Goal: Task Accomplishment & Management: Complete application form

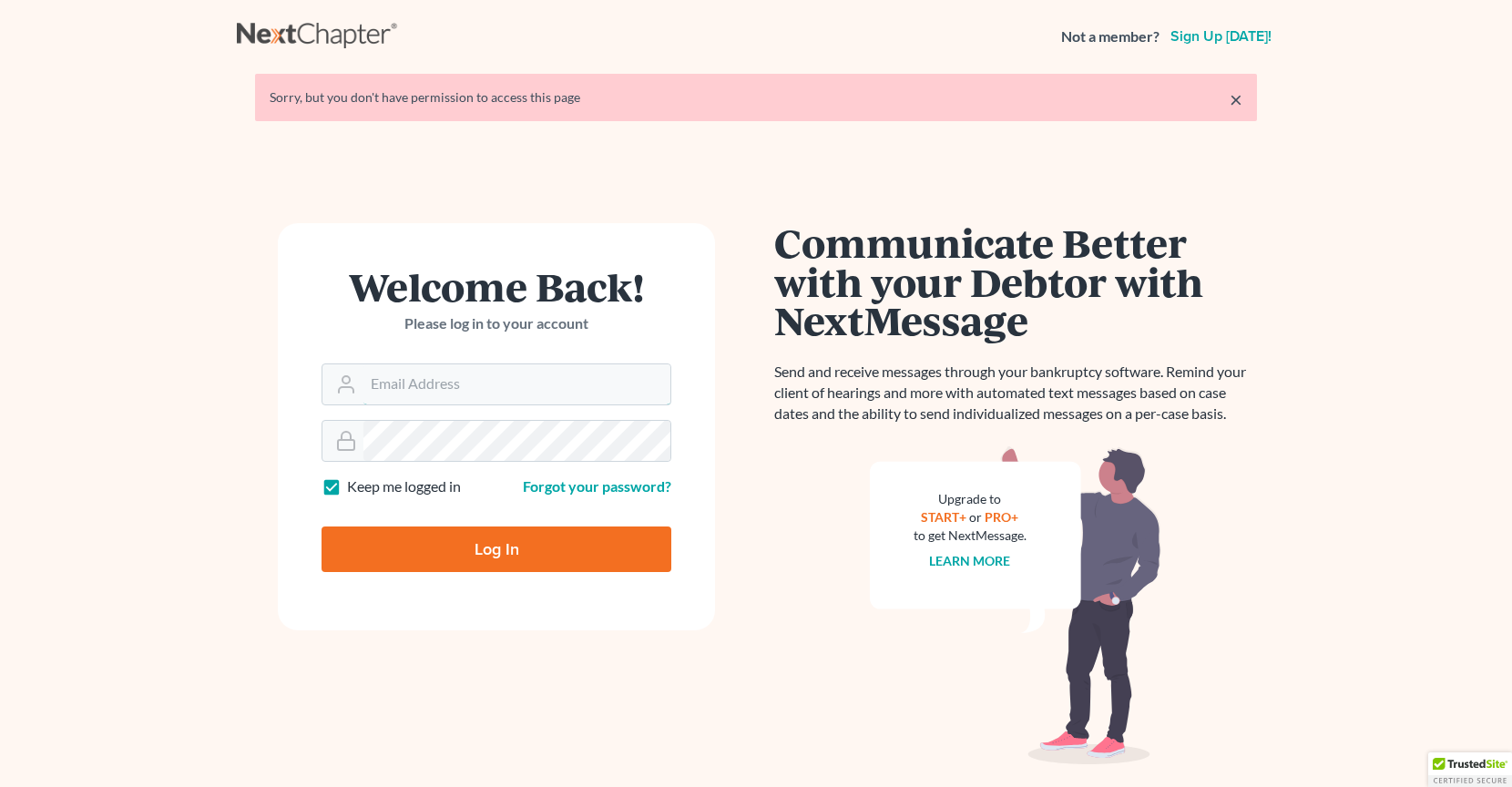
type input "[PERSON_NAME][EMAIL_ADDRESS][DOMAIN_NAME]"
click at [553, 544] on input "Log In" at bounding box center [496, 549] width 349 height 45
type input "Thinking..."
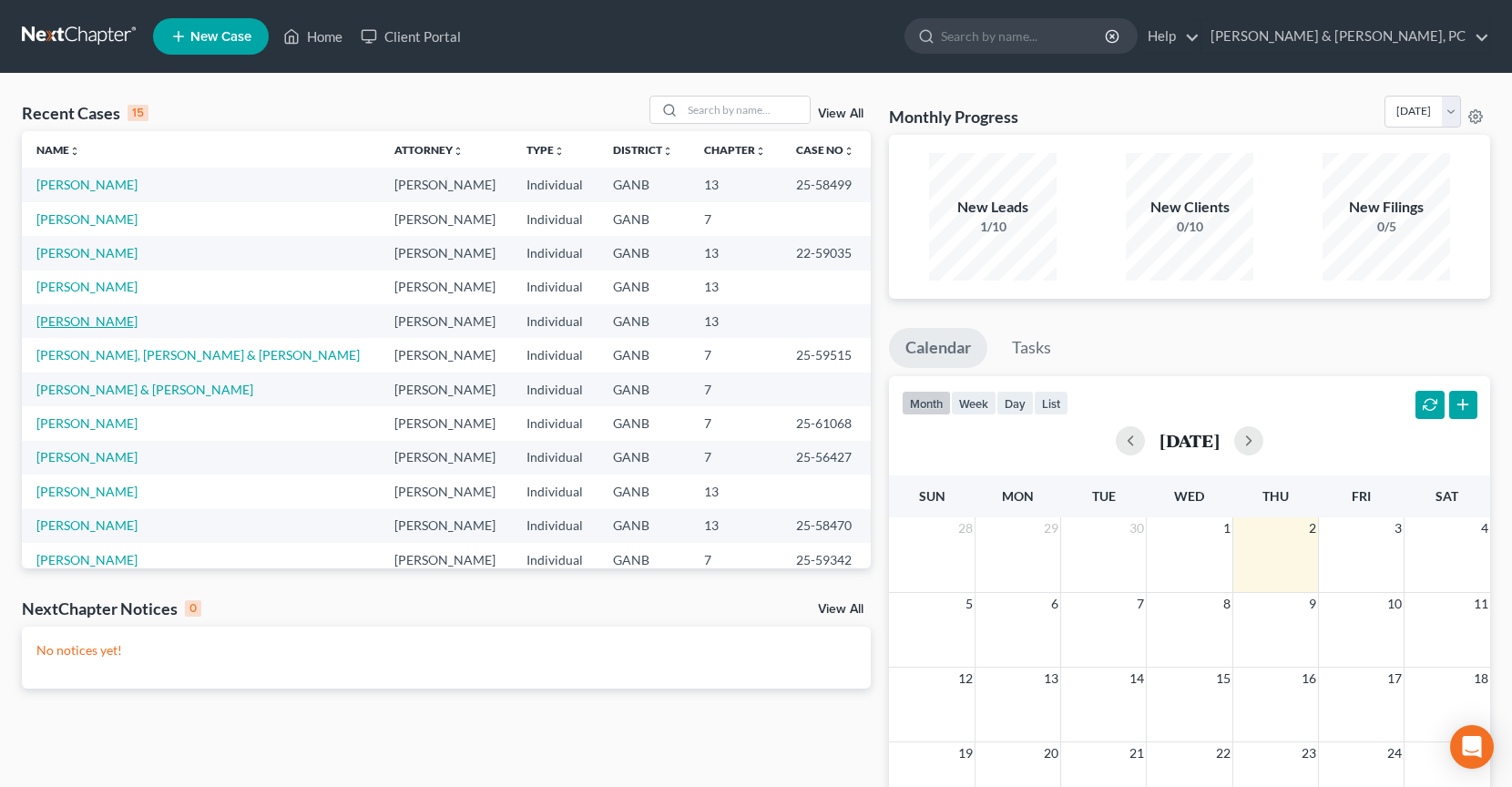
click at [84, 326] on link "Wilson, Willie" at bounding box center [86, 321] width 101 height 16
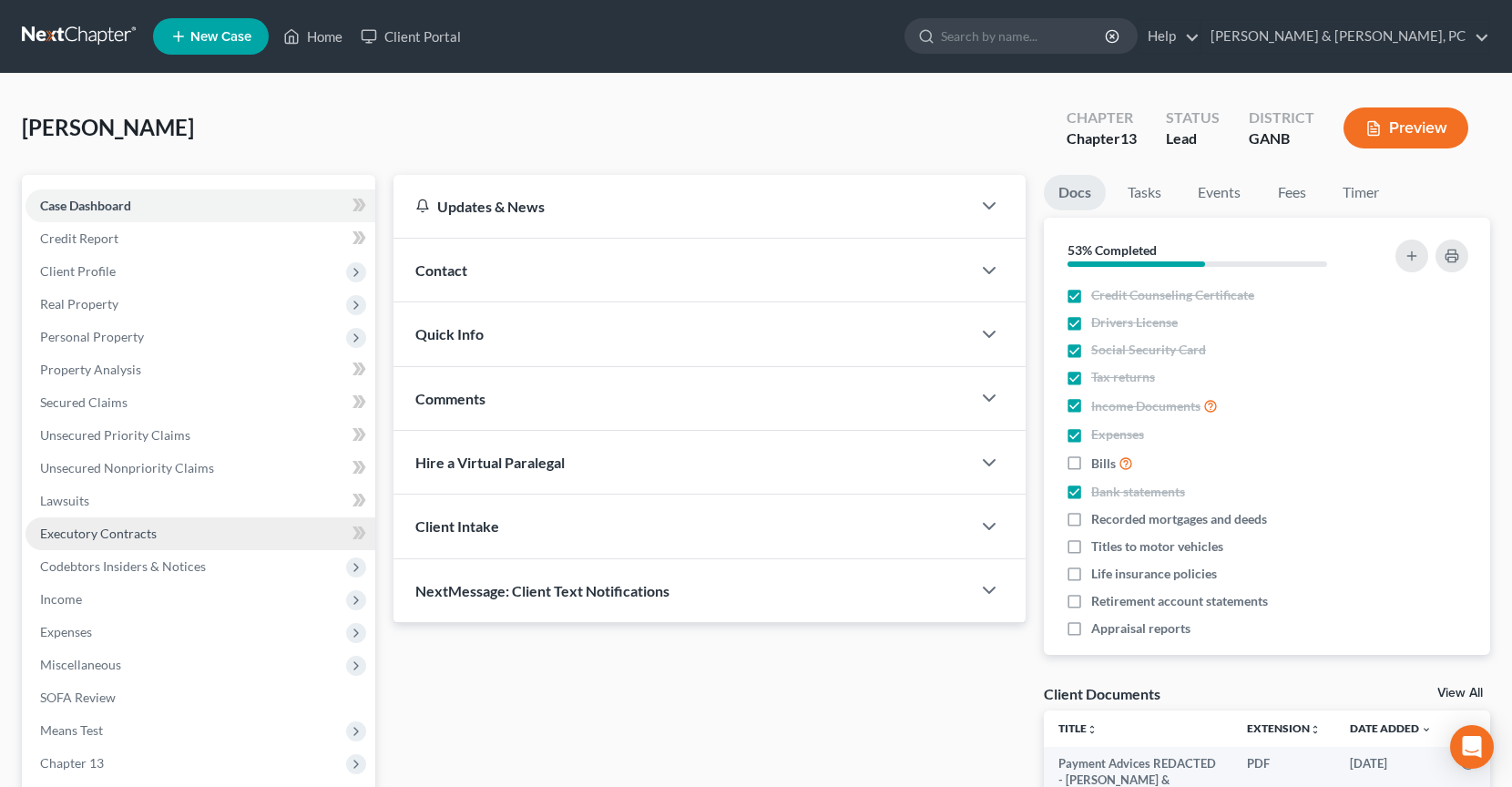
scroll to position [212, 0]
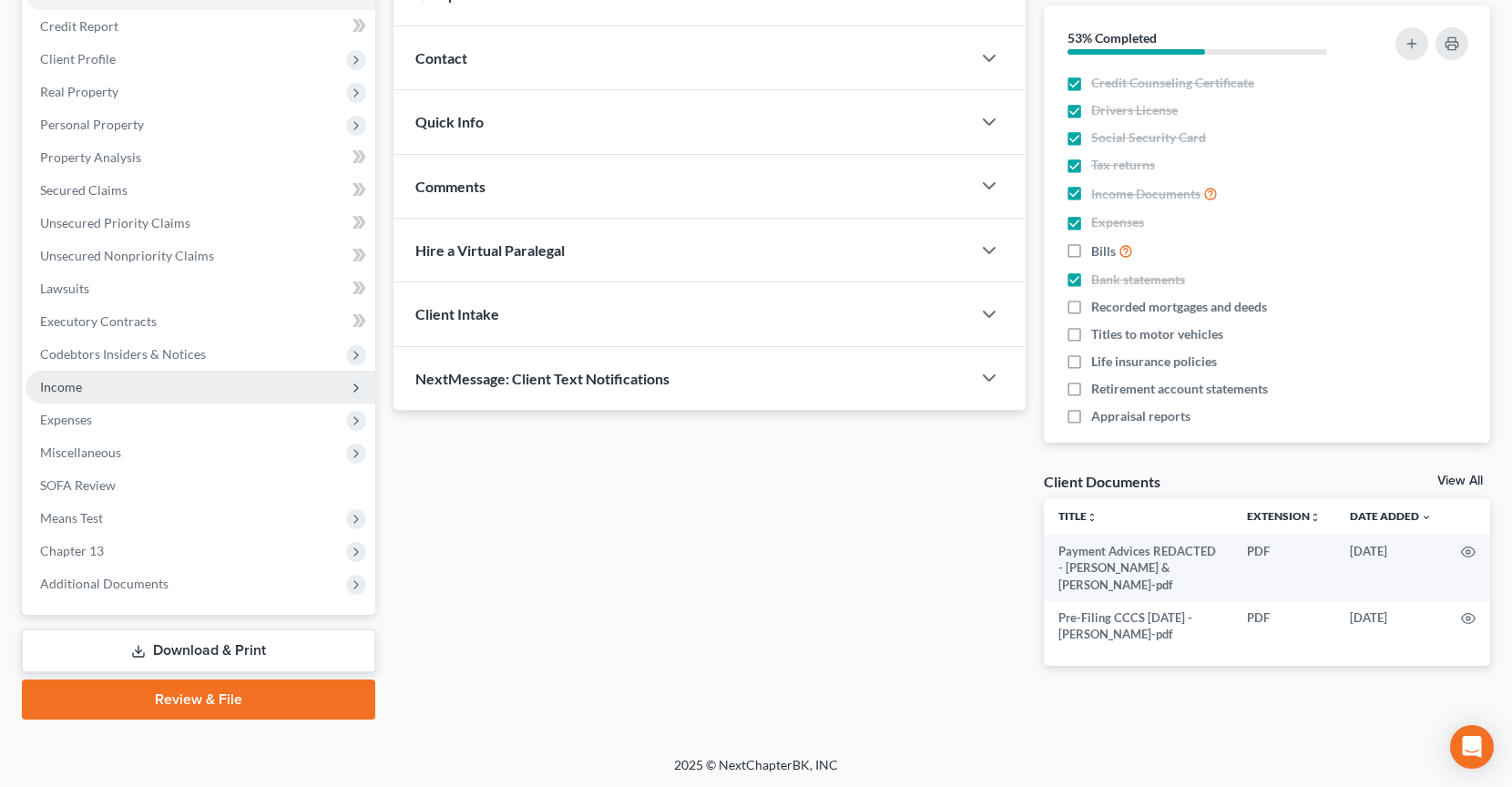
click at [121, 387] on span "Income" at bounding box center [200, 387] width 349 height 32
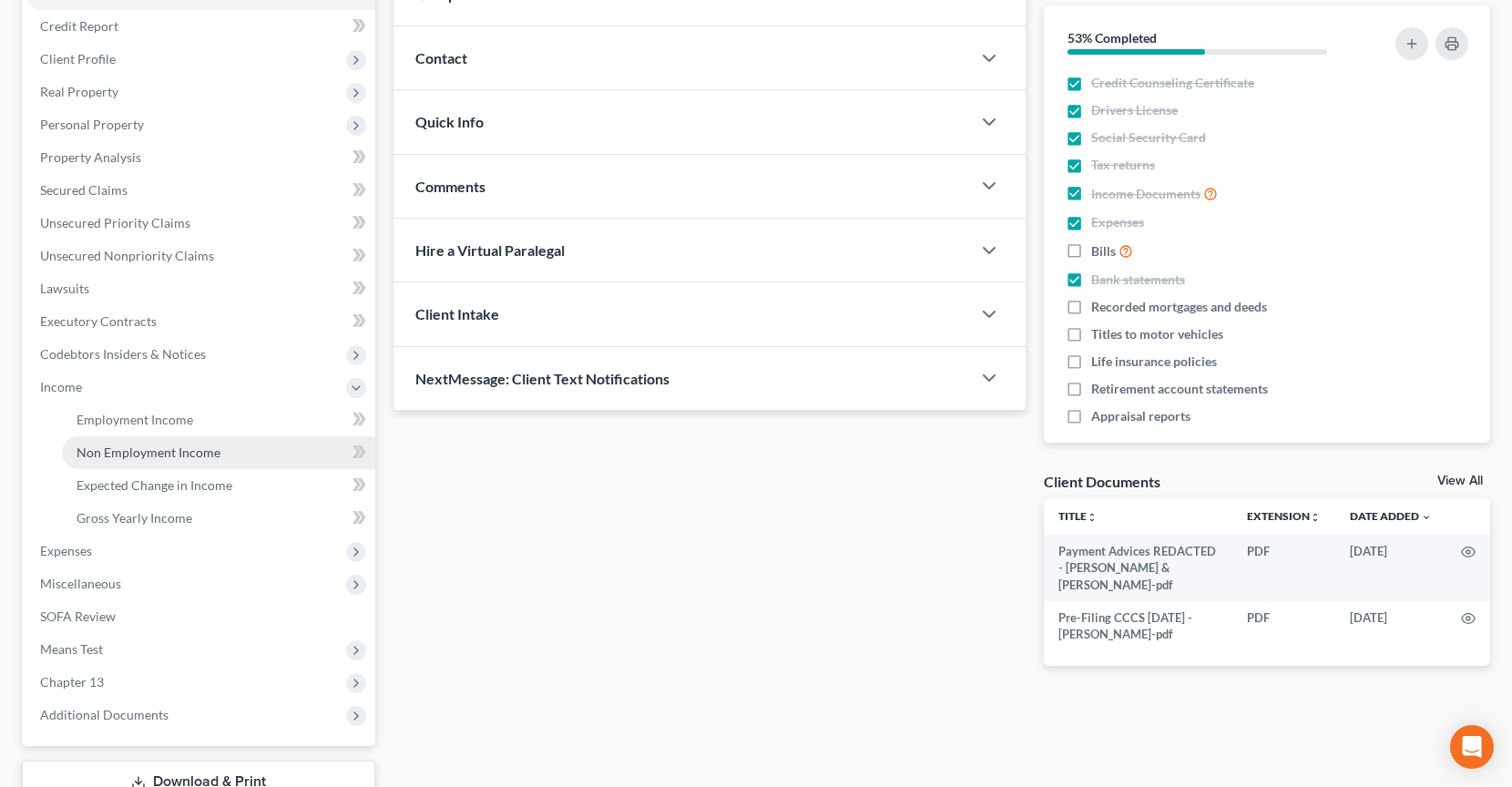
click at [140, 447] on span "Non Employment Income" at bounding box center [148, 451] width 144 height 16
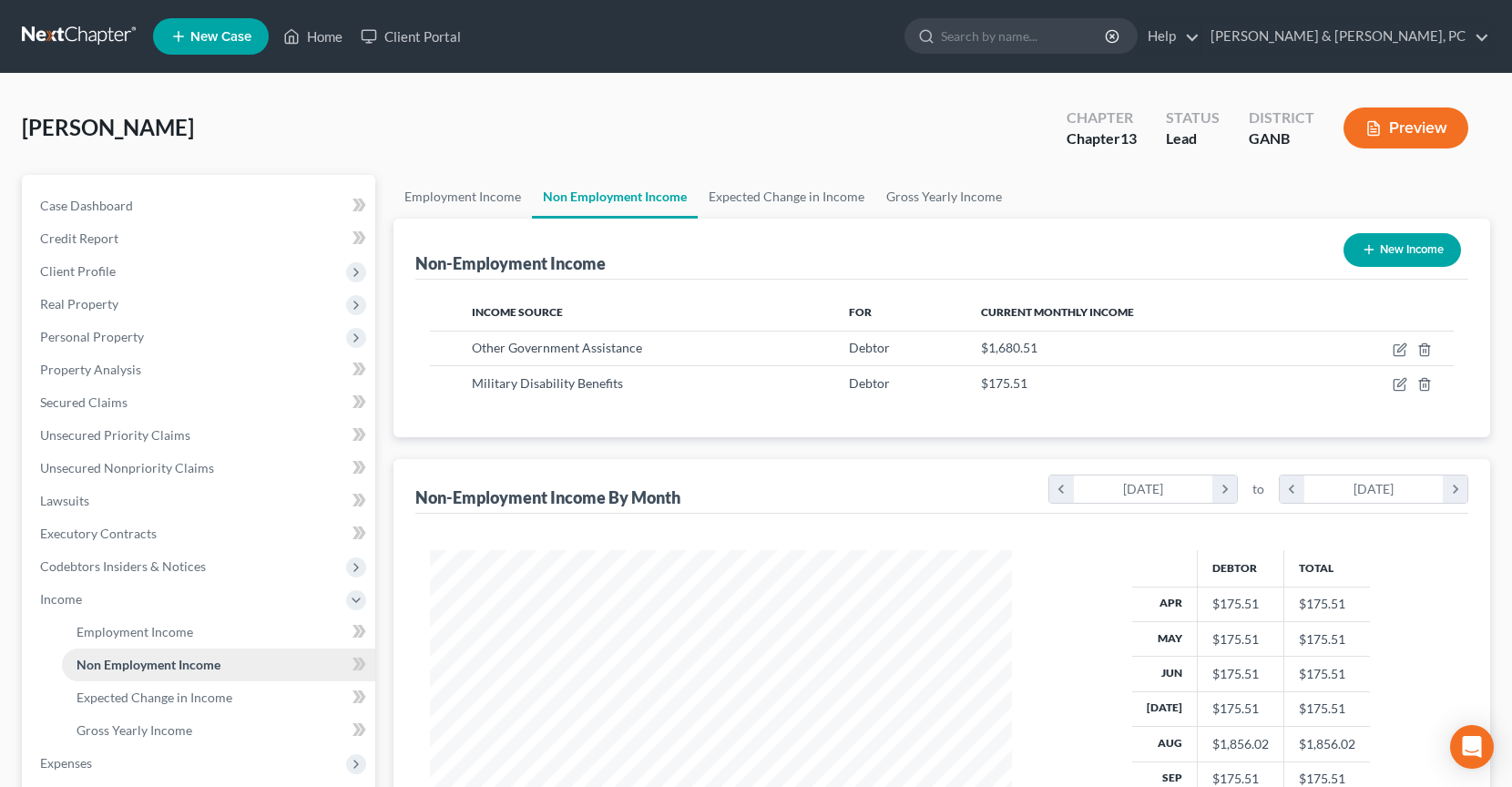
scroll to position [326, 618]
click at [501, 193] on link "Employment Income" at bounding box center [462, 197] width 138 height 44
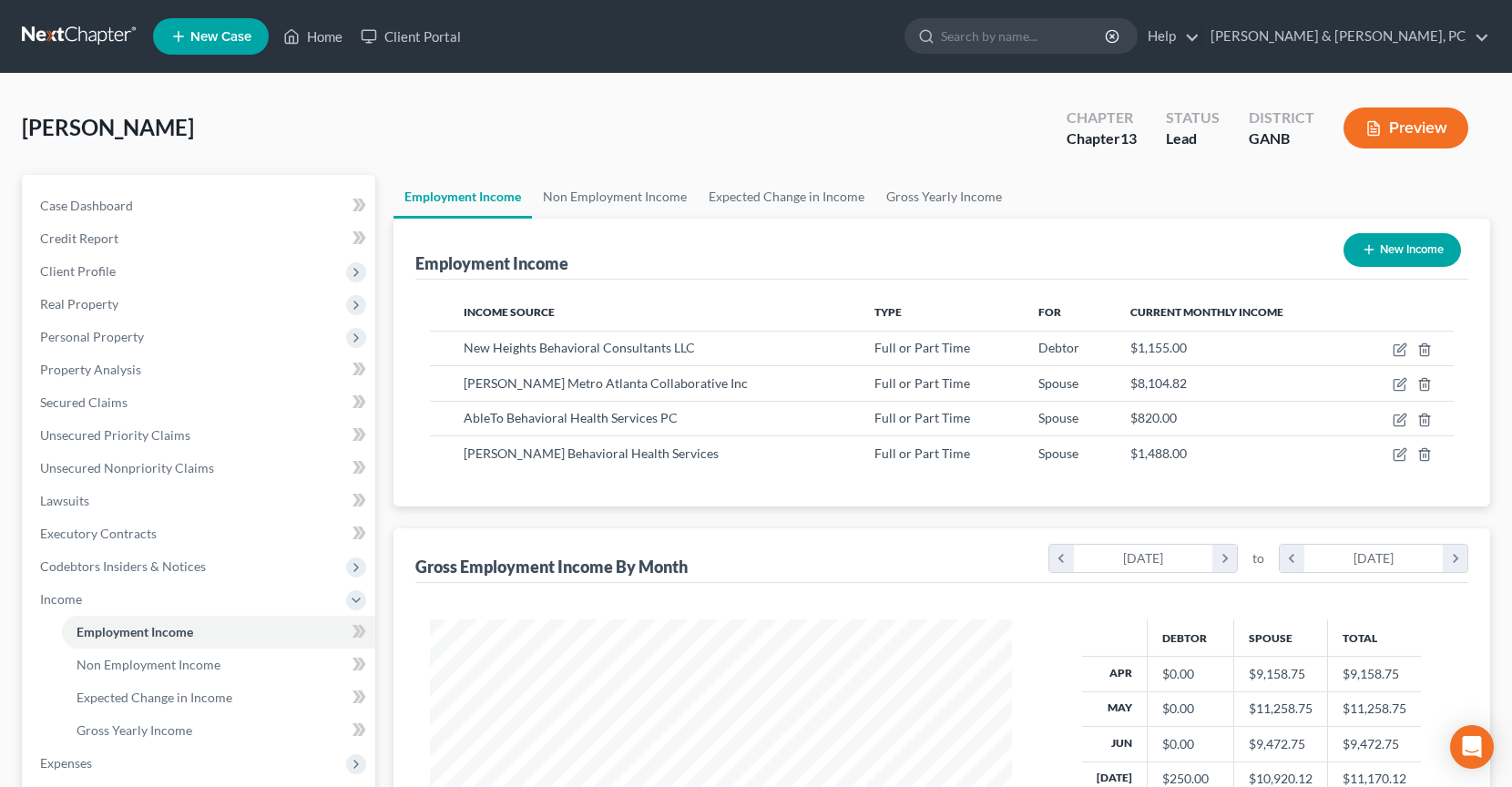
scroll to position [326, 618]
click at [1393, 424] on icon "button" at bounding box center [1399, 420] width 11 height 11
select select "0"
select select "35"
select select "0"
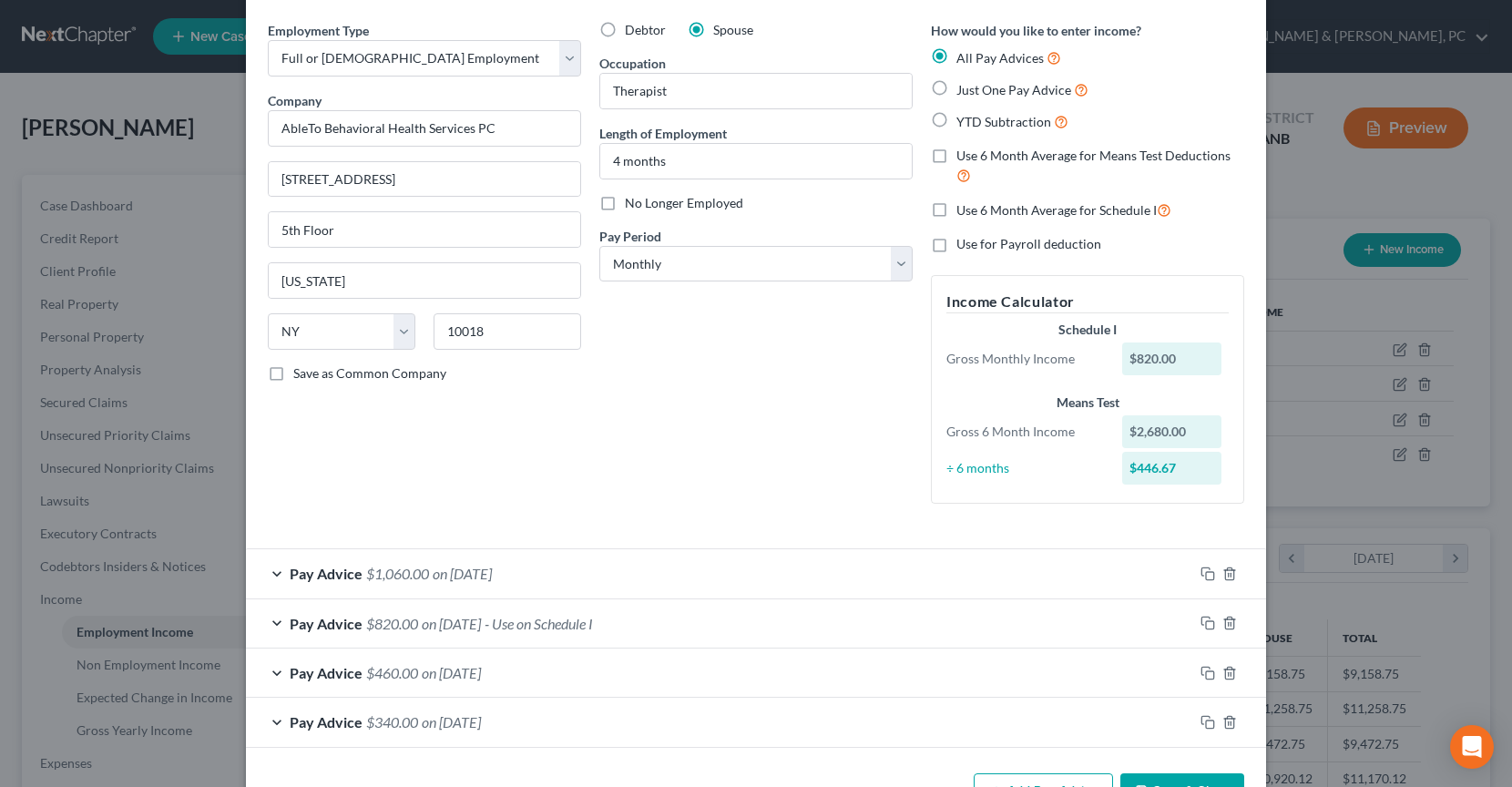
scroll to position [123, 0]
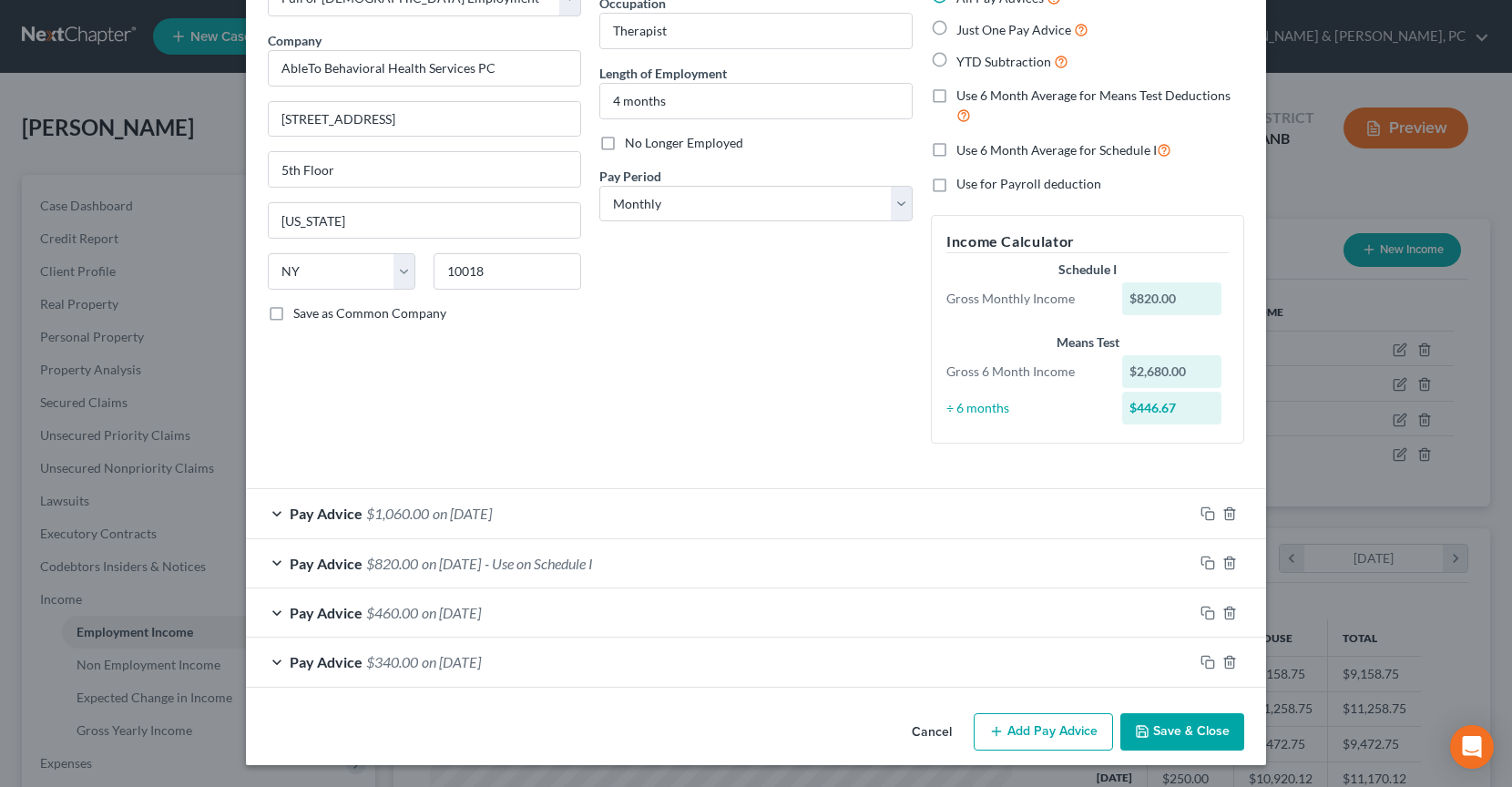
click at [1176, 709] on div "Cancel Add Pay Advice Save & Close" at bounding box center [756, 735] width 1020 height 60
click at [1181, 726] on button "Save & Close" at bounding box center [1182, 731] width 124 height 38
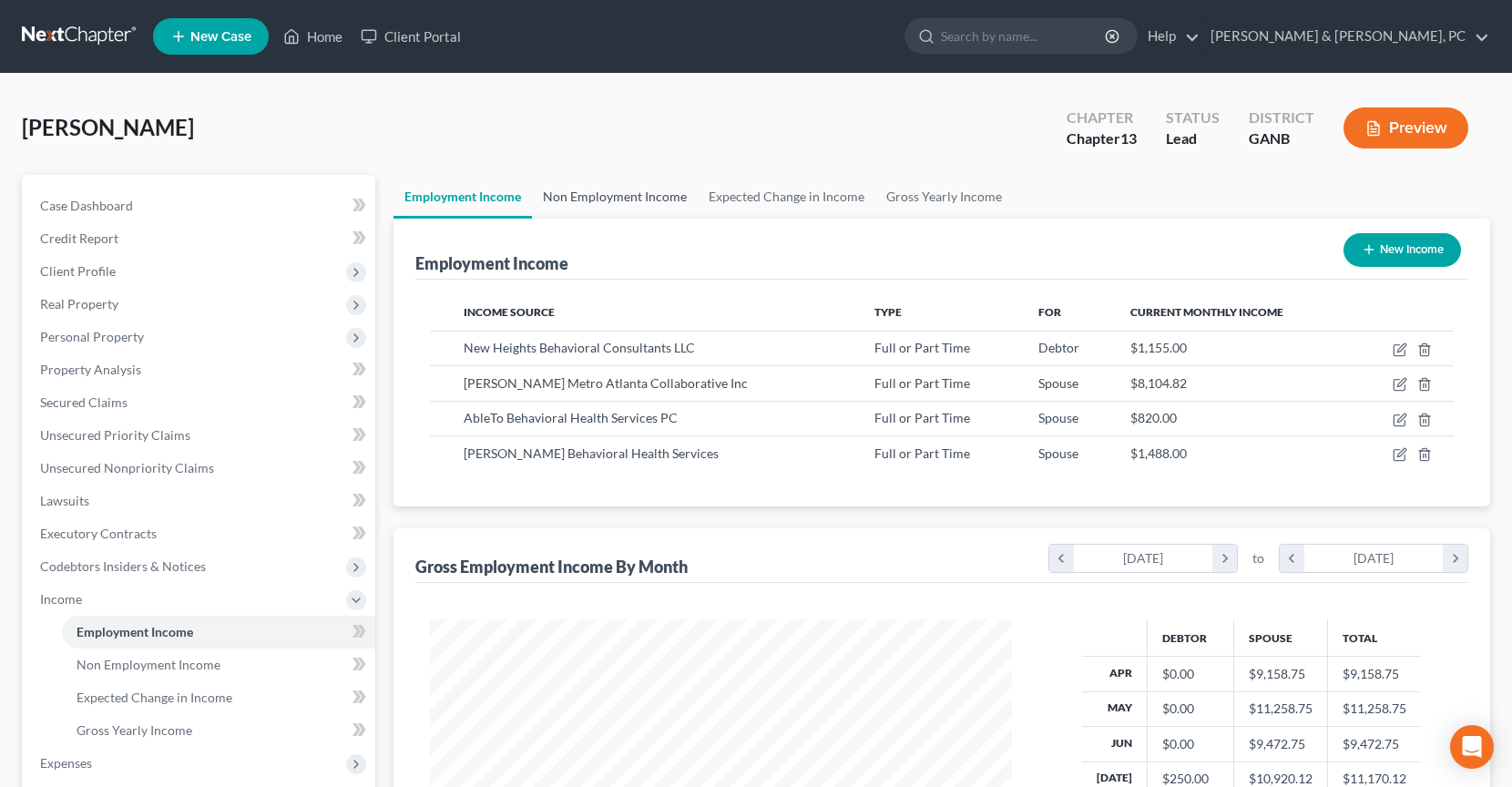
click at [599, 202] on link "Non Employment Income" at bounding box center [615, 197] width 166 height 44
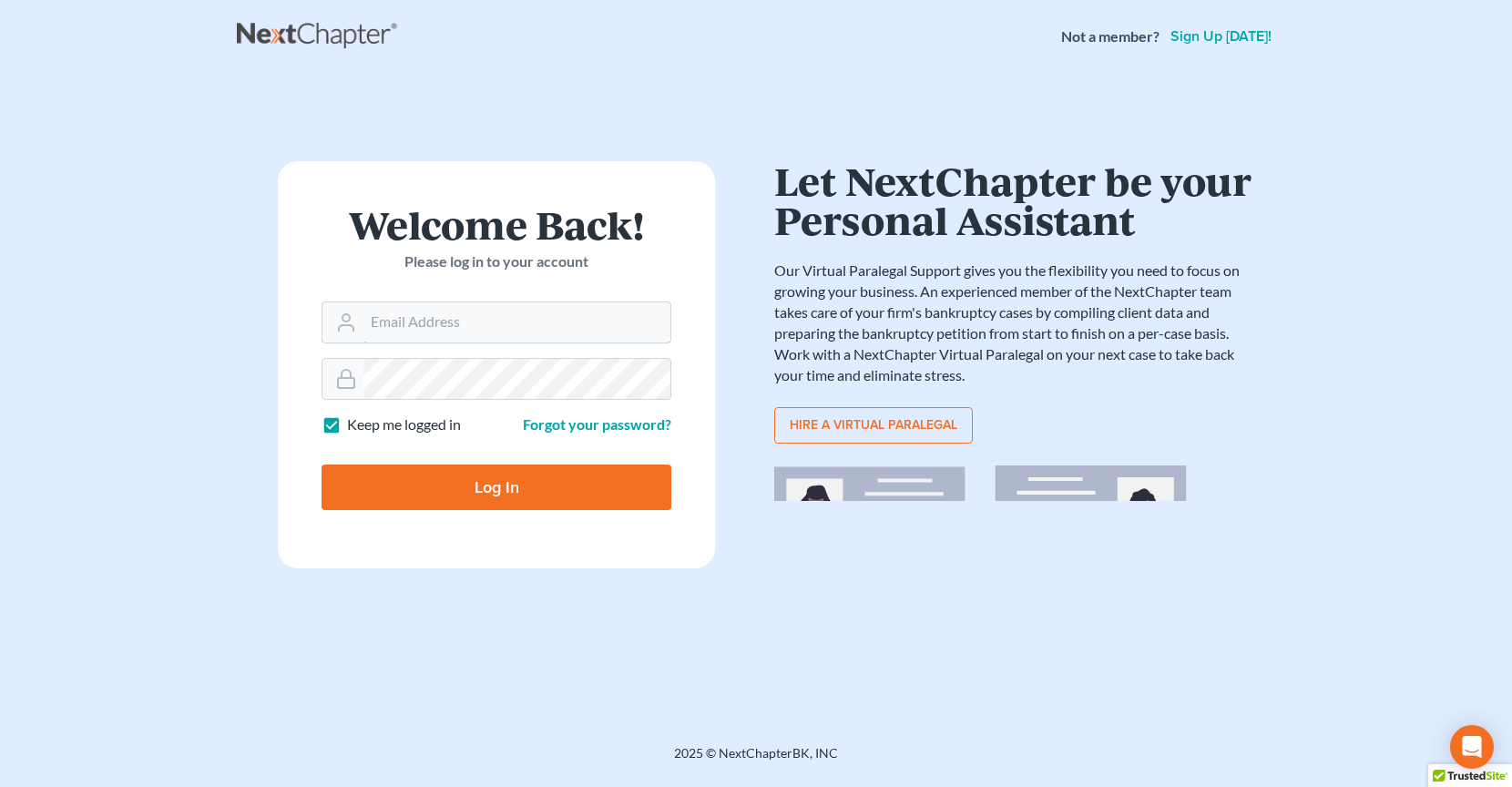
type input "[PERSON_NAME][EMAIL_ADDRESS][DOMAIN_NAME]"
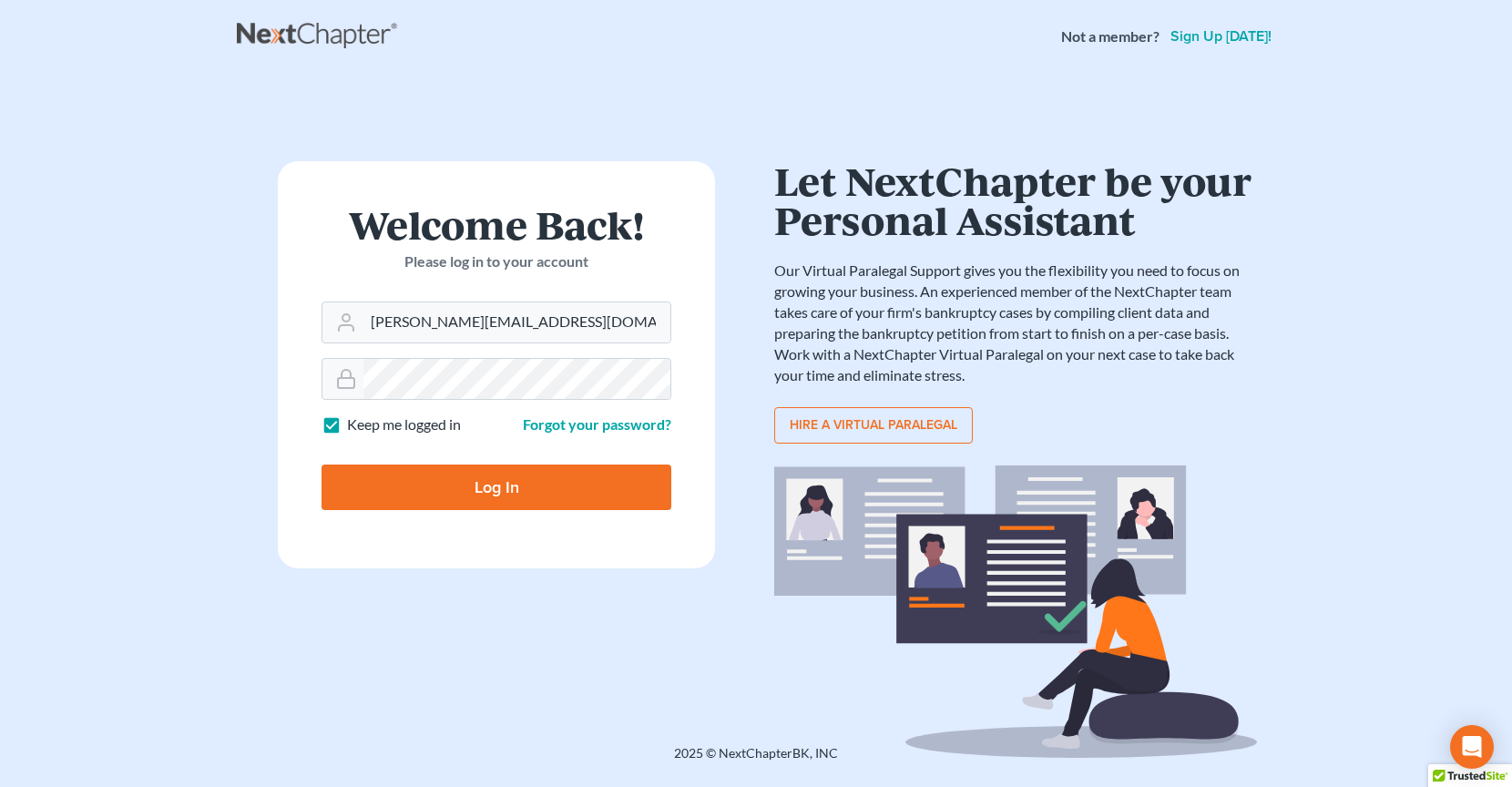
click at [428, 506] on input "Log In" at bounding box center [496, 487] width 349 height 45
type input "Thinking..."
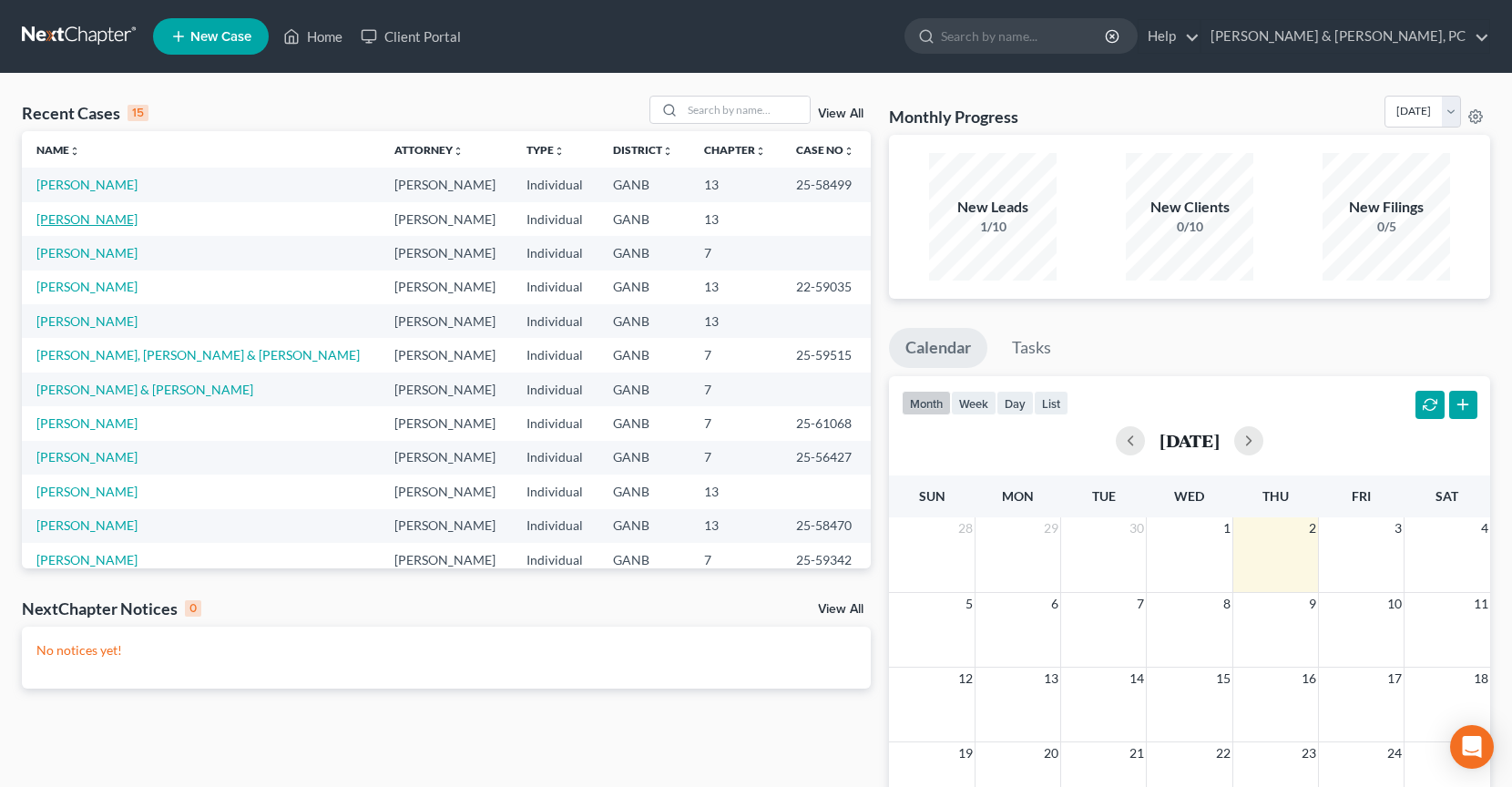
click at [103, 213] on link "[PERSON_NAME]" at bounding box center [86, 219] width 101 height 16
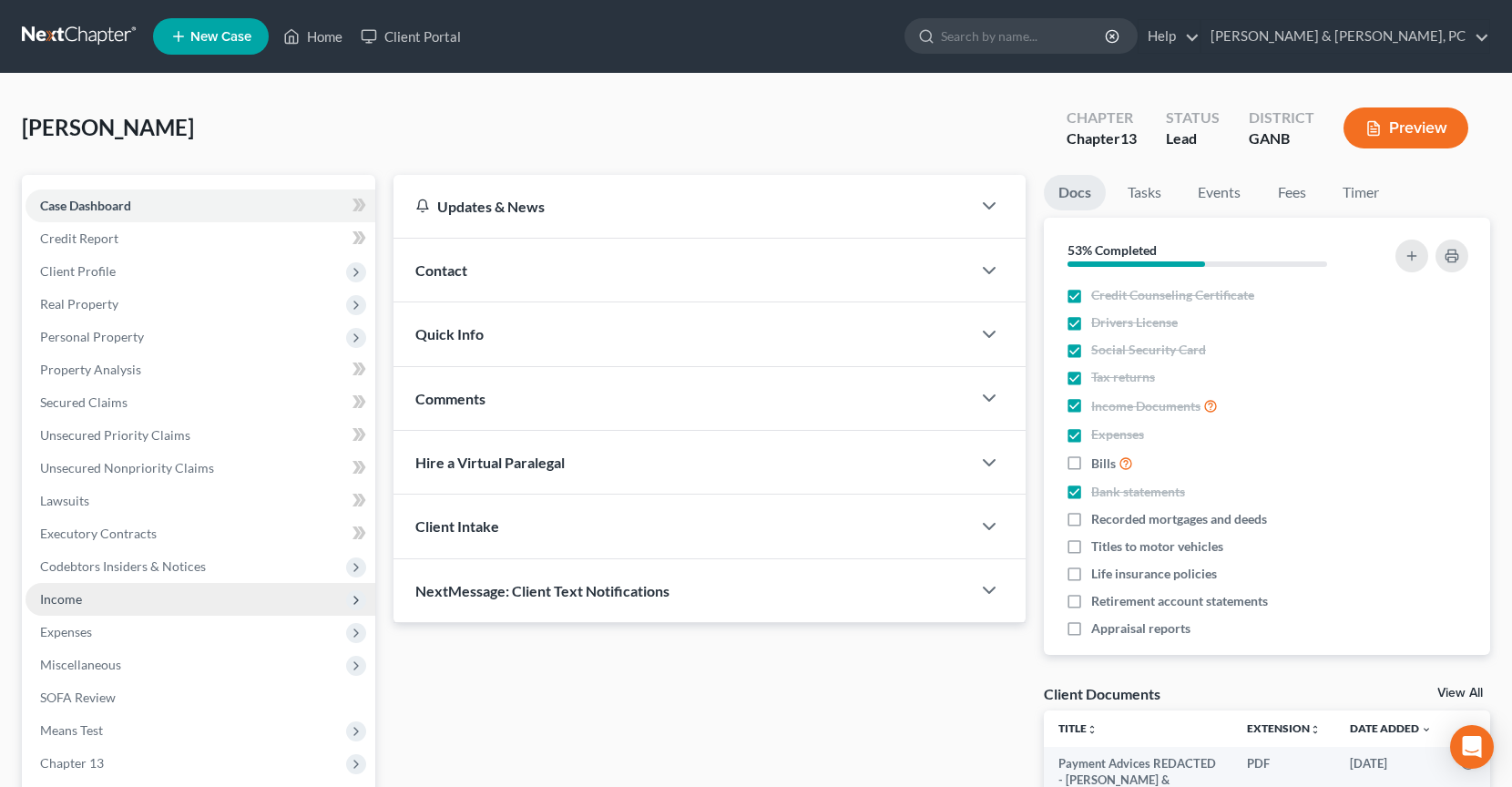
click at [101, 590] on span "Income" at bounding box center [200, 599] width 349 height 32
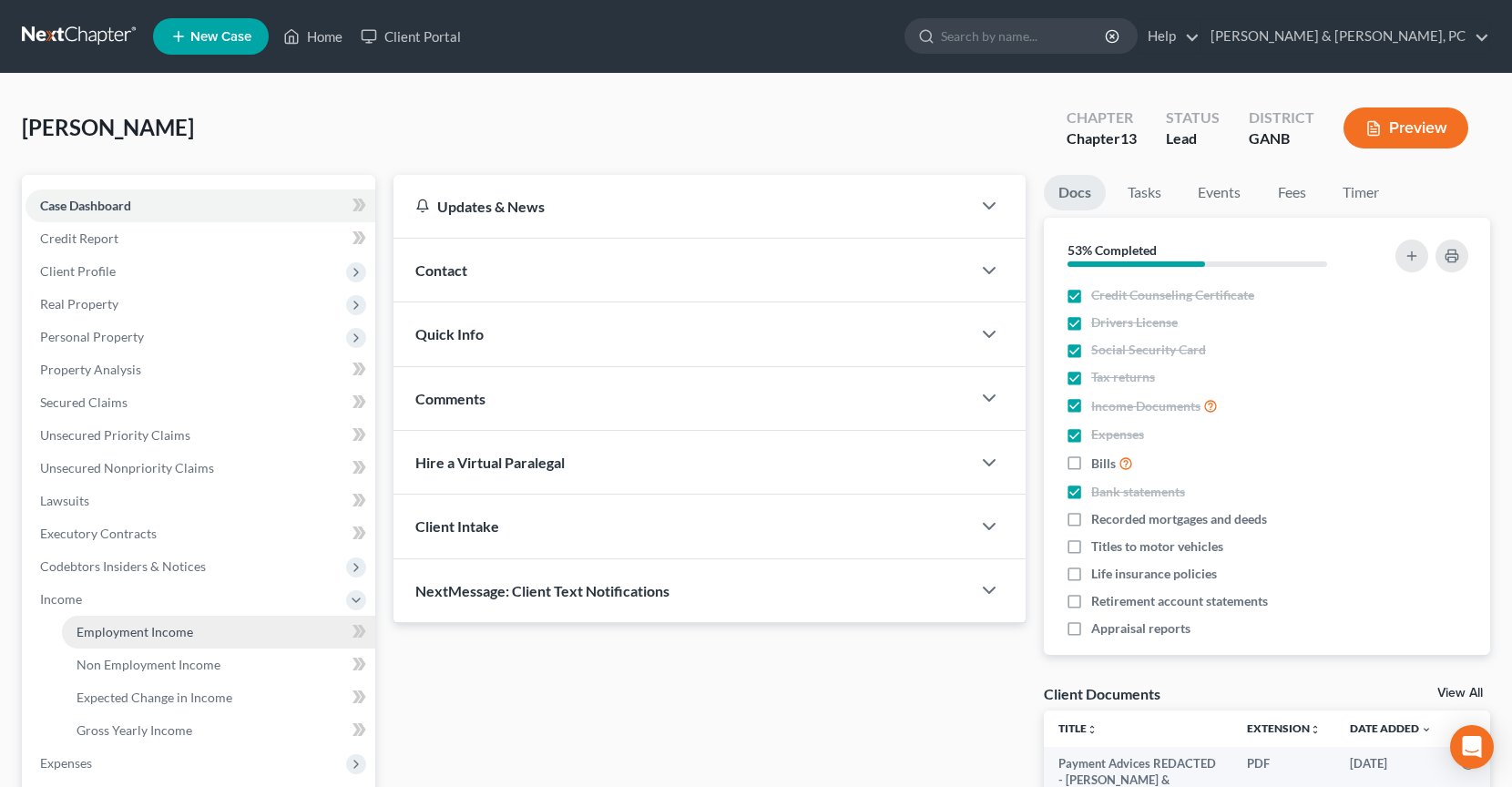
click at [127, 644] on link "Employment Income" at bounding box center [219, 631] width 313 height 32
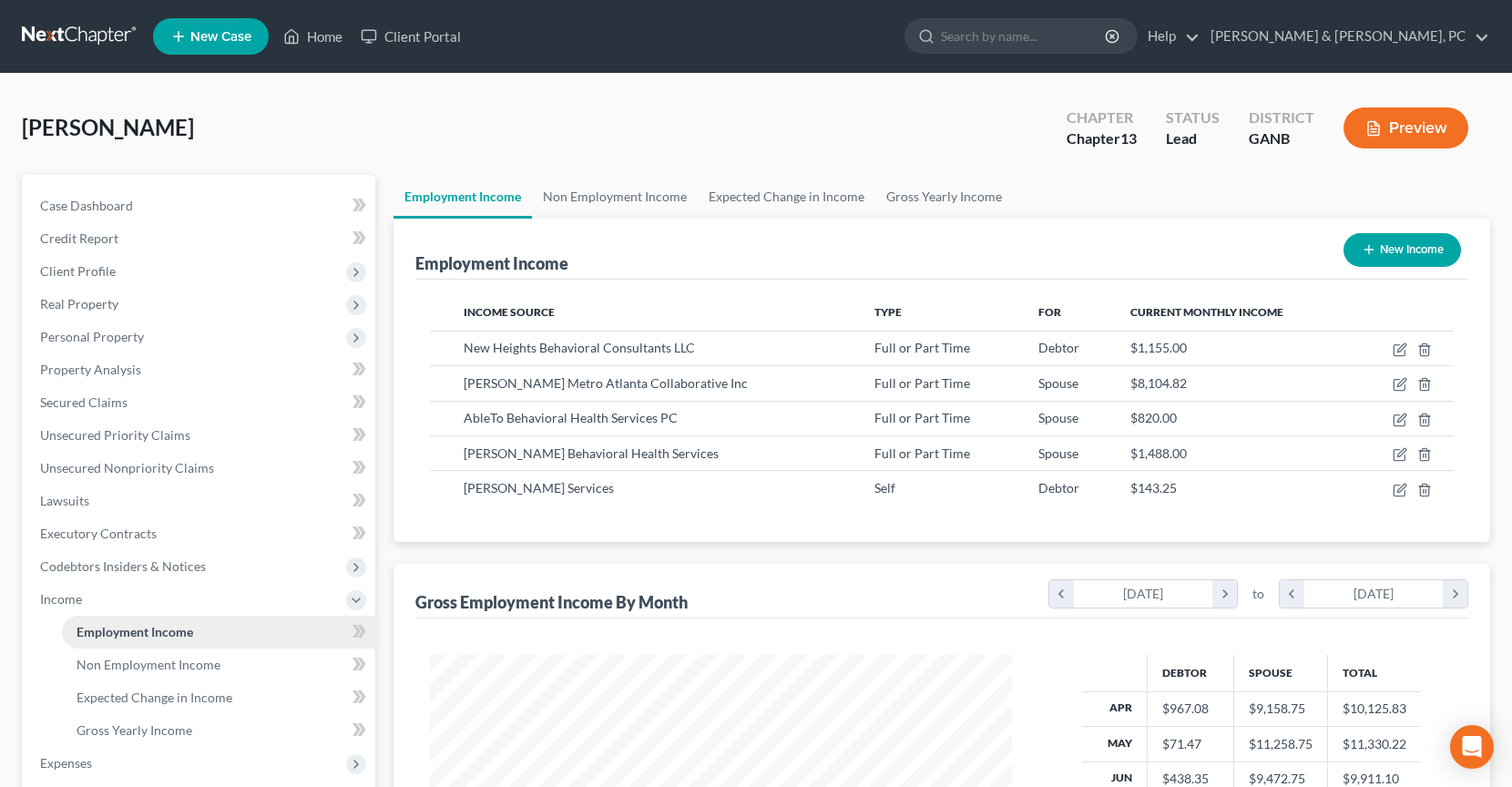
scroll to position [326, 618]
click at [1401, 493] on icon "button" at bounding box center [1400, 490] width 15 height 15
select select "1"
select select "10"
select select "0"
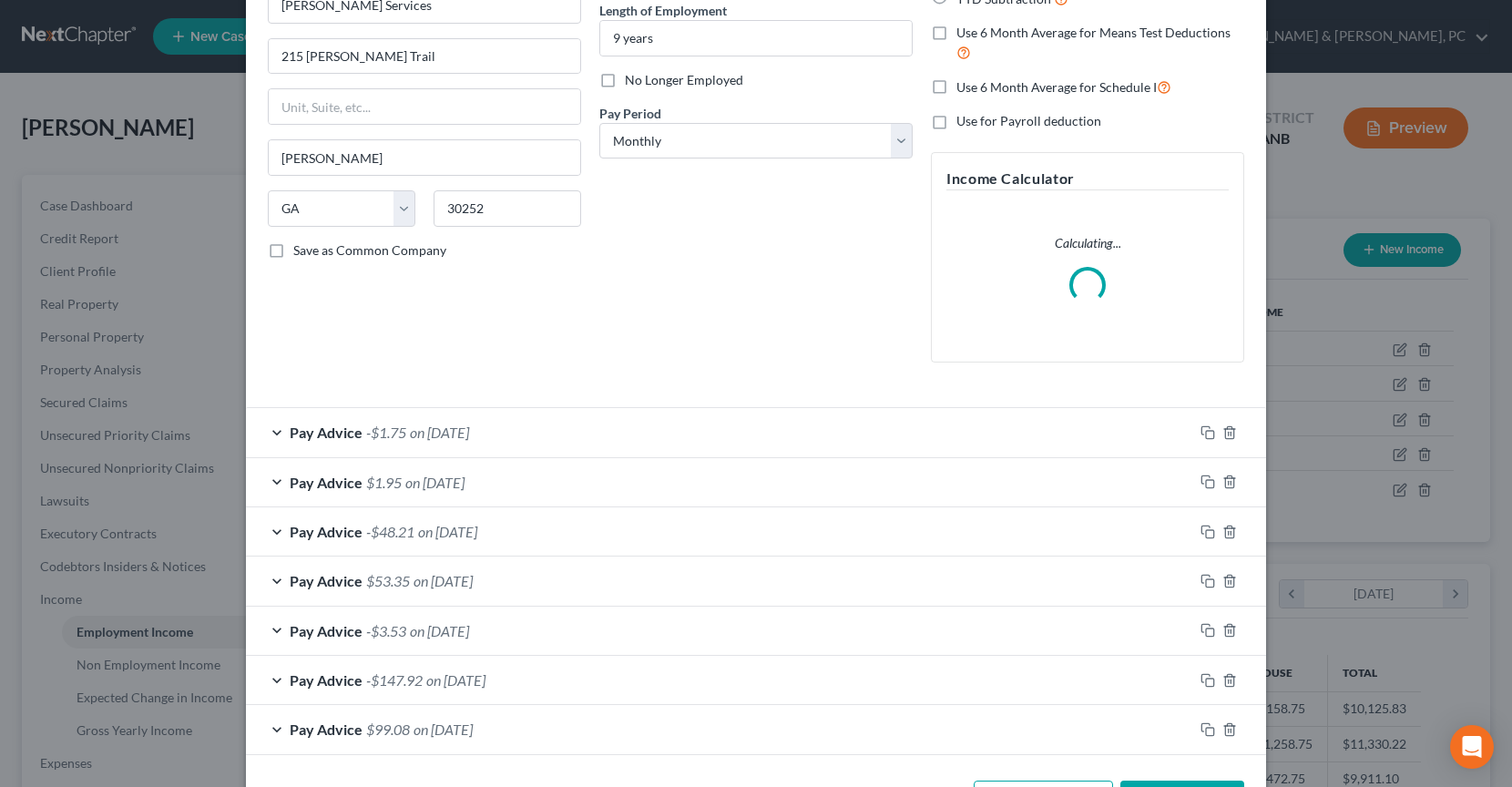
scroll to position [253, 0]
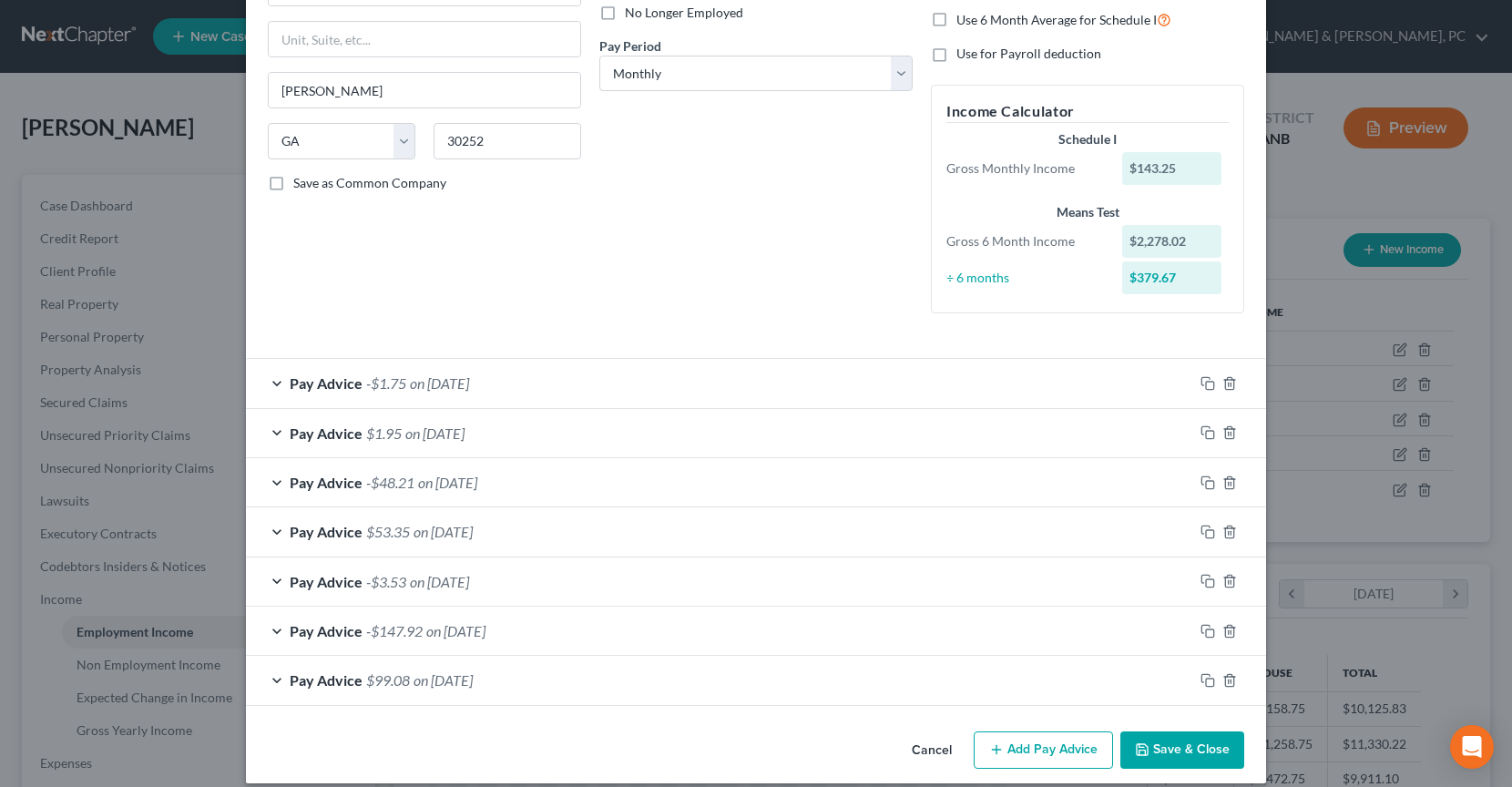
click at [1201, 735] on button "Save & Close" at bounding box center [1182, 750] width 124 height 38
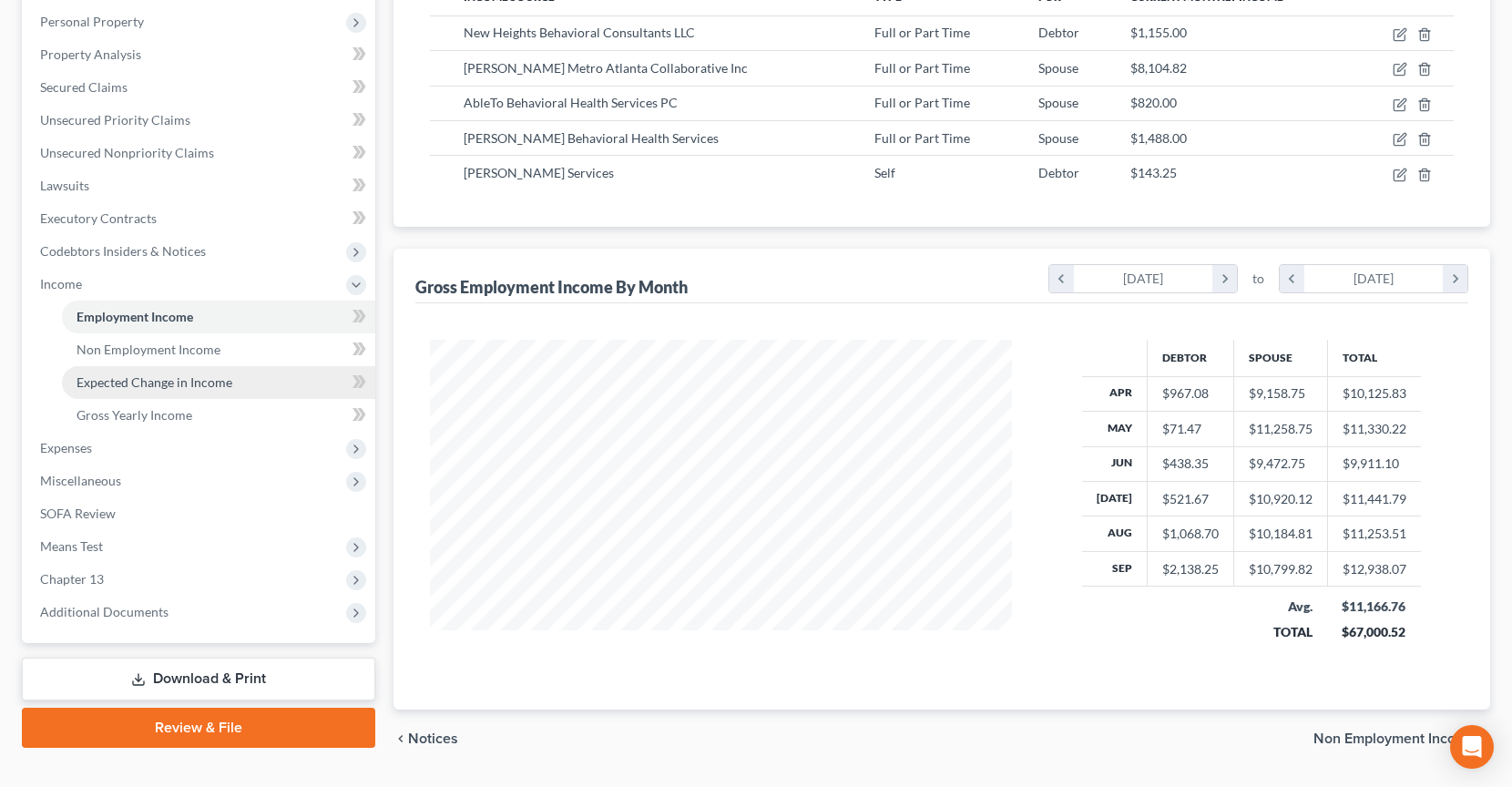
scroll to position [364, 0]
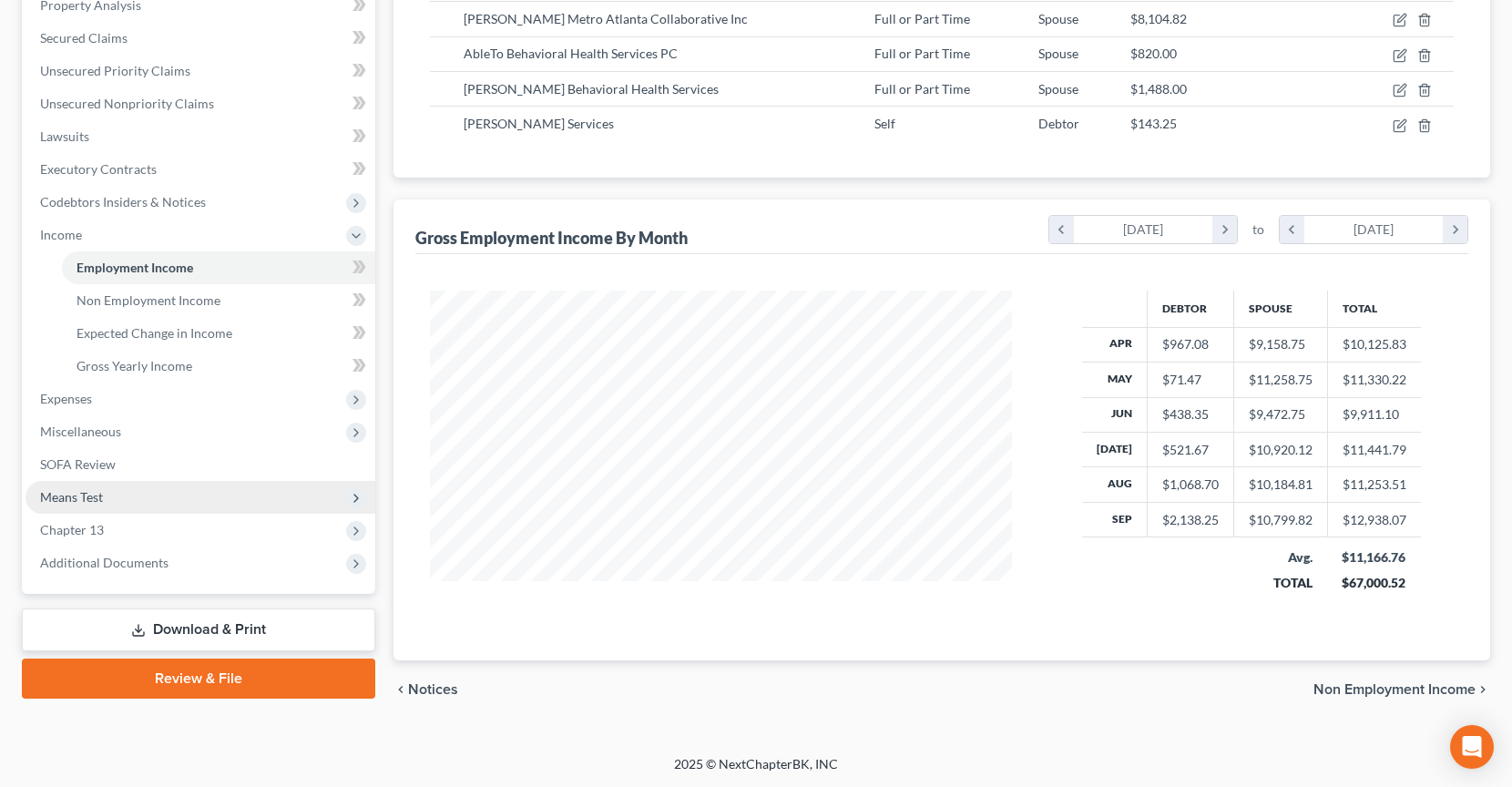
click at [183, 497] on span "Means Test" at bounding box center [200, 497] width 349 height 32
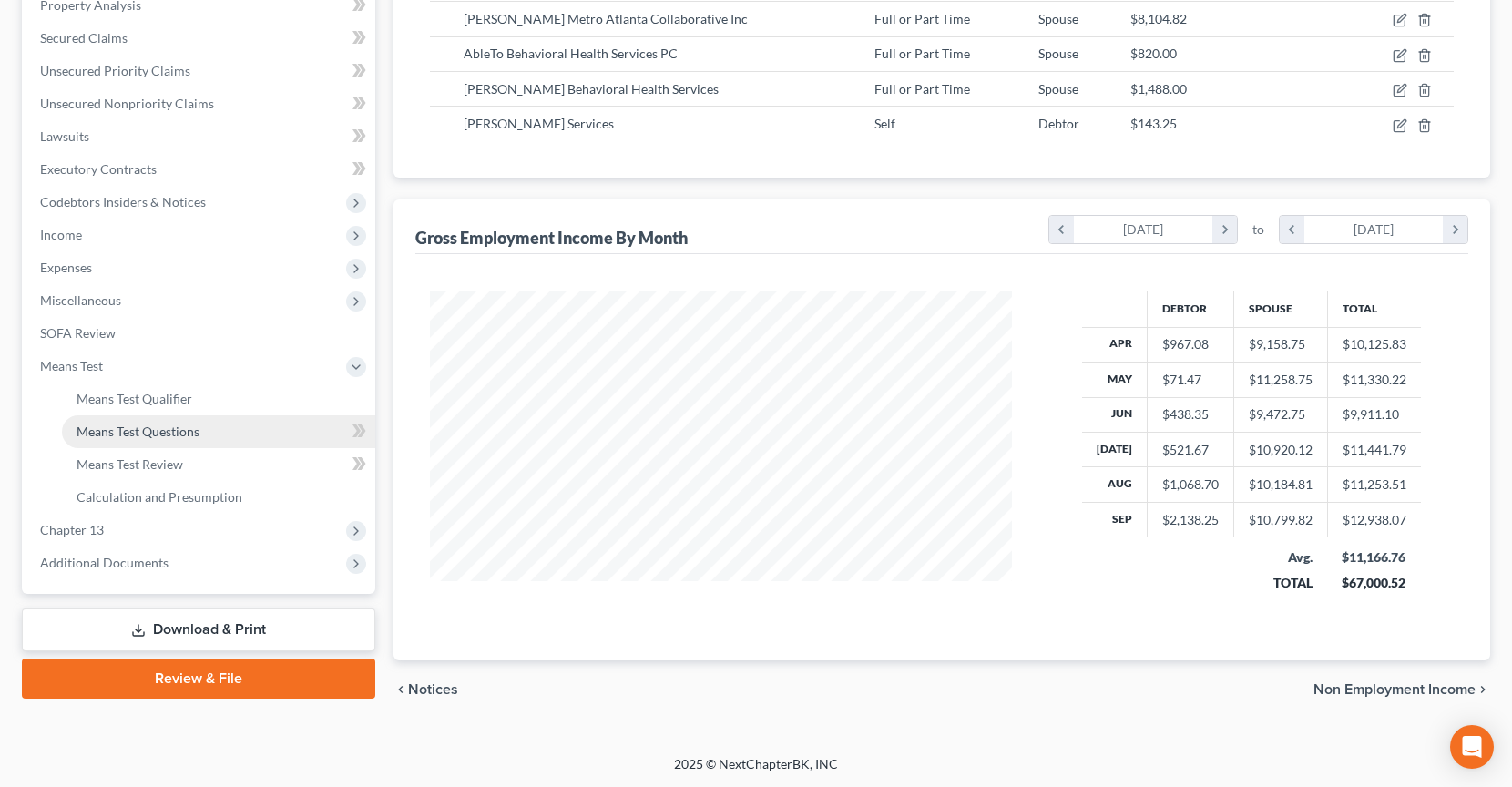
click at [175, 436] on span "Means Test Questions" at bounding box center [138, 431] width 123 height 16
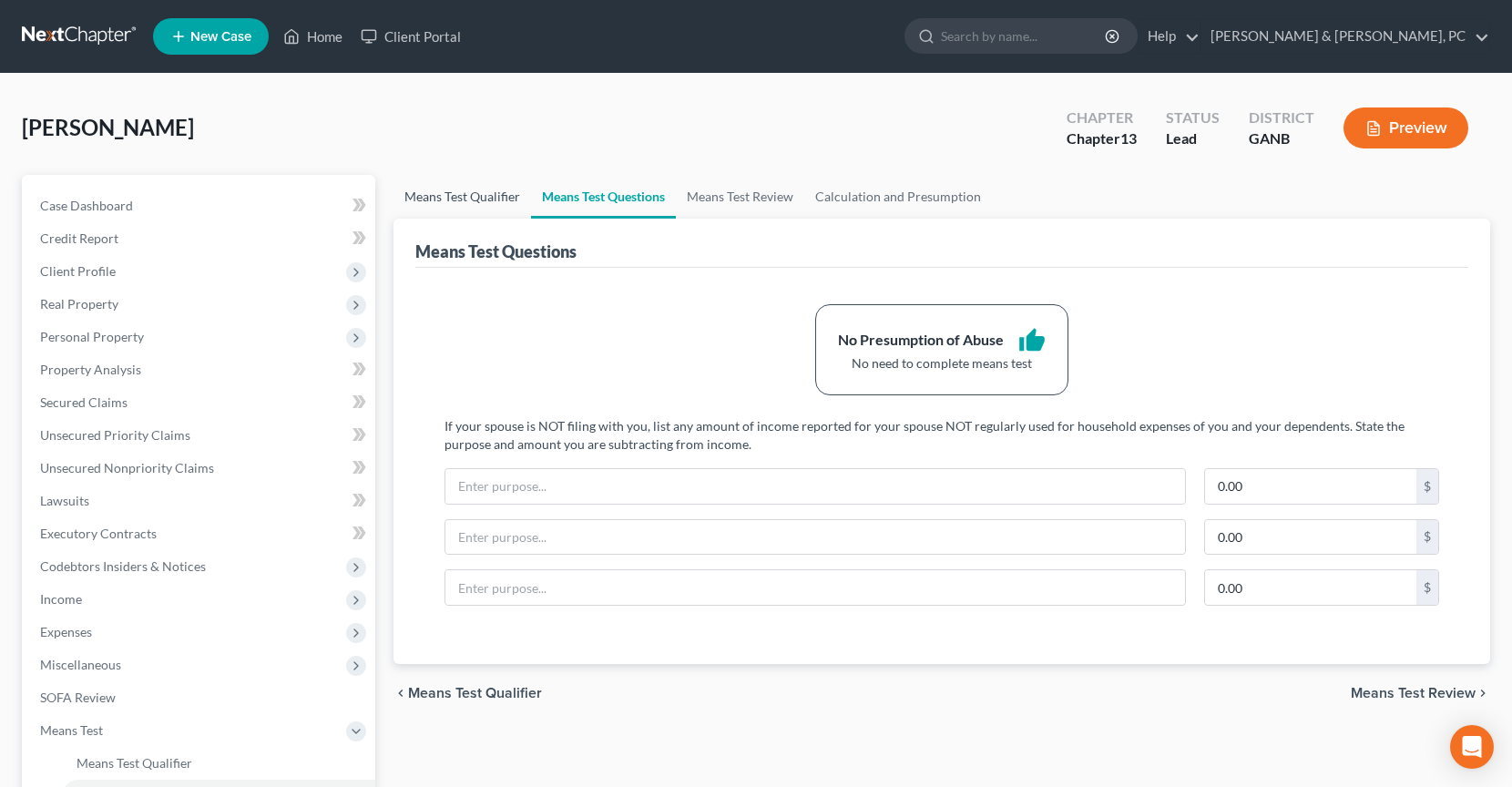
click at [491, 203] on link "Means Test Qualifier" at bounding box center [462, 197] width 137 height 44
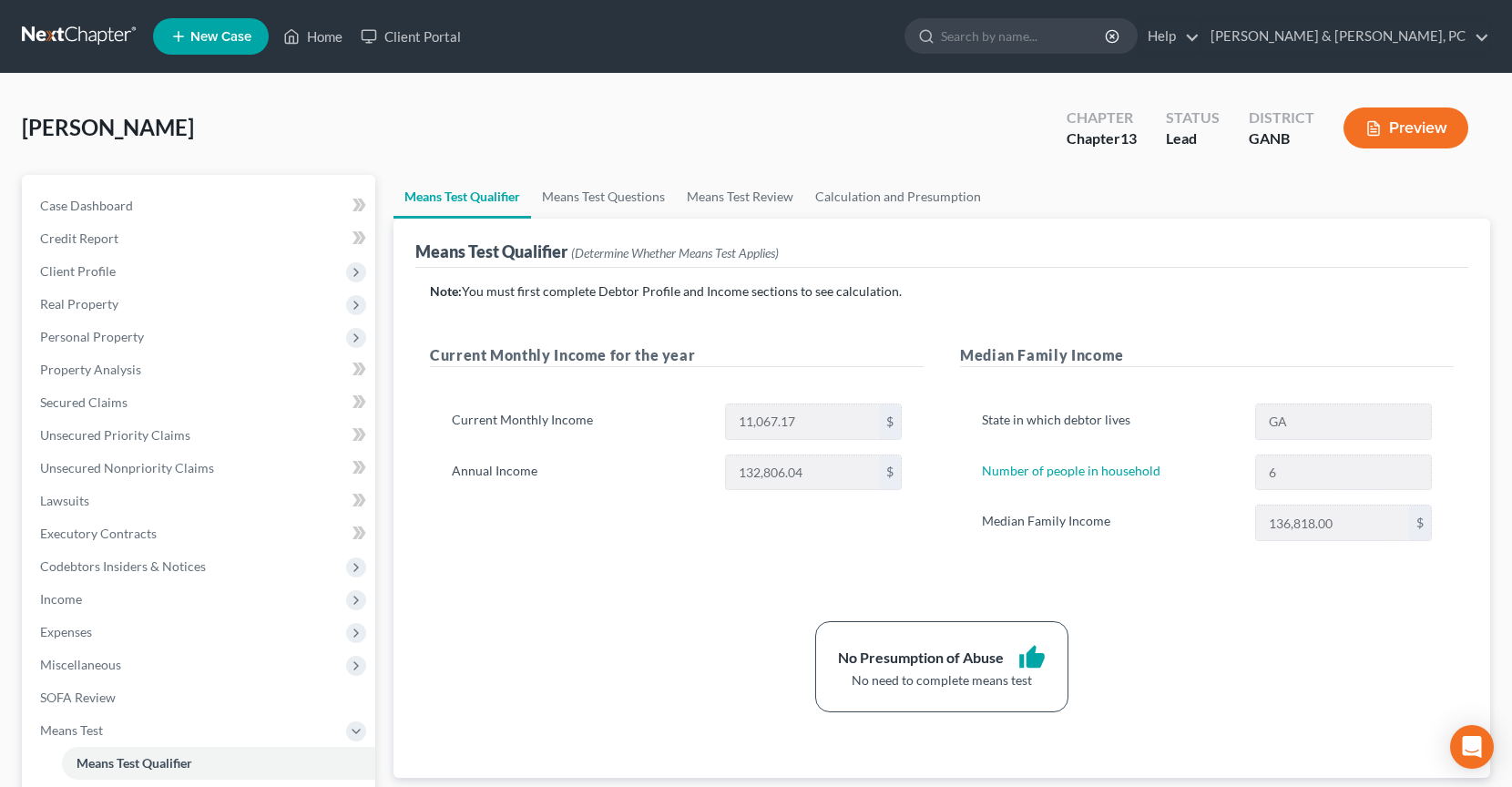
click at [101, 32] on link at bounding box center [81, 36] width 117 height 32
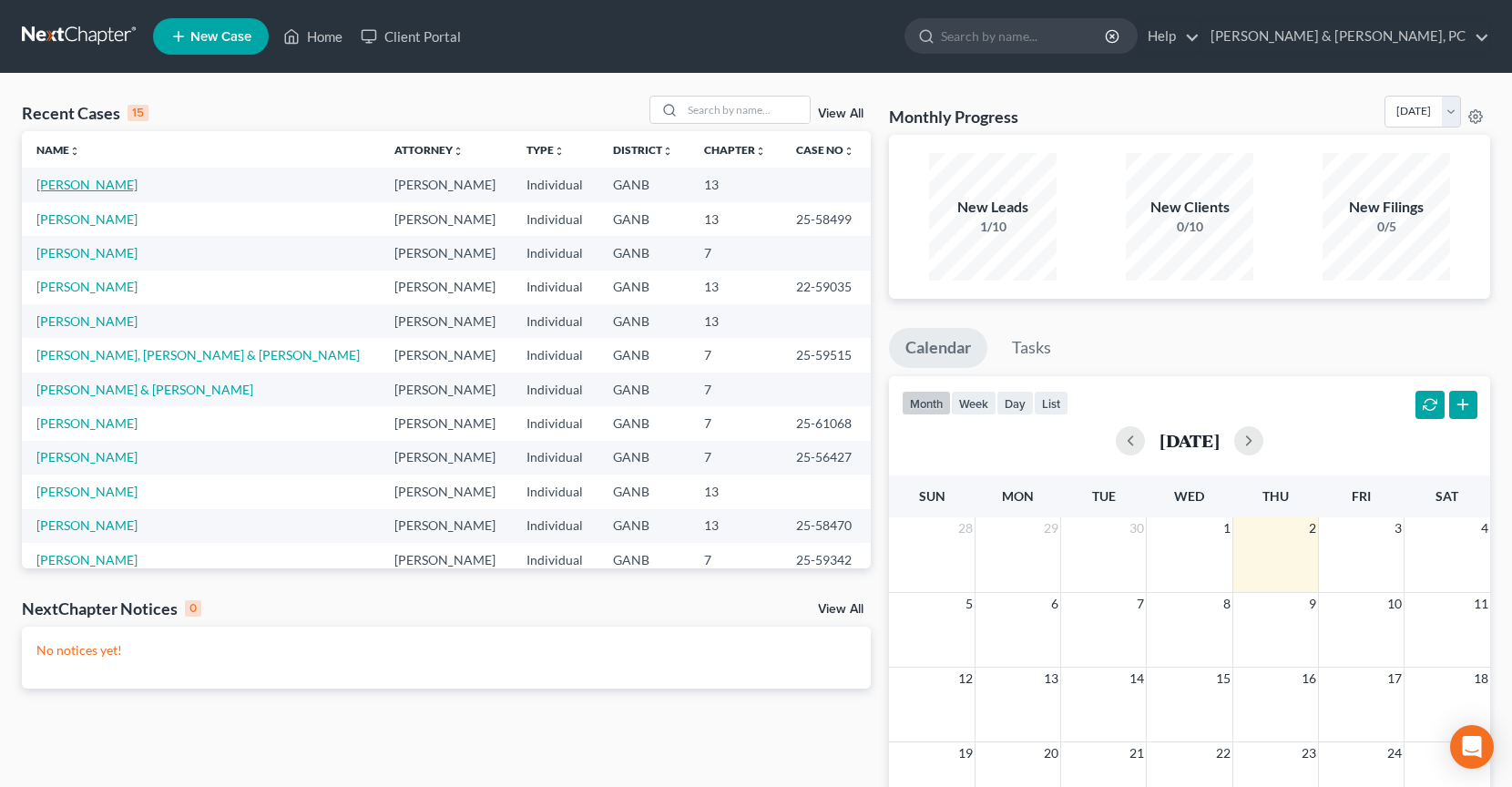
click at [66, 191] on link "[PERSON_NAME]" at bounding box center [86, 184] width 101 height 16
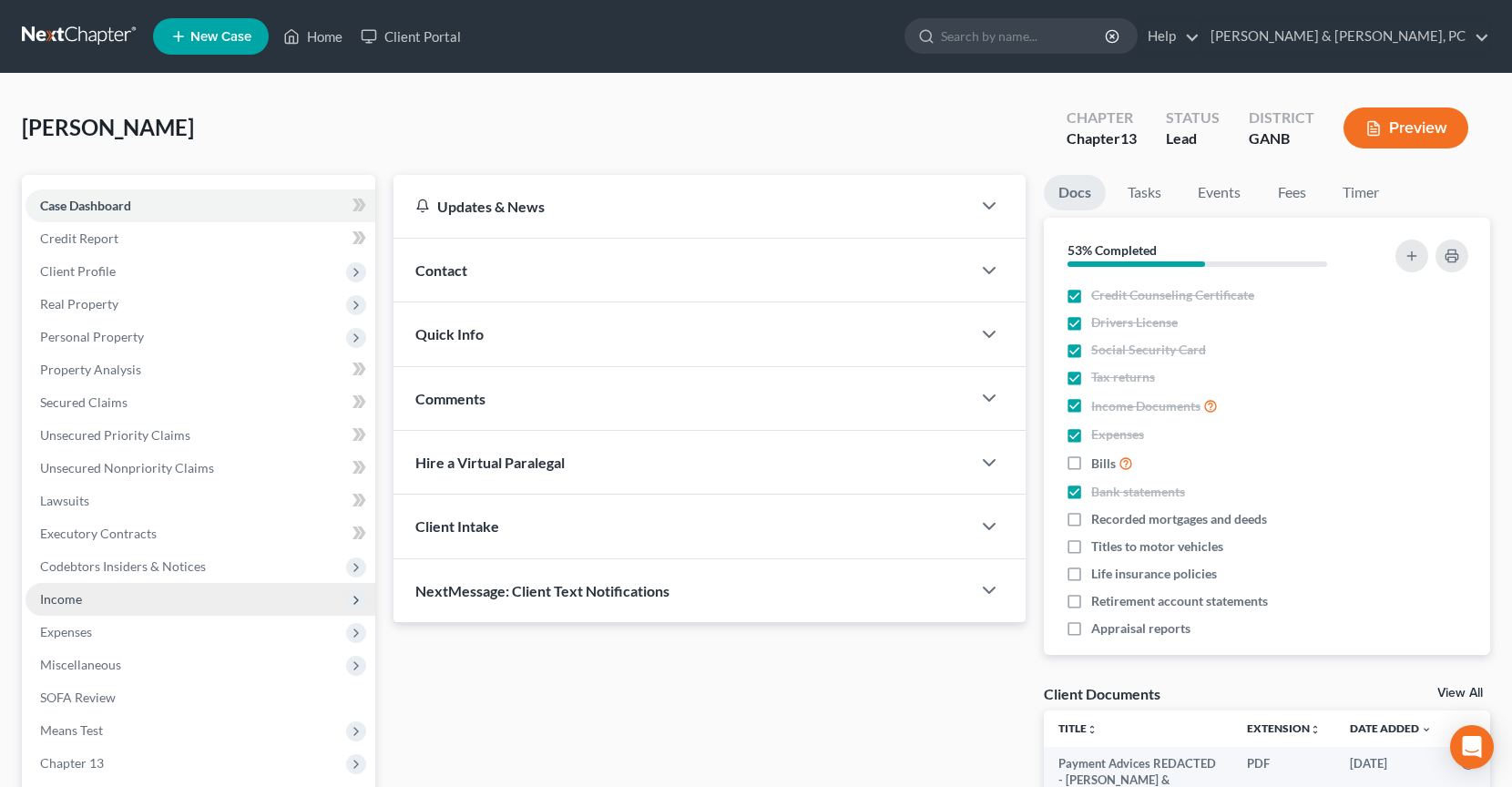
click at [84, 596] on span "Income" at bounding box center [200, 599] width 349 height 32
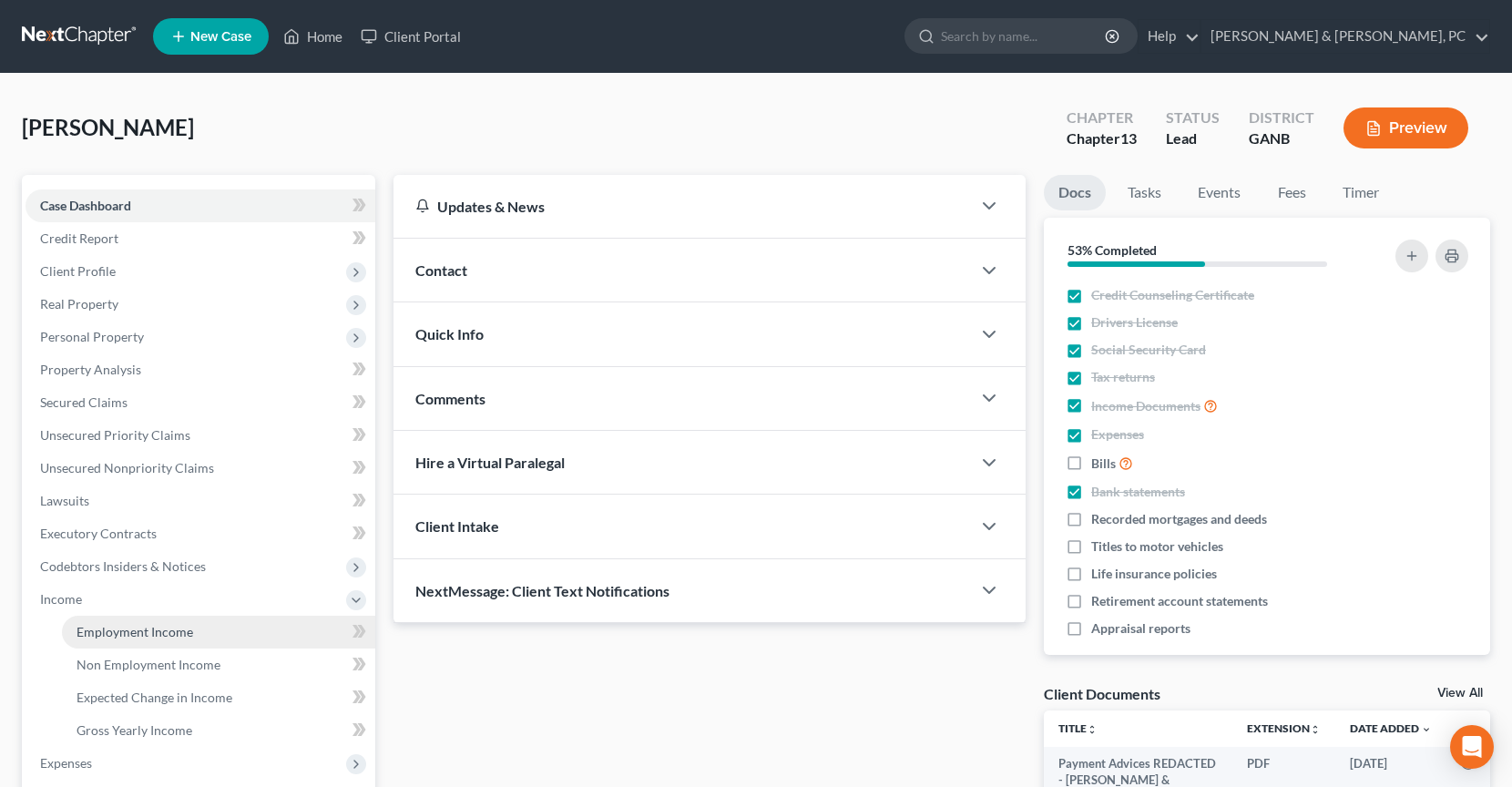
click at [99, 628] on span "Employment Income" at bounding box center [135, 631] width 117 height 16
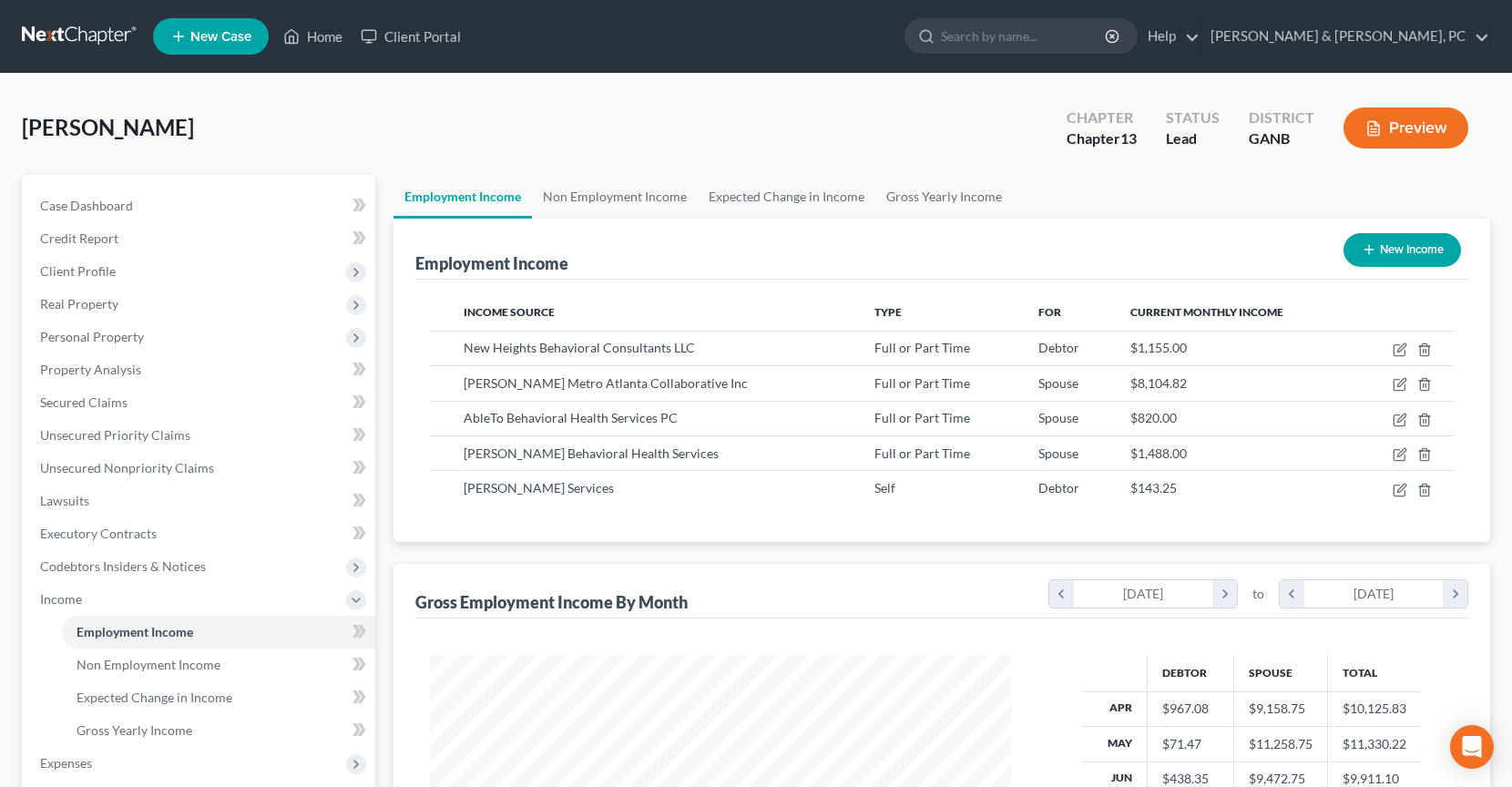
scroll to position [326, 618]
click at [1401, 489] on icon "button" at bounding box center [1401, 488] width 8 height 8
select select "1"
select select "10"
select select "0"
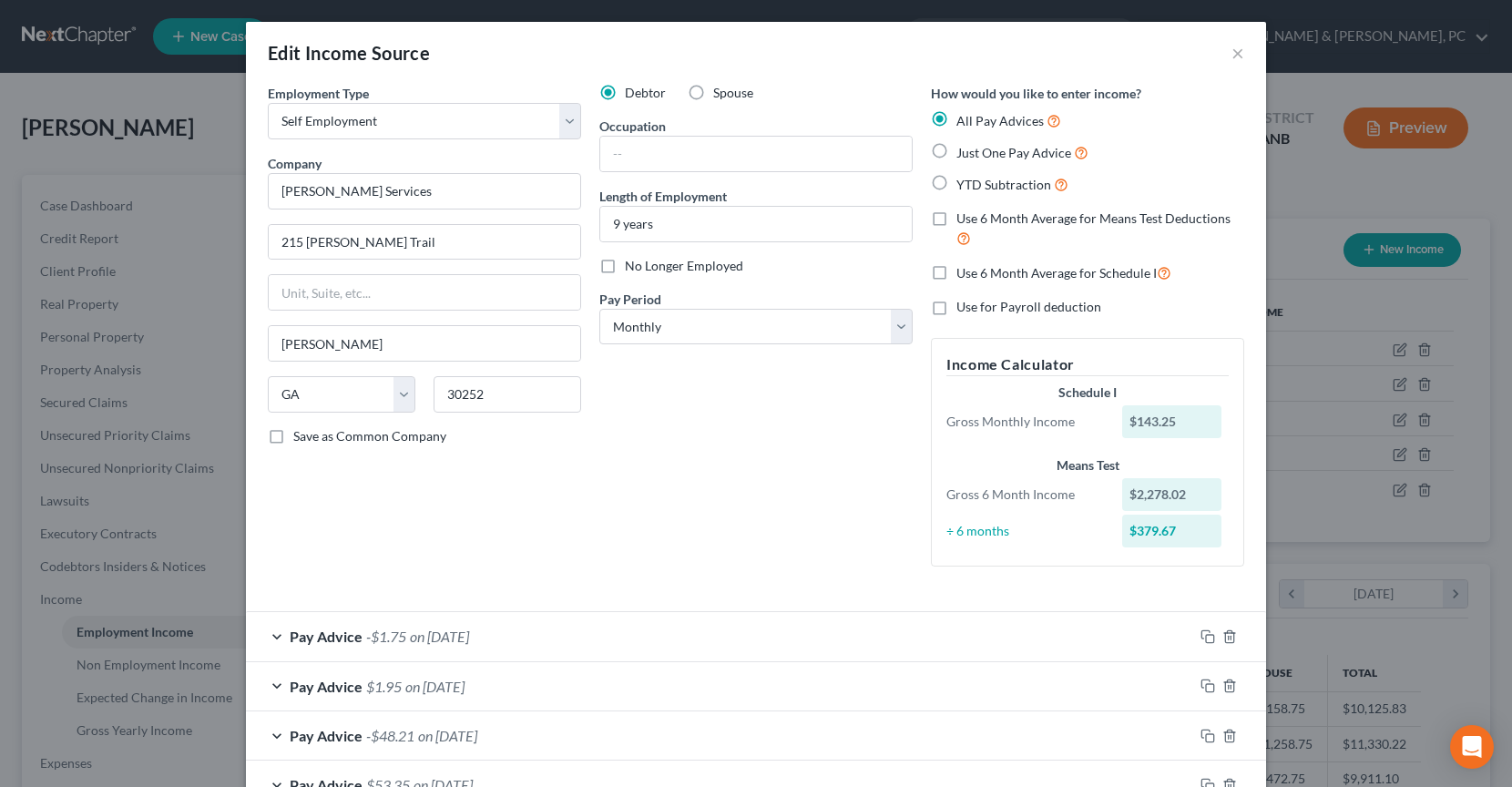
click at [430, 647] on div "Pay Advice -$1.75 on 09/30/2025" at bounding box center [719, 636] width 947 height 48
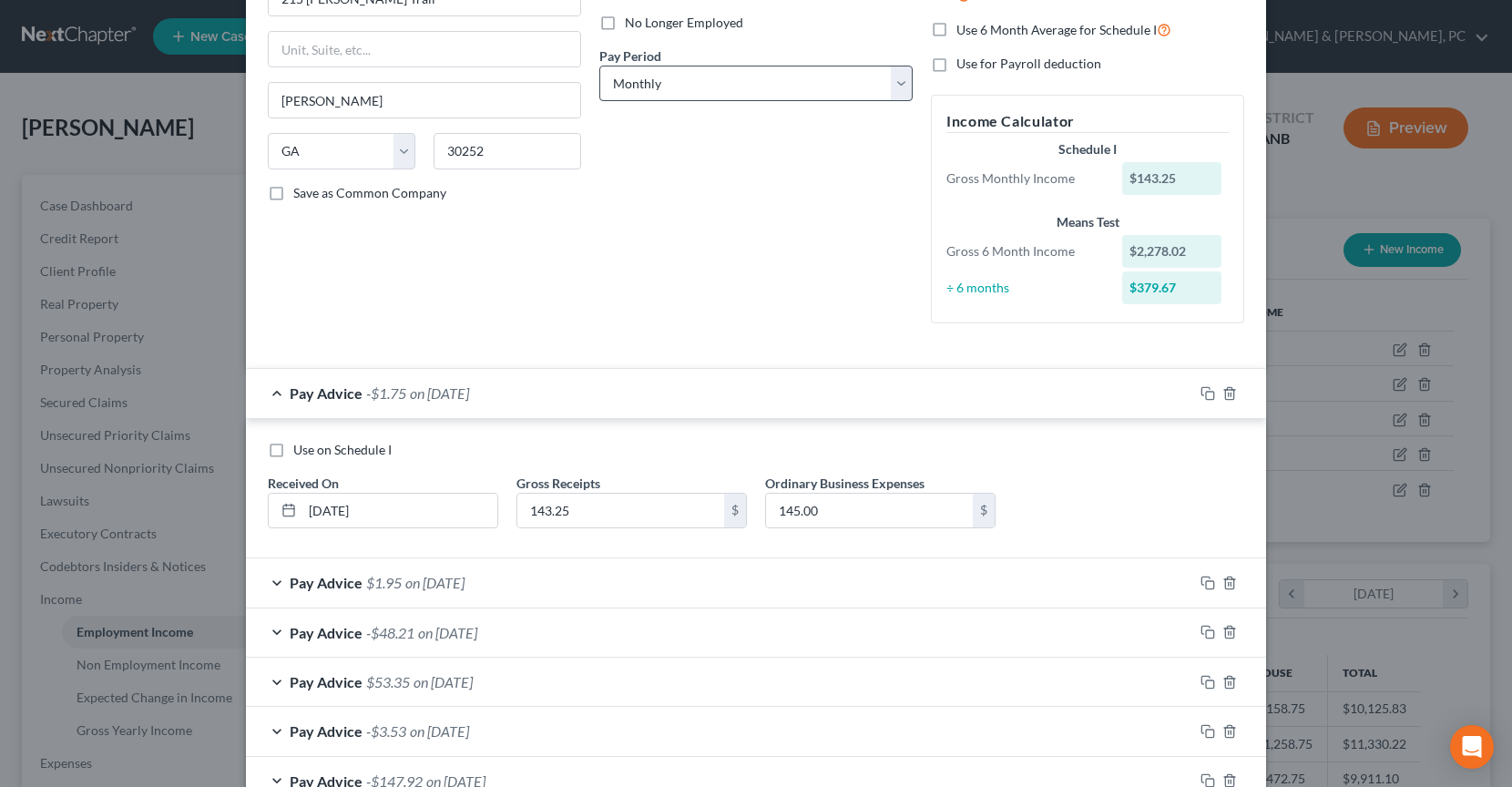
scroll to position [314, 0]
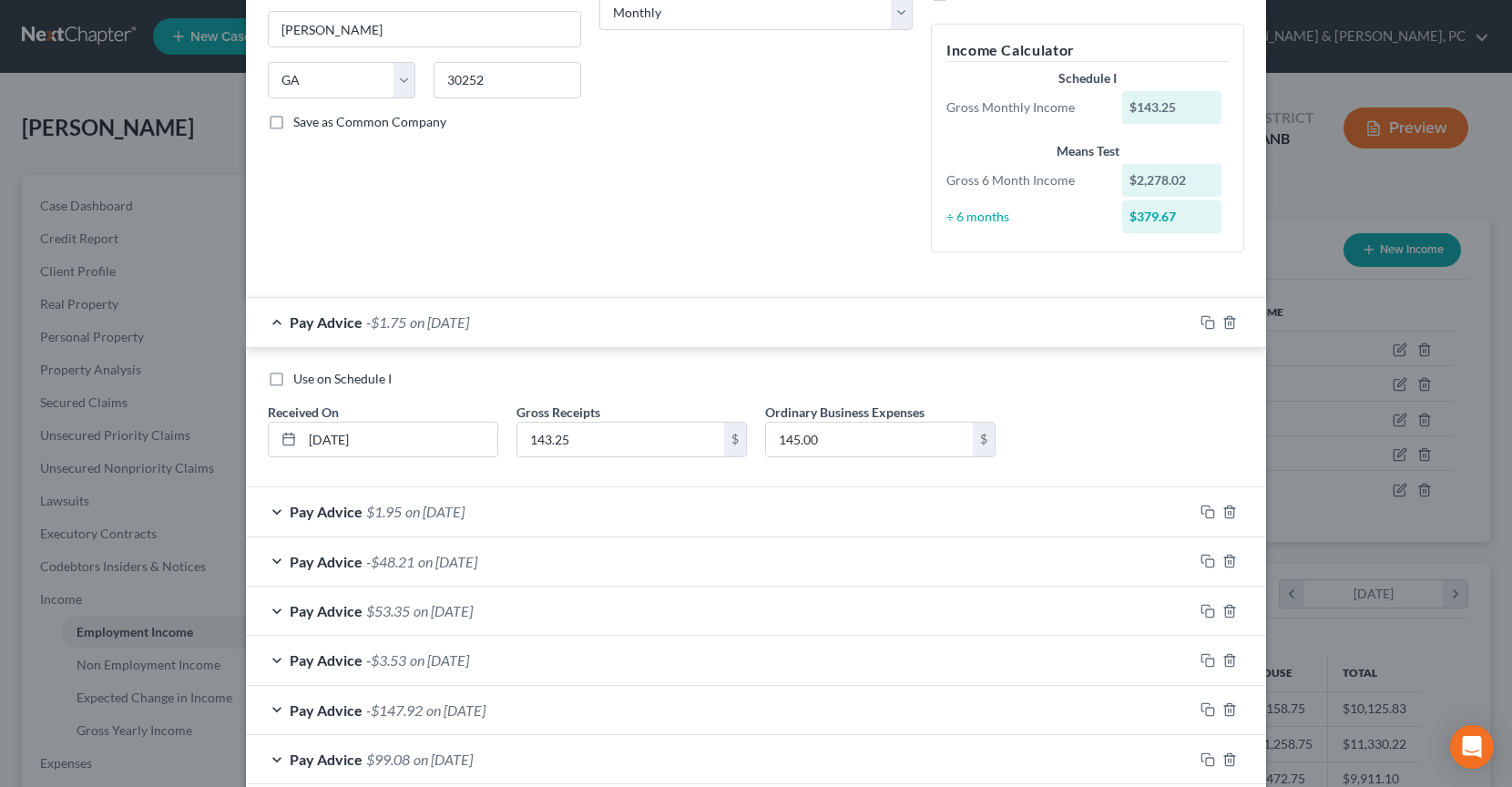
click at [506, 516] on div "Pay Advice $1.95 on 08/31/2025" at bounding box center [719, 512] width 947 height 48
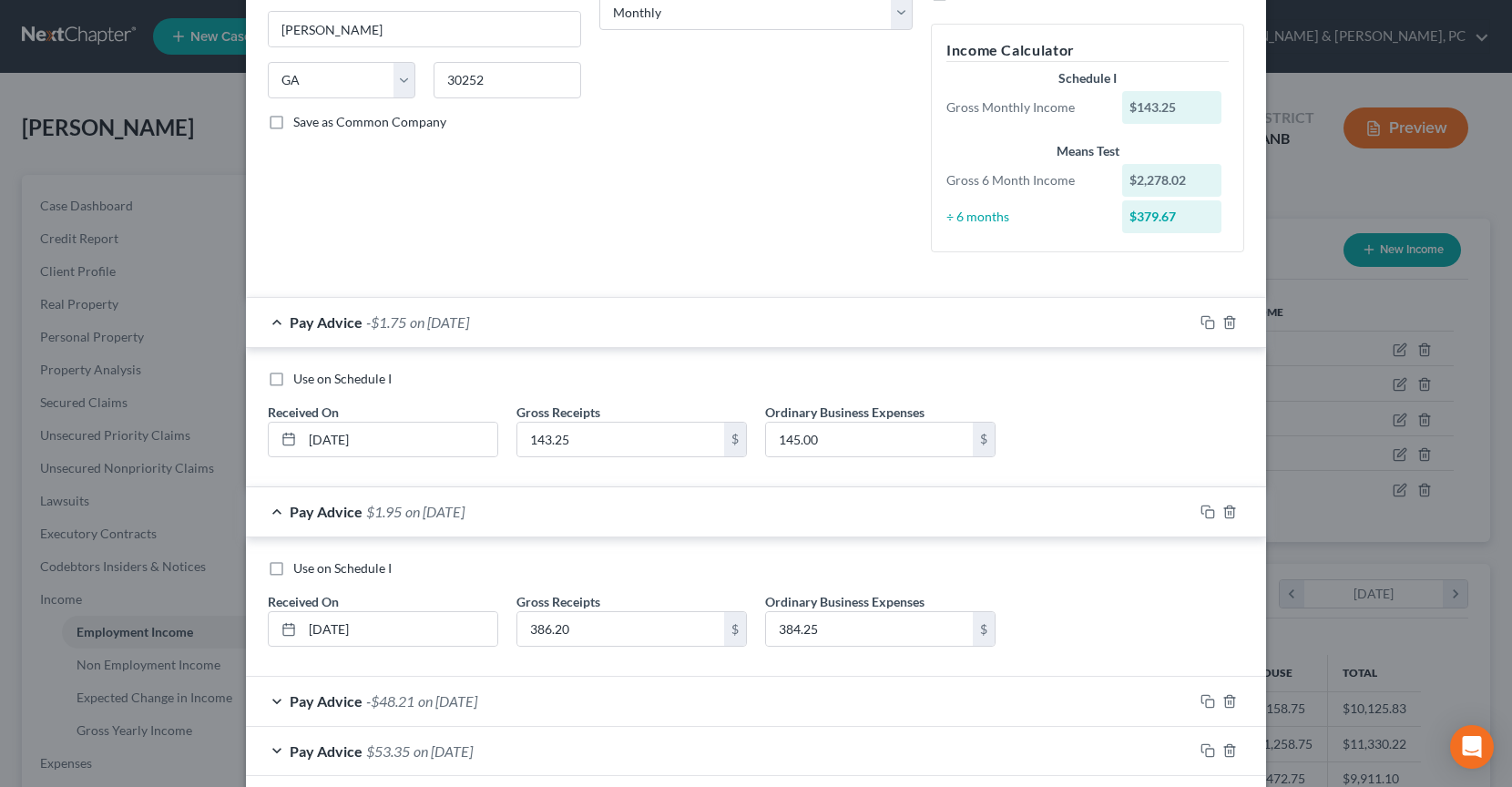
click at [465, 327] on span "on [DATE]" at bounding box center [439, 322] width 59 height 18
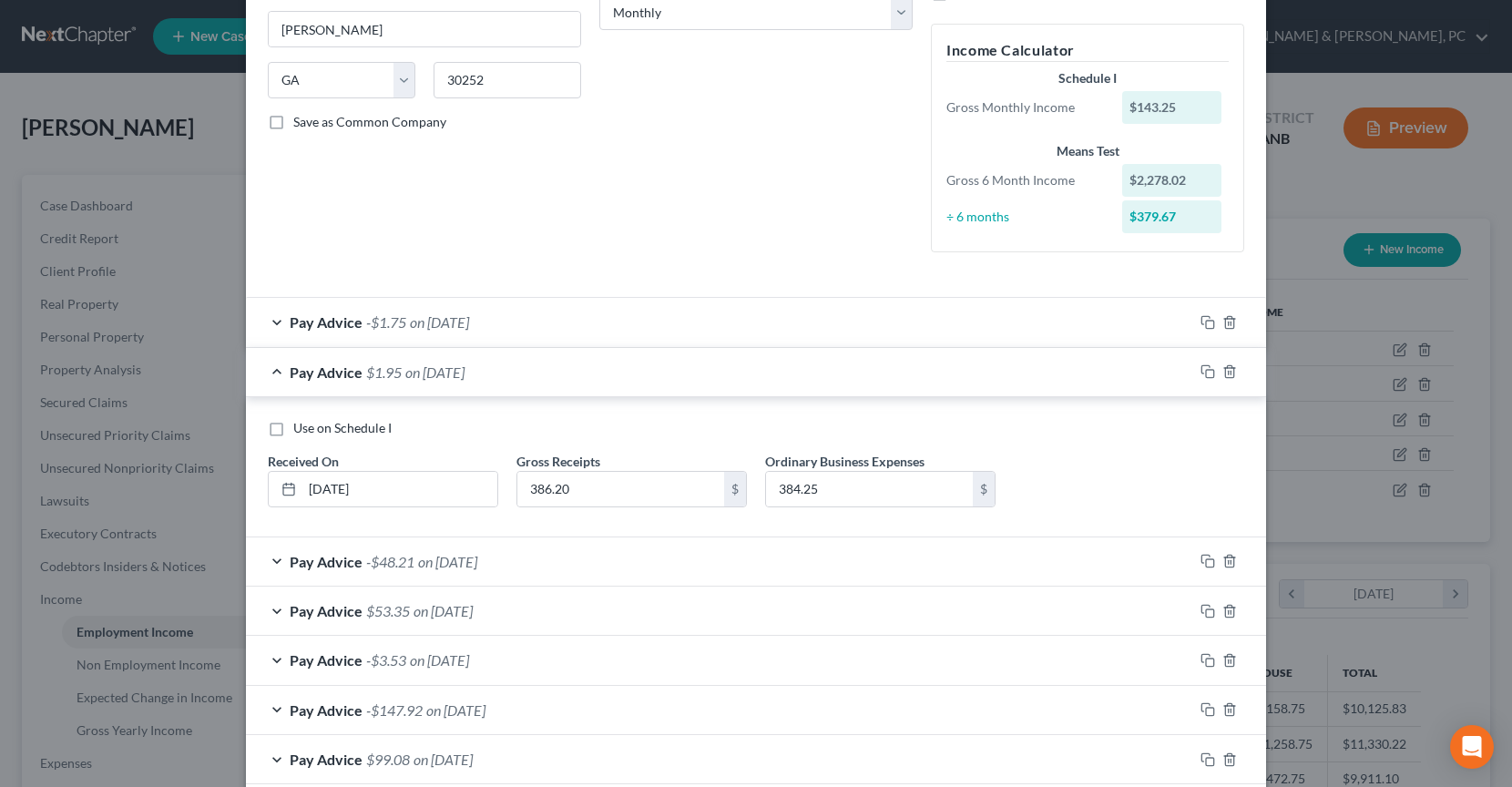
click at [448, 387] on div "Pay Advice $1.95 on 08/31/2025" at bounding box center [719, 372] width 947 height 48
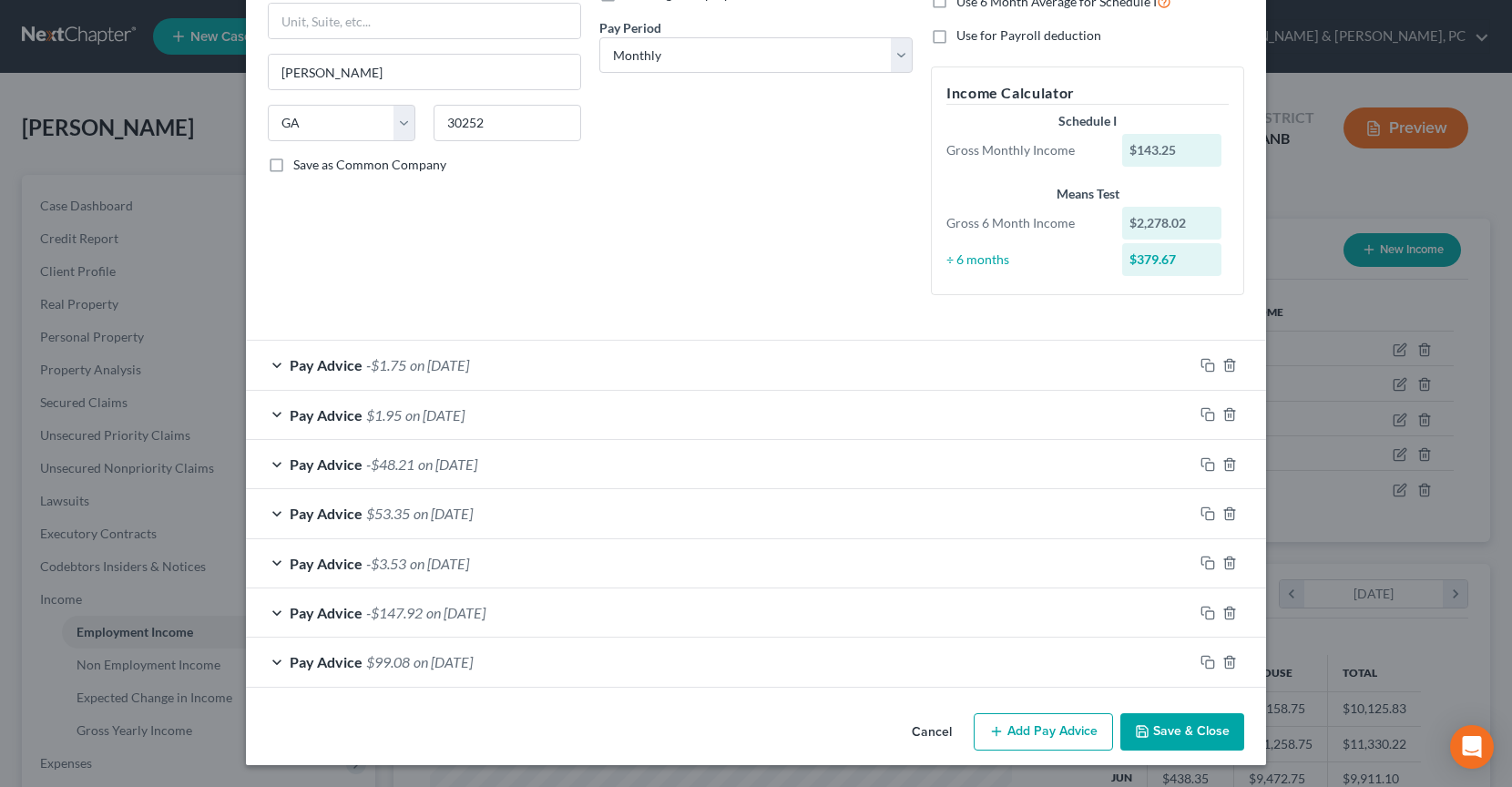
scroll to position [272, 0]
click at [426, 667] on span "on 03/30/2025" at bounding box center [443, 661] width 59 height 18
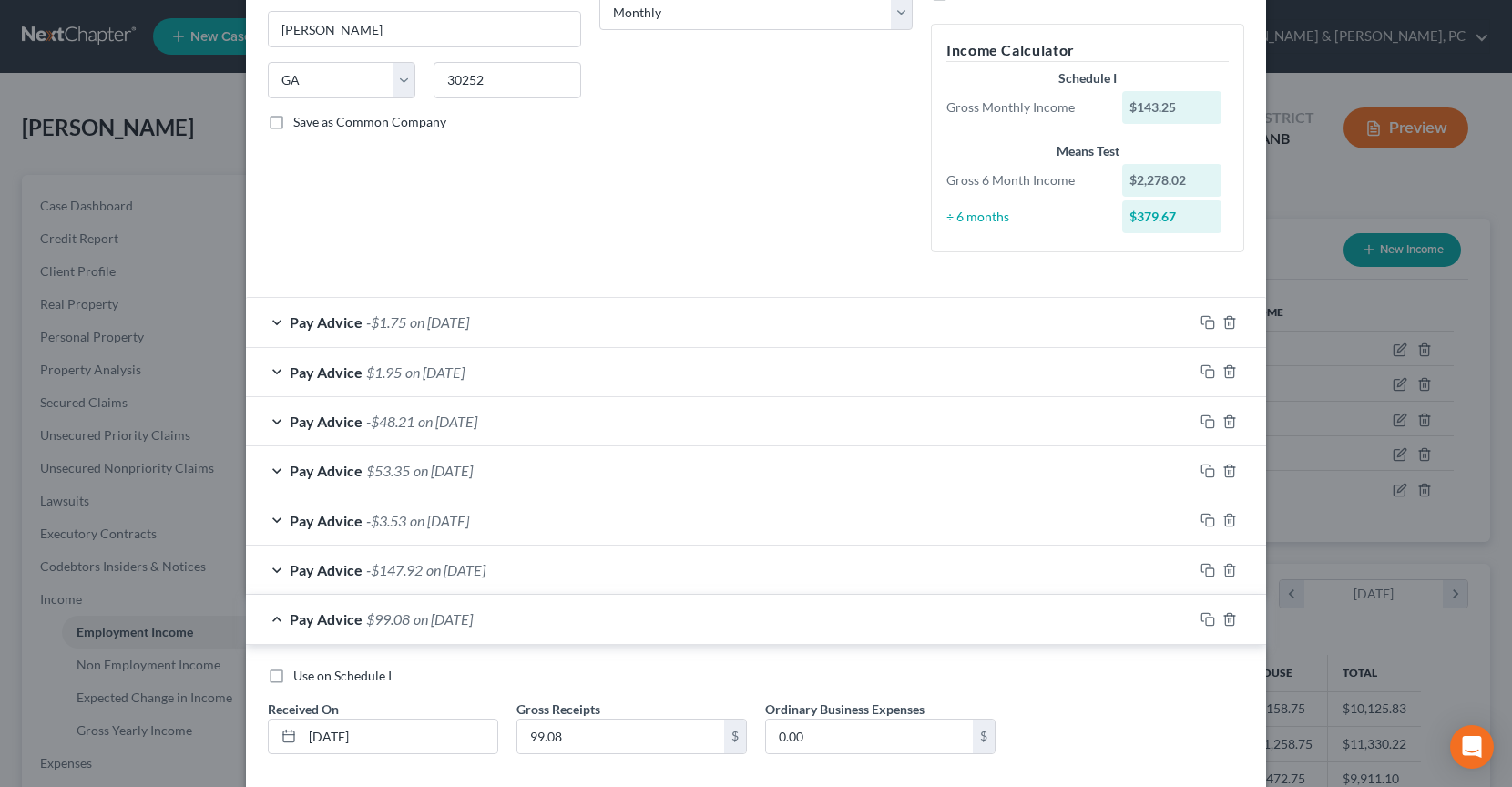
click at [422, 628] on div "Pay Advice $99.08 on 03/30/2025" at bounding box center [719, 619] width 947 height 48
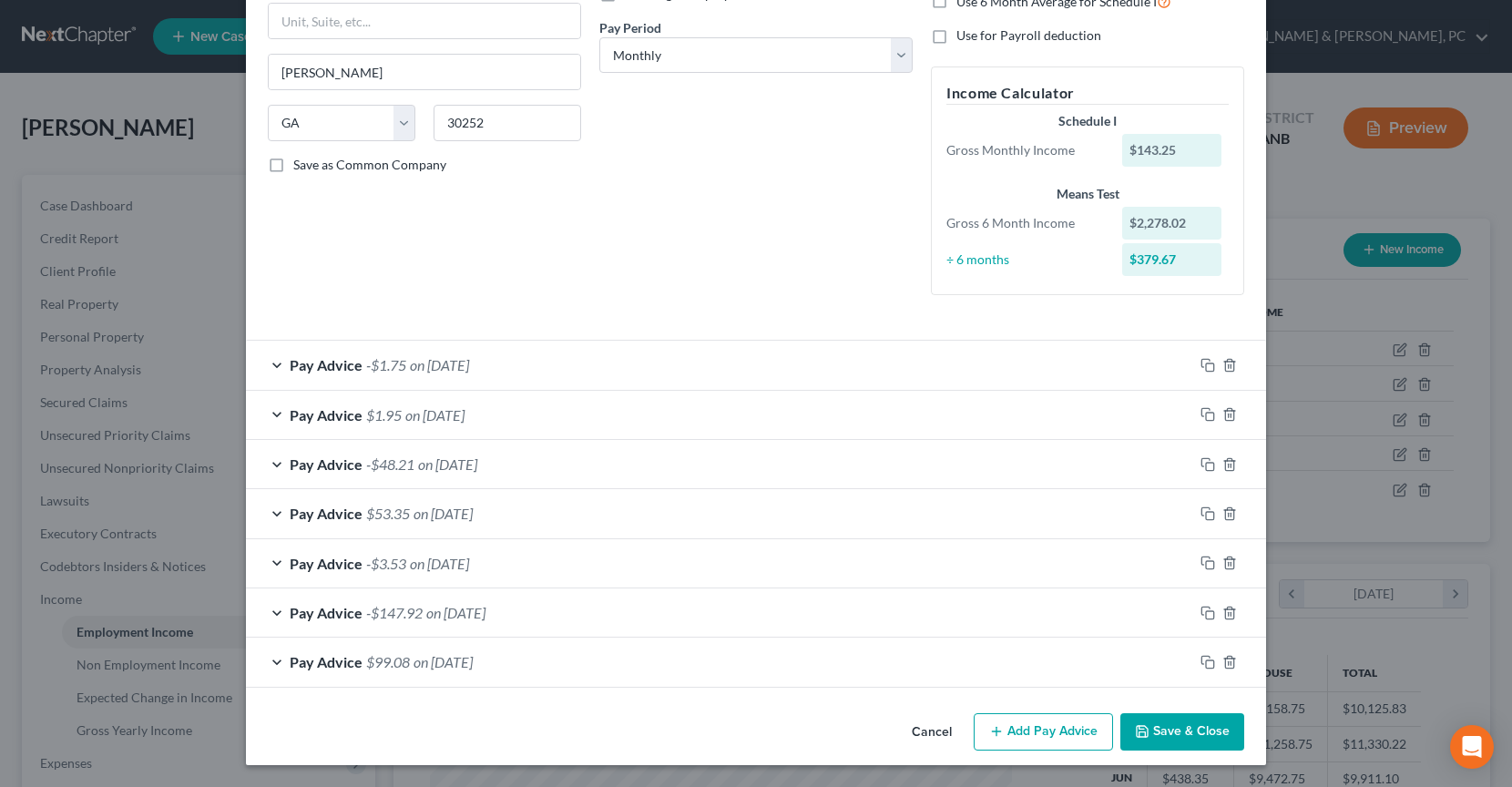
scroll to position [272, 0]
click at [1193, 724] on button "Save & Close" at bounding box center [1182, 731] width 124 height 38
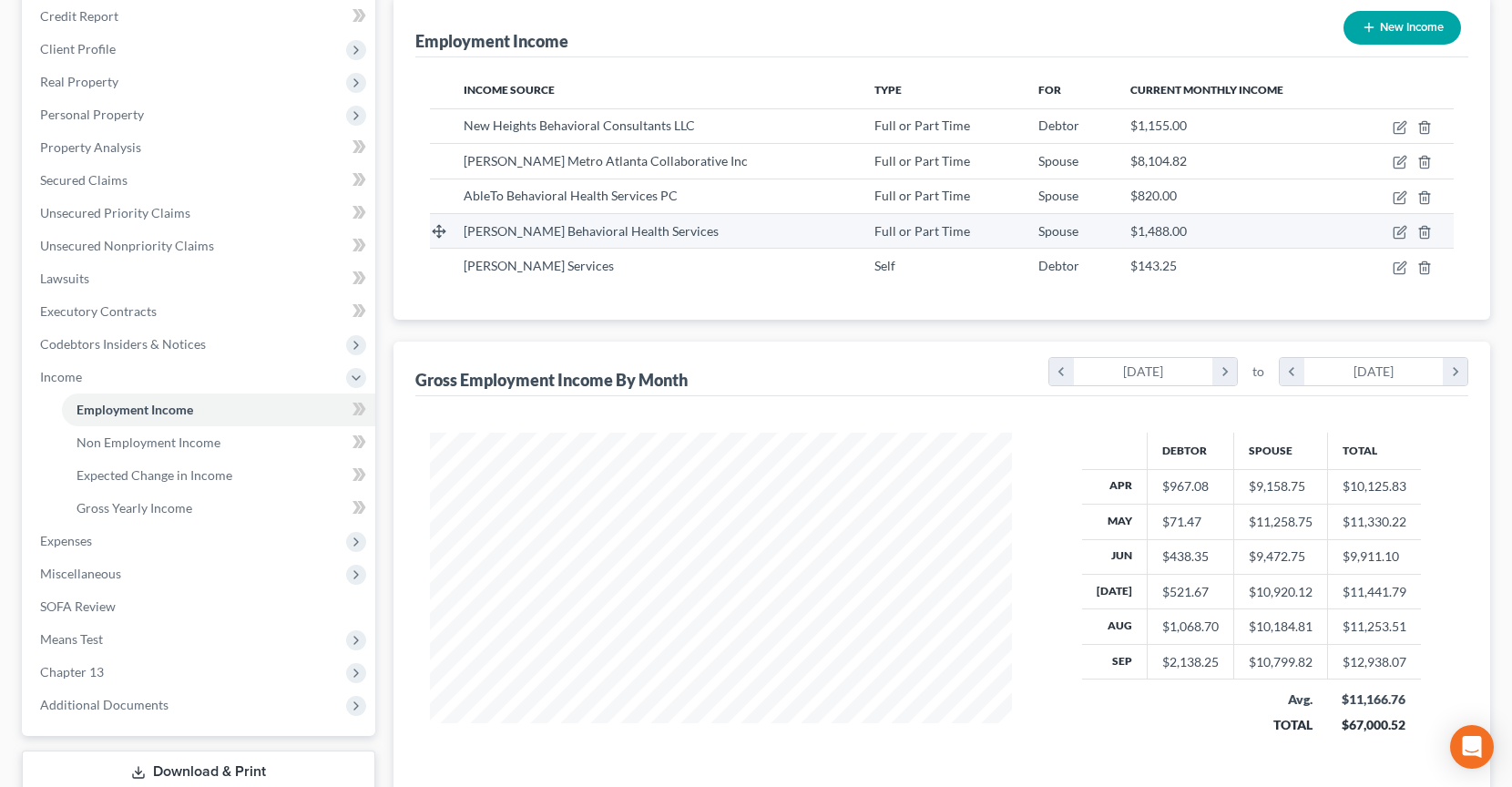
scroll to position [261, 0]
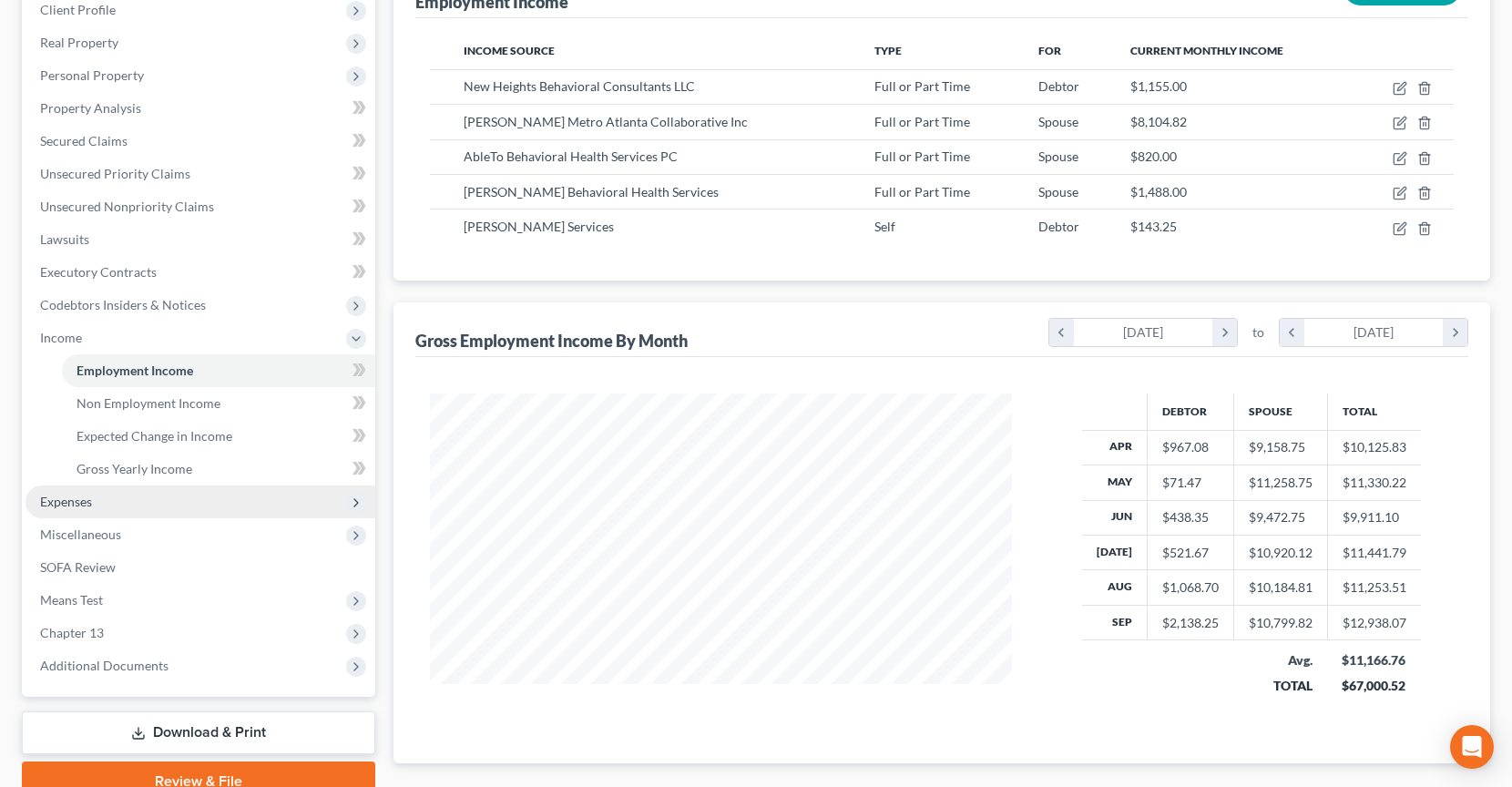
click at [110, 490] on span "Expenses" at bounding box center [200, 501] width 349 height 32
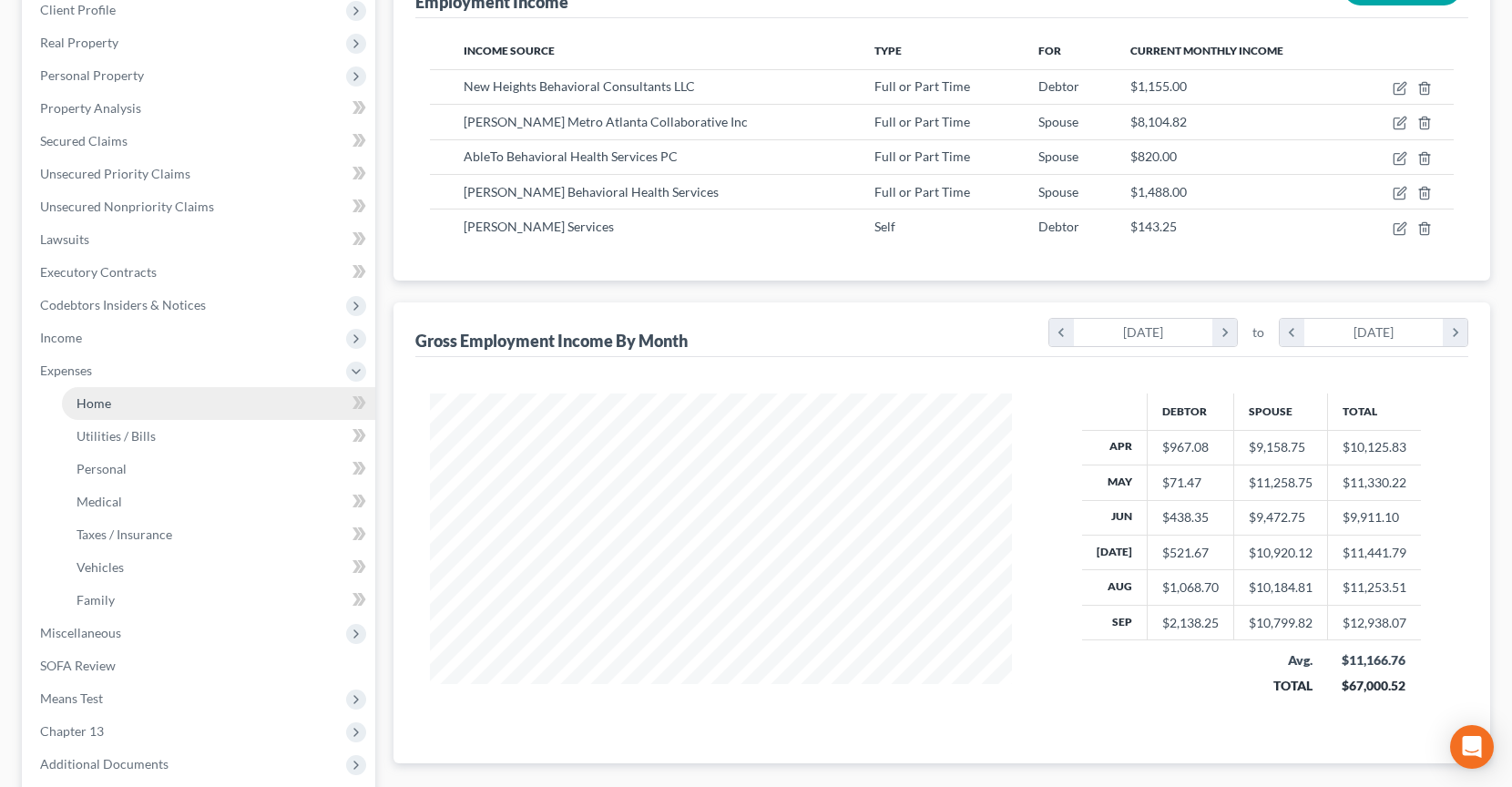
click at [115, 412] on link "Home" at bounding box center [219, 403] width 313 height 32
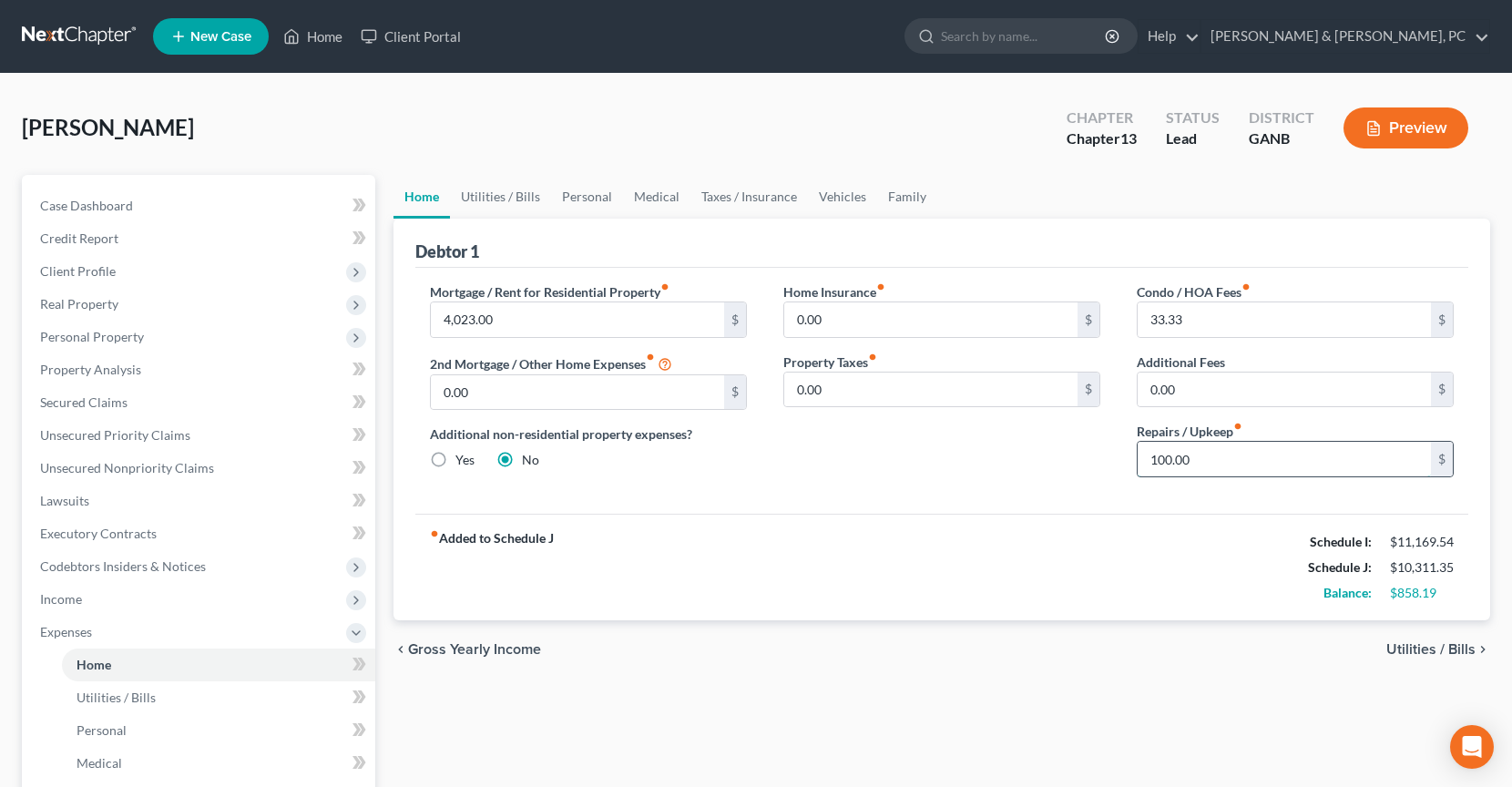
click at [1210, 456] on input "100.00" at bounding box center [1284, 458] width 293 height 34
click at [578, 198] on link "Personal" at bounding box center [587, 197] width 72 height 44
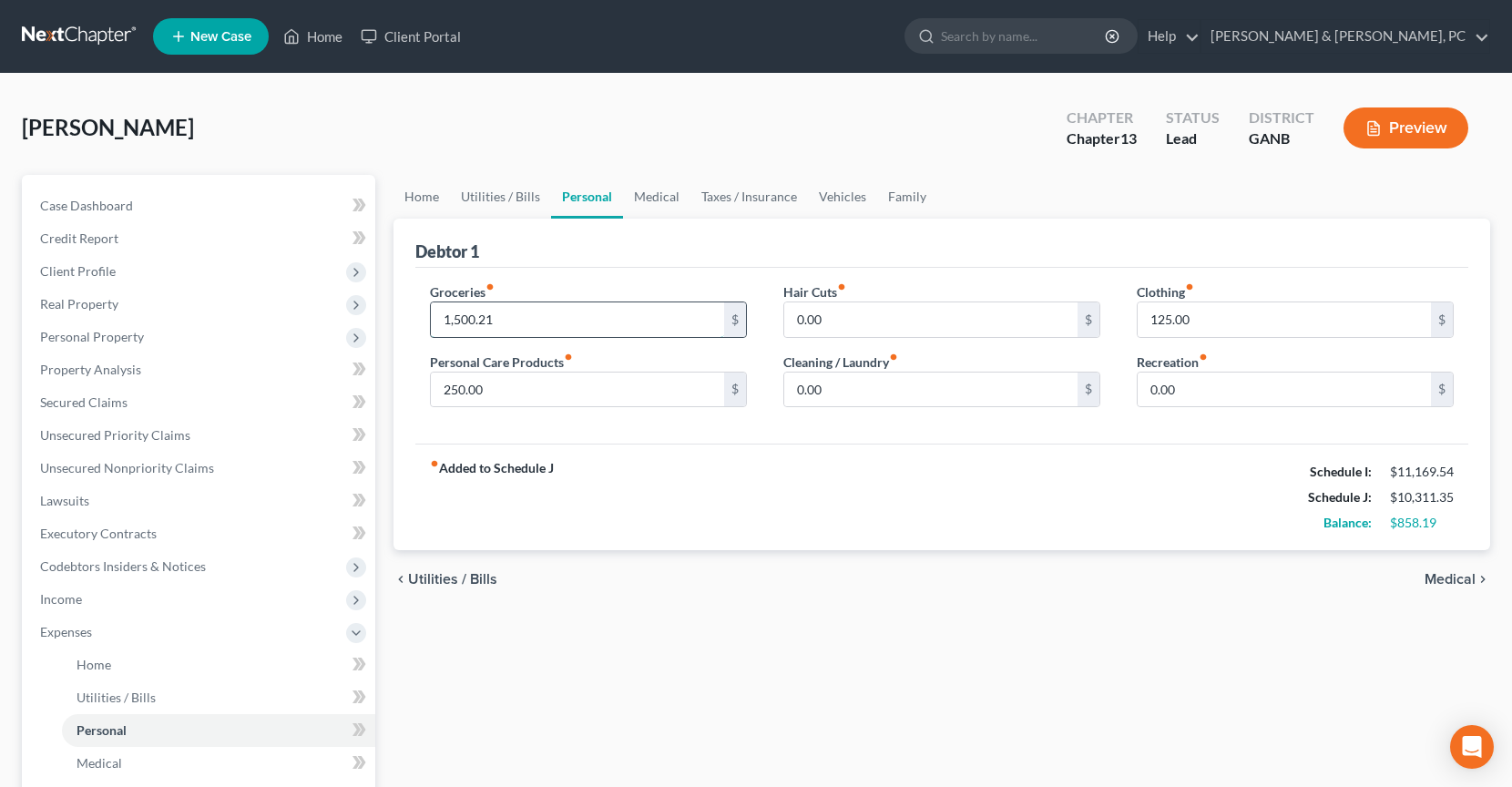
click at [548, 323] on input "1,500.21" at bounding box center [578, 319] width 293 height 34
type input "1"
type input "4"
type input "1,398.40"
click at [418, 197] on link "Home" at bounding box center [421, 197] width 57 height 44
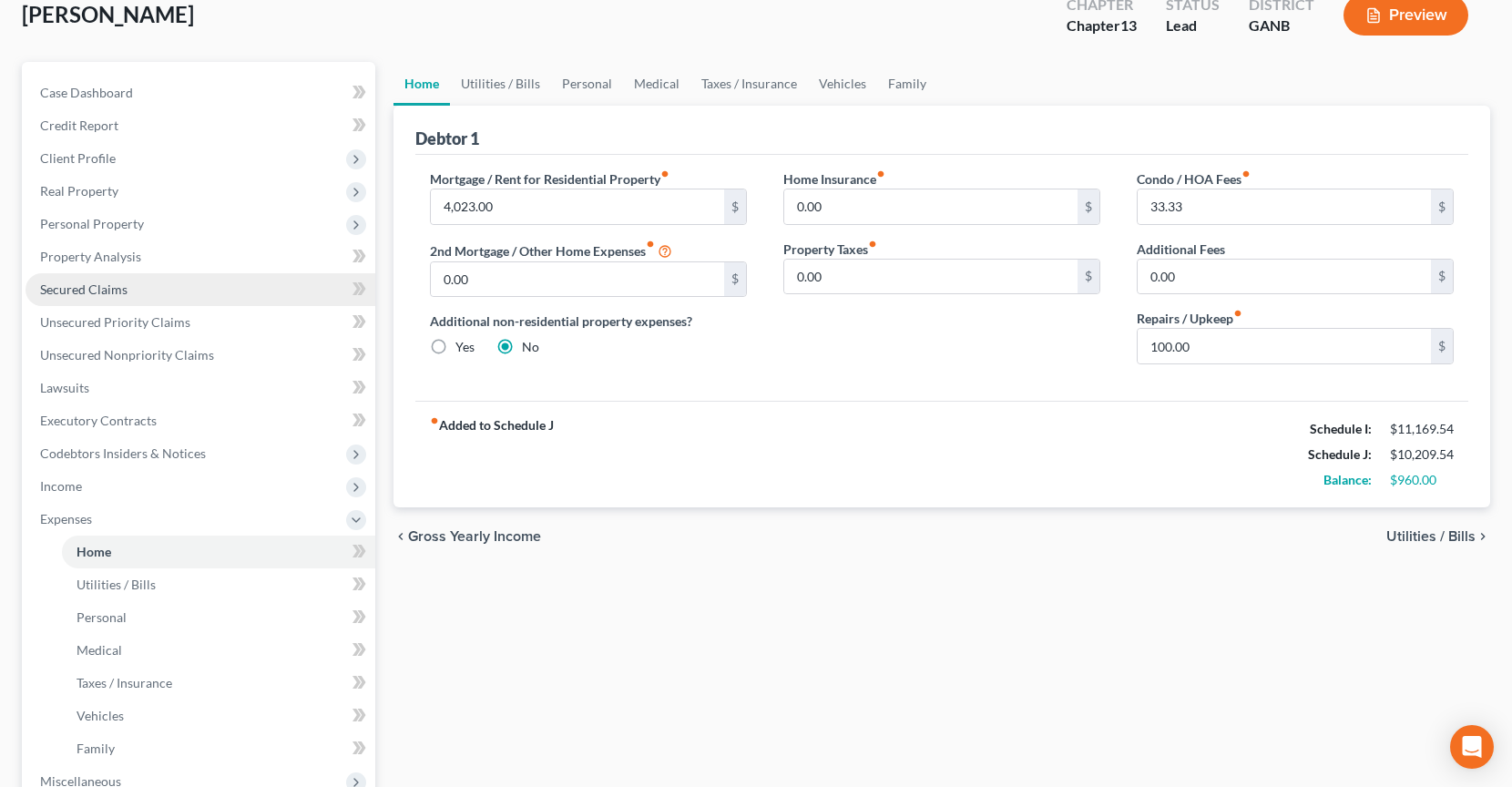
scroll to position [142, 0]
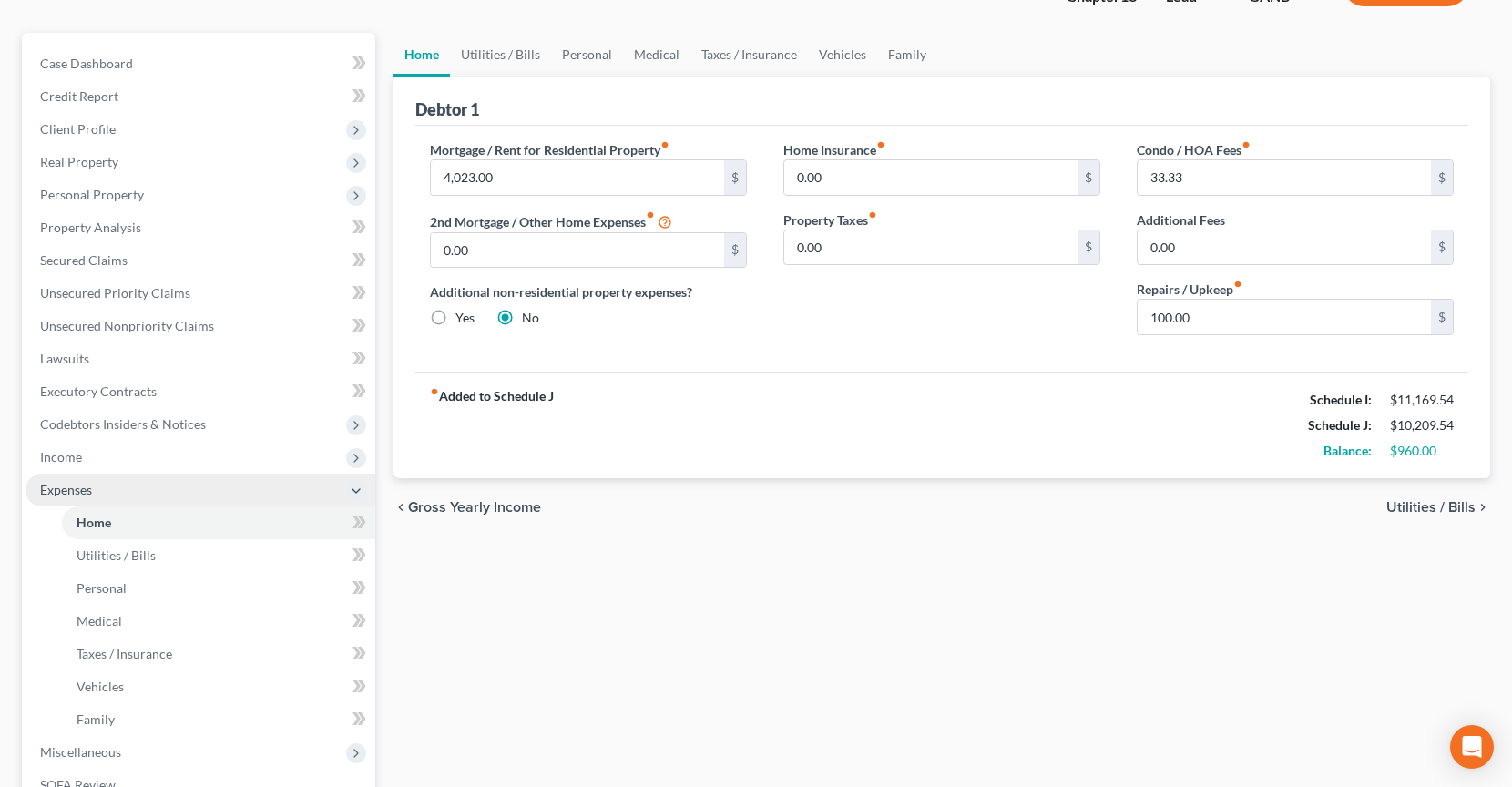
click at [127, 489] on span "Expenses" at bounding box center [200, 489] width 349 height 32
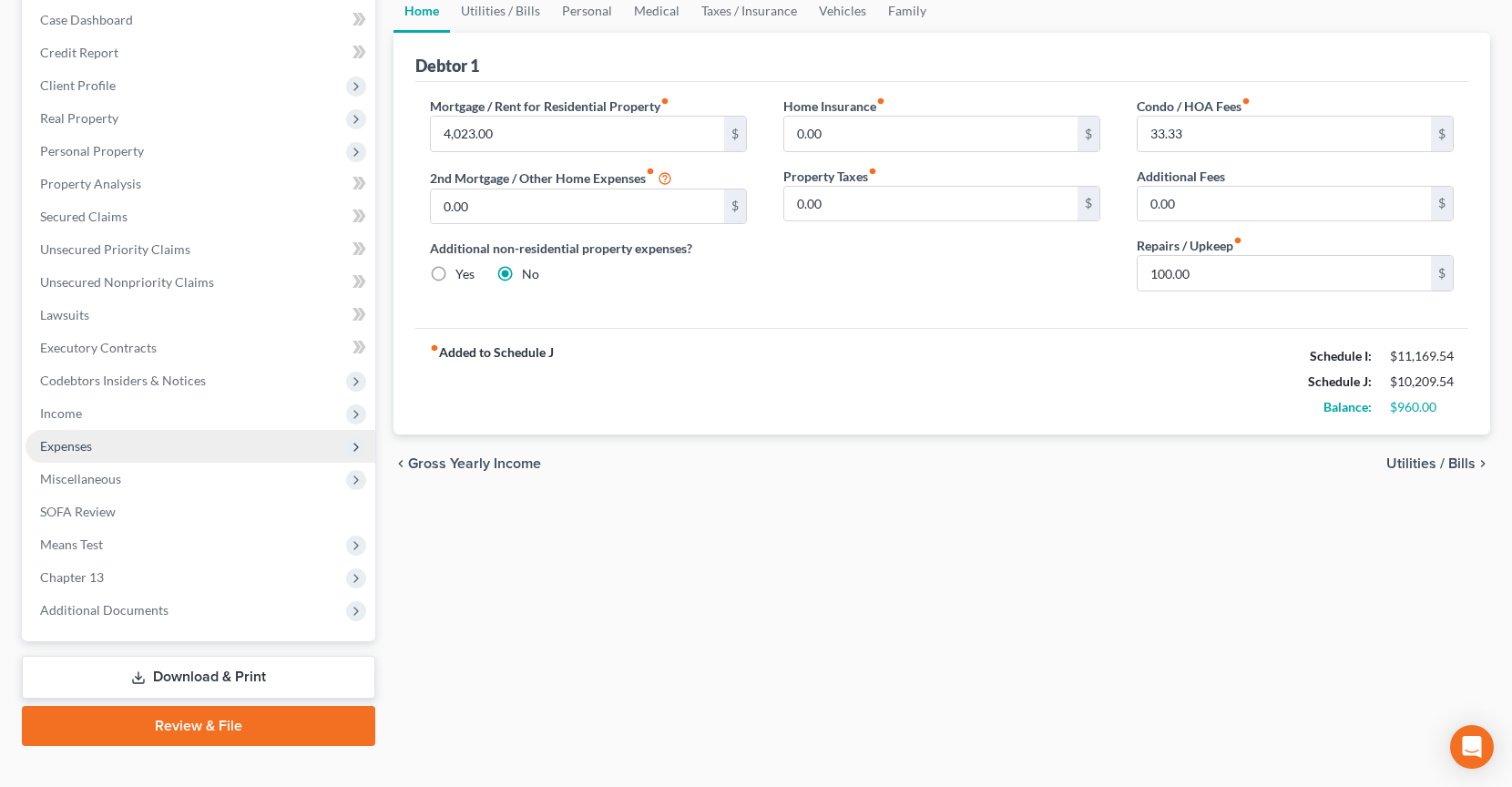
scroll to position [203, 0]
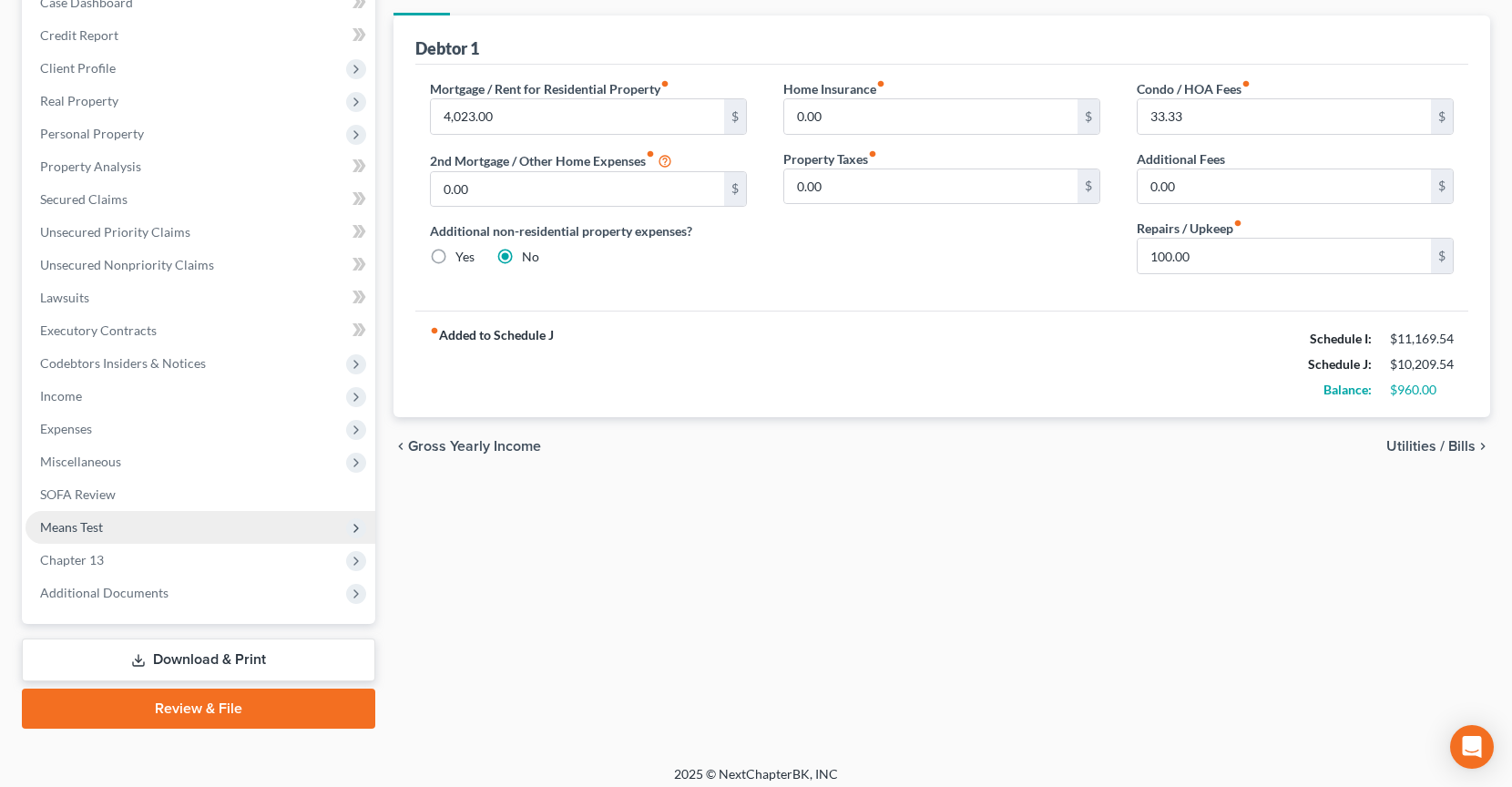
click at [118, 517] on span "Means Test" at bounding box center [200, 527] width 349 height 32
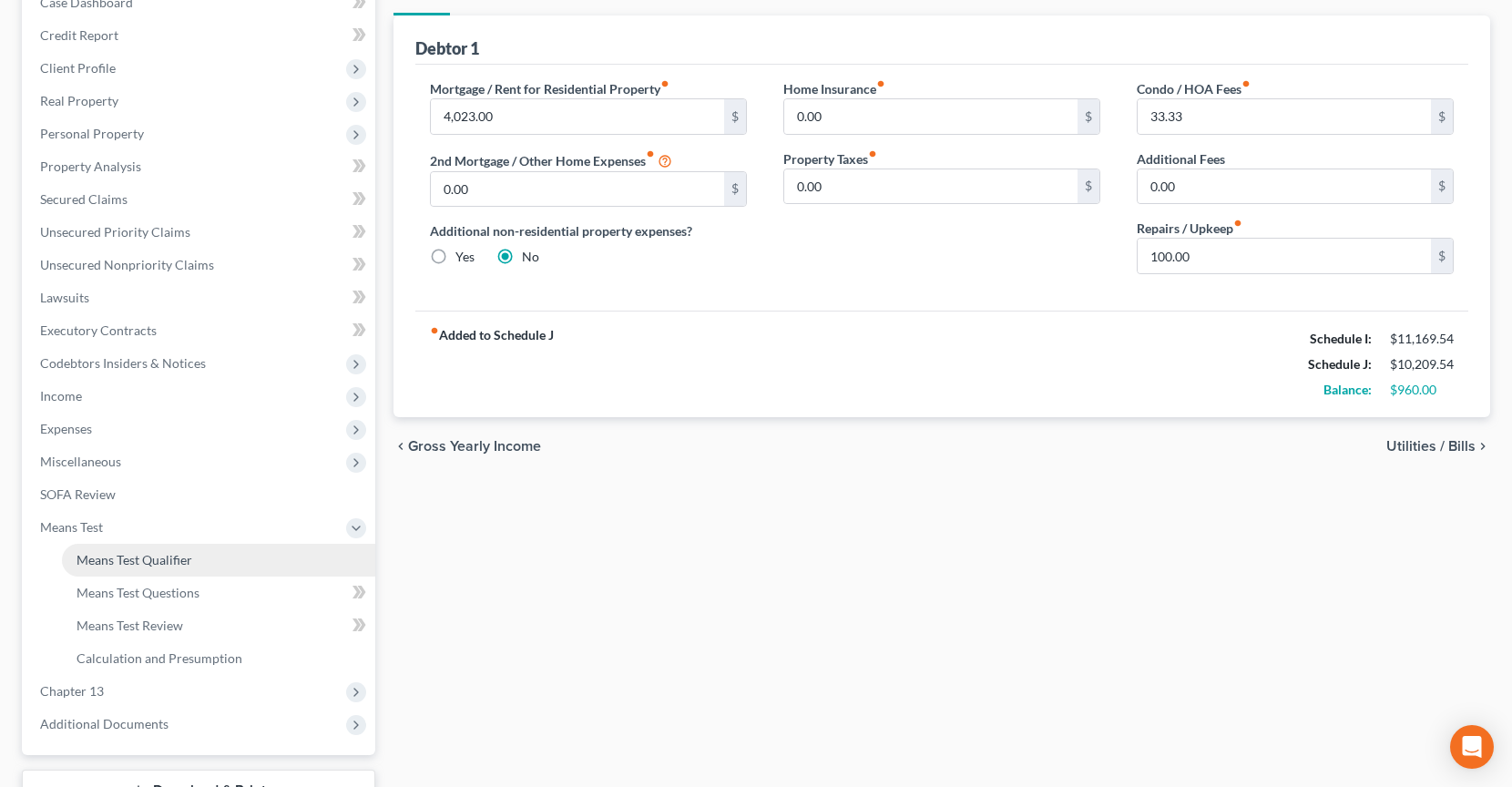
click at [127, 552] on span "Means Test Qualifier" at bounding box center [134, 559] width 116 height 16
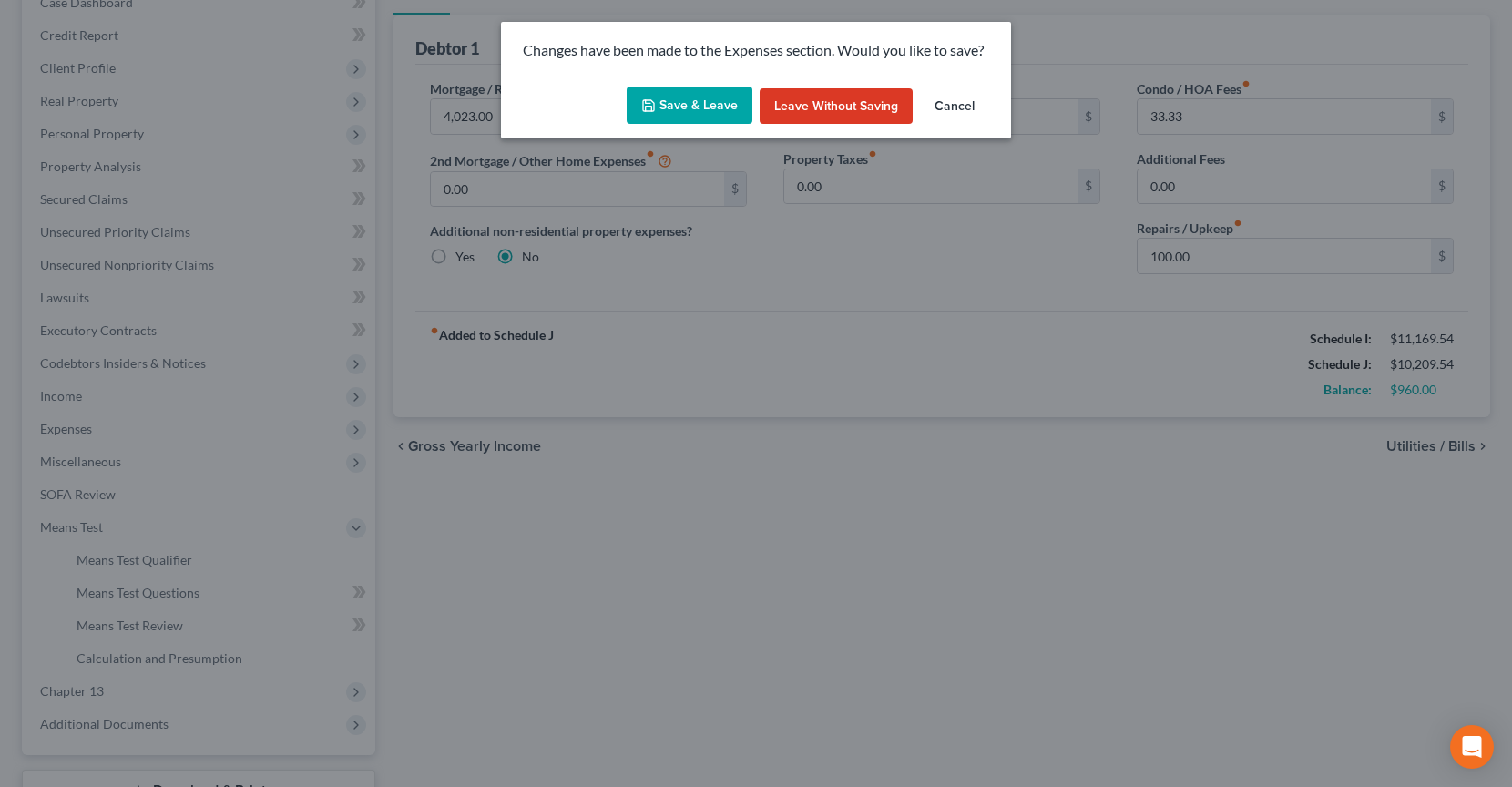
click at [728, 98] on button "Save & Leave" at bounding box center [690, 105] width 126 height 38
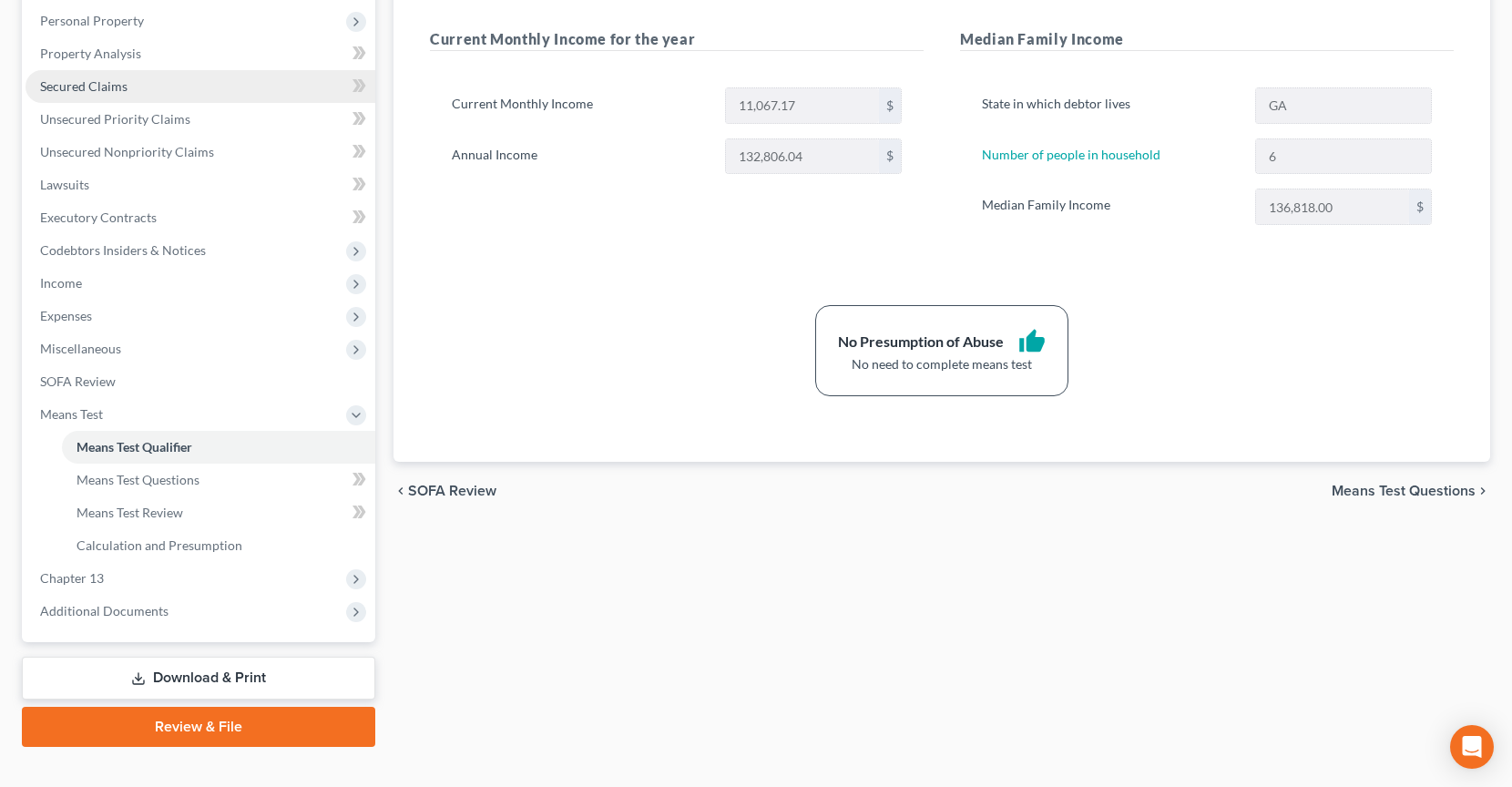
scroll to position [343, 0]
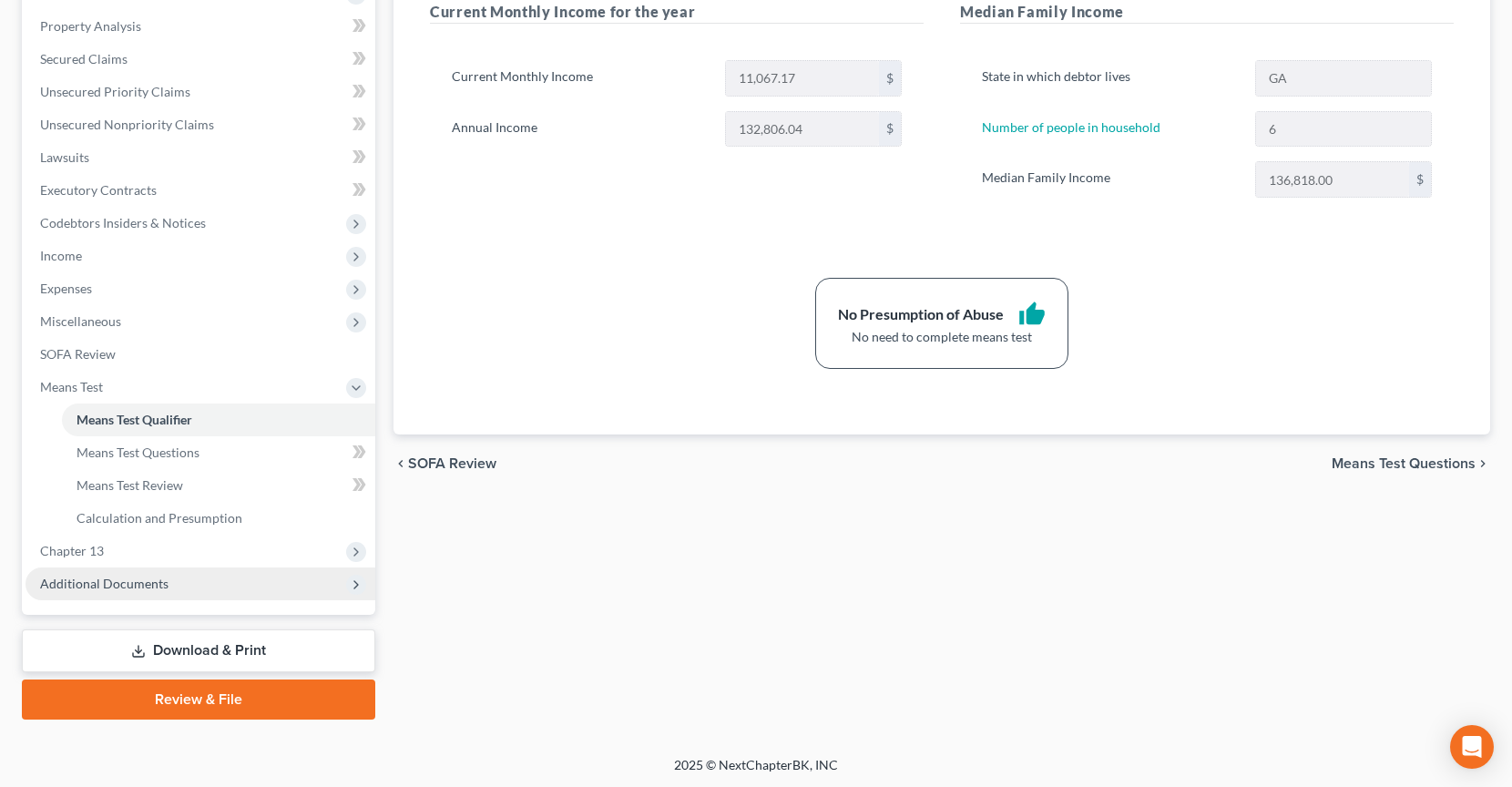
click at [182, 584] on span "Additional Documents" at bounding box center [200, 583] width 349 height 32
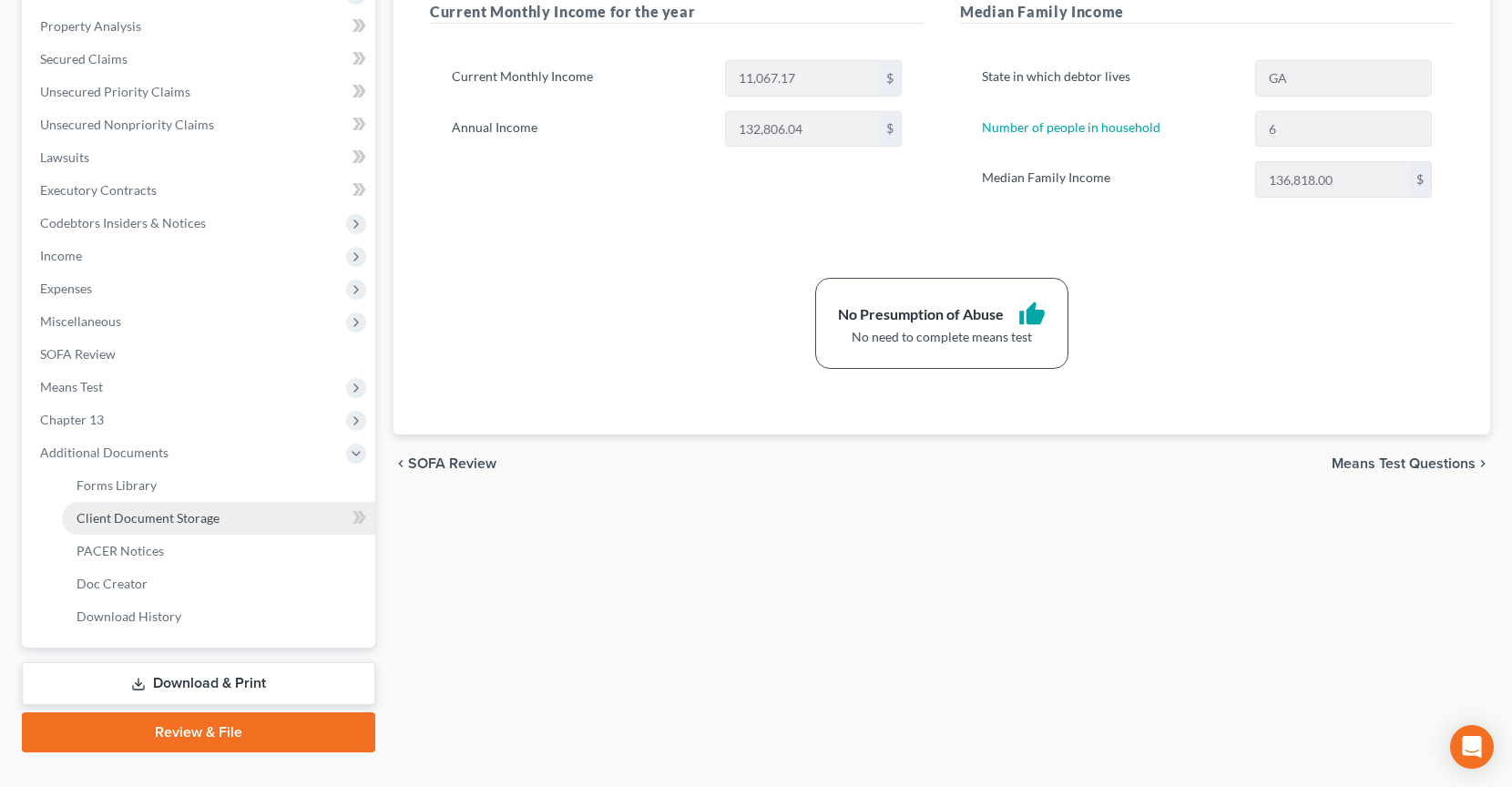
click at [172, 527] on link "Client Document Storage" at bounding box center [219, 517] width 313 height 32
select select "5"
select select "35"
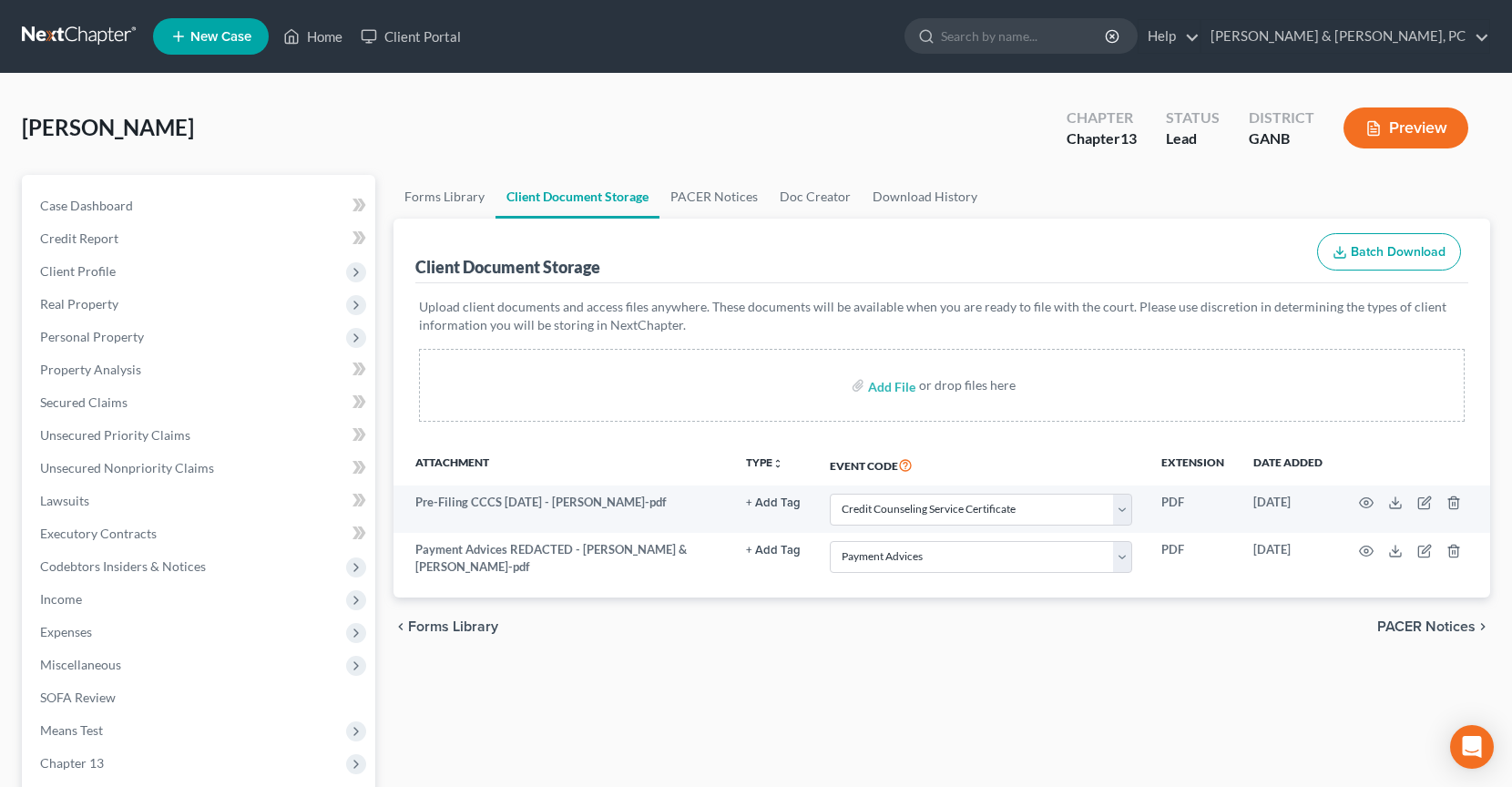
click at [45, 26] on link at bounding box center [81, 36] width 117 height 32
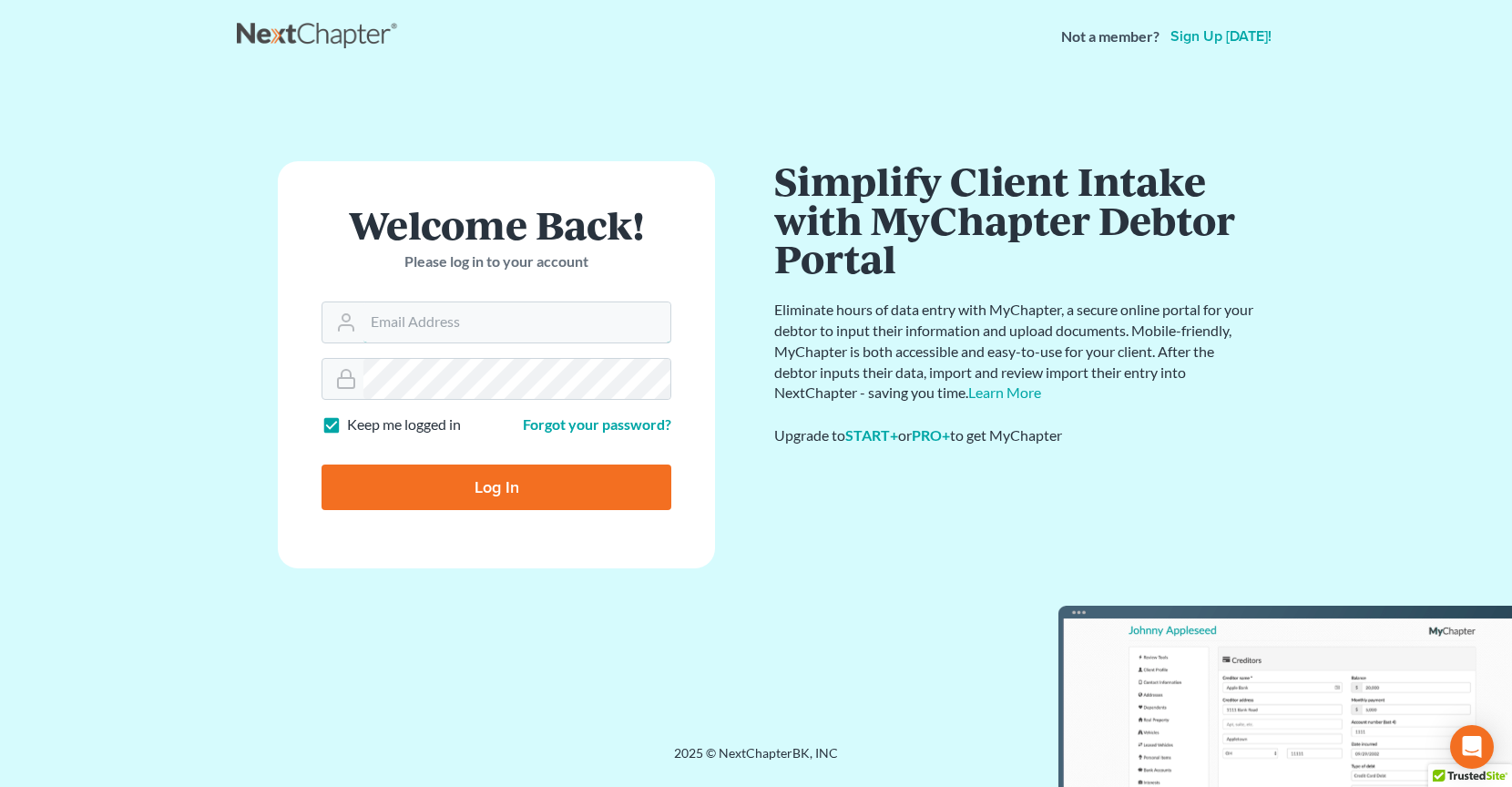
type input "[PERSON_NAME][EMAIL_ADDRESS][DOMAIN_NAME]"
click at [506, 506] on input "Log In" at bounding box center [496, 487] width 349 height 45
type input "Thinking..."
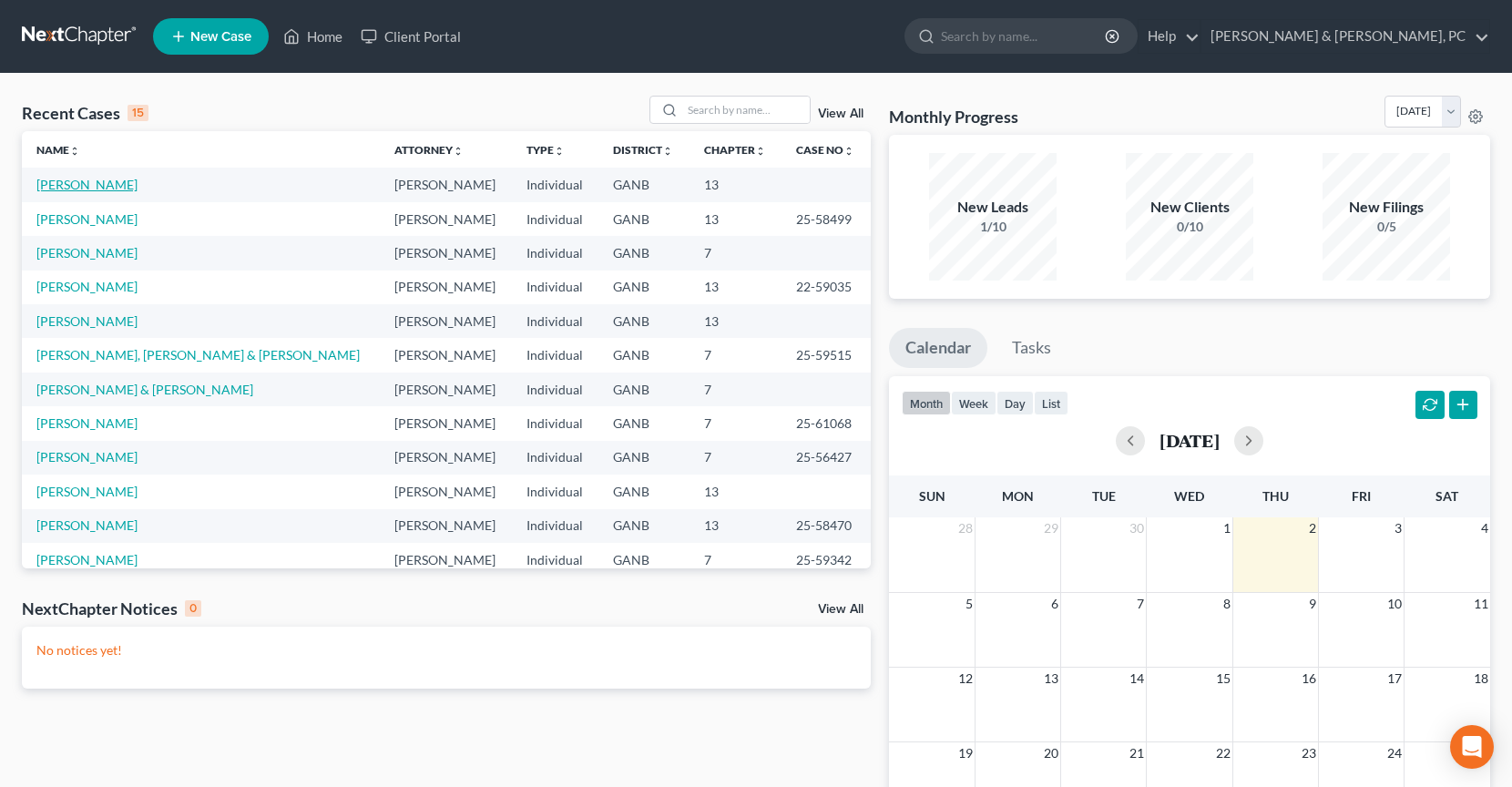
click at [103, 186] on link "[PERSON_NAME]" at bounding box center [86, 184] width 101 height 16
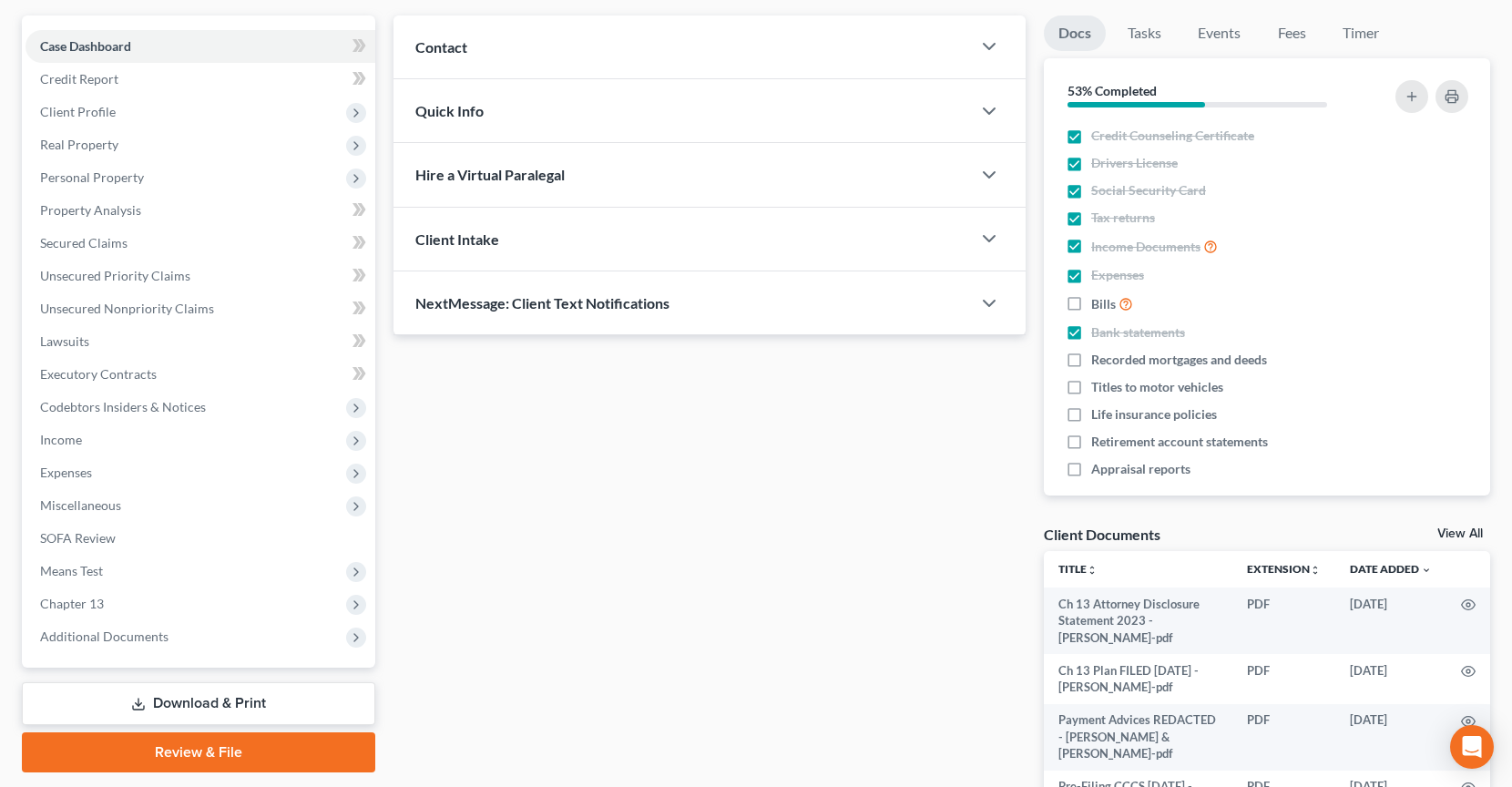
scroll to position [182, 0]
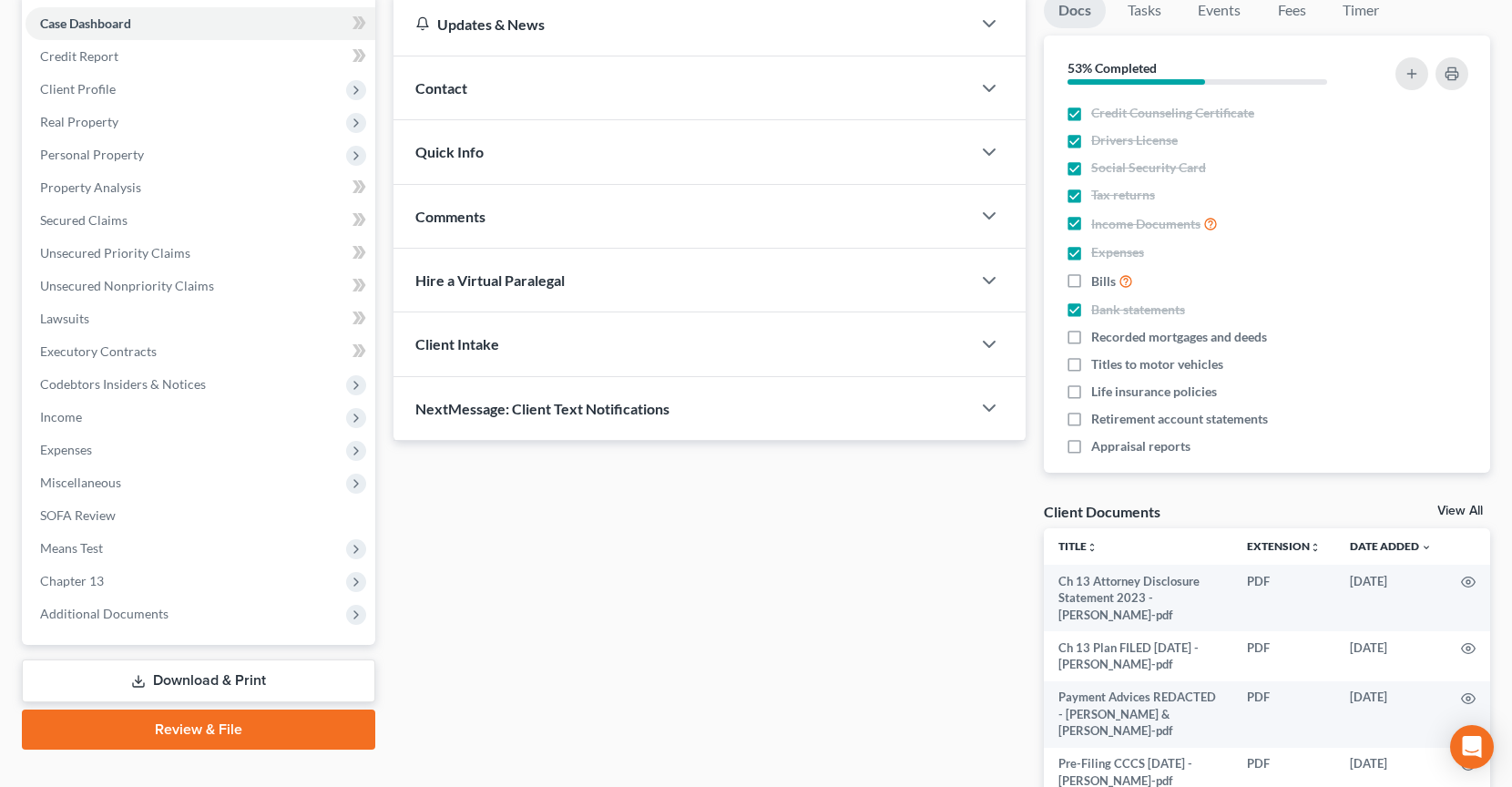
click at [107, 138] on li "Personal Property Vehicles Owned Vehicles Leased Machinery and Vehicles Office …" at bounding box center [200, 154] width 349 height 32
click at [109, 447] on span "Expenses" at bounding box center [200, 450] width 349 height 32
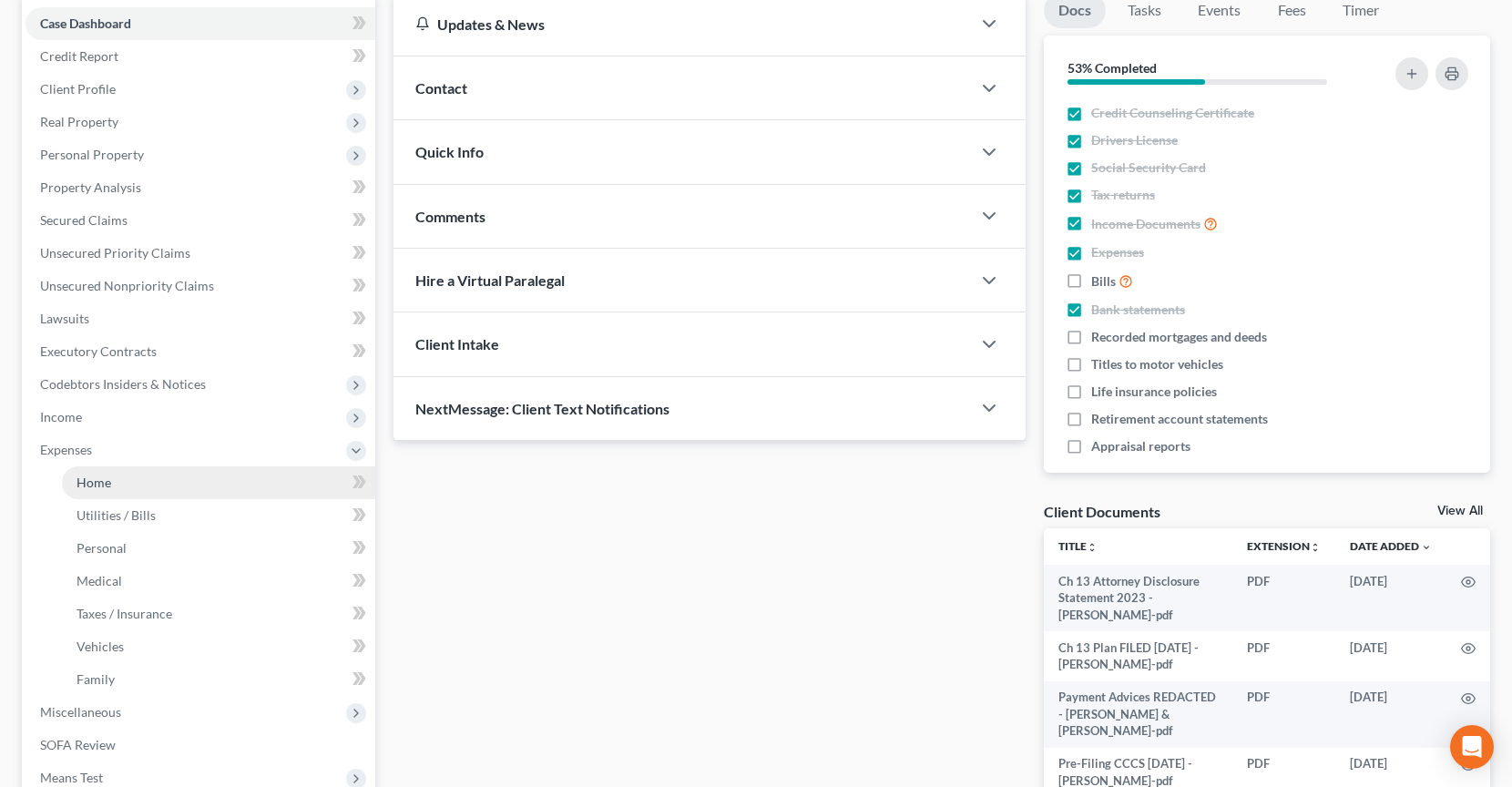
click at [109, 475] on span "Home" at bounding box center [94, 482] width 34 height 16
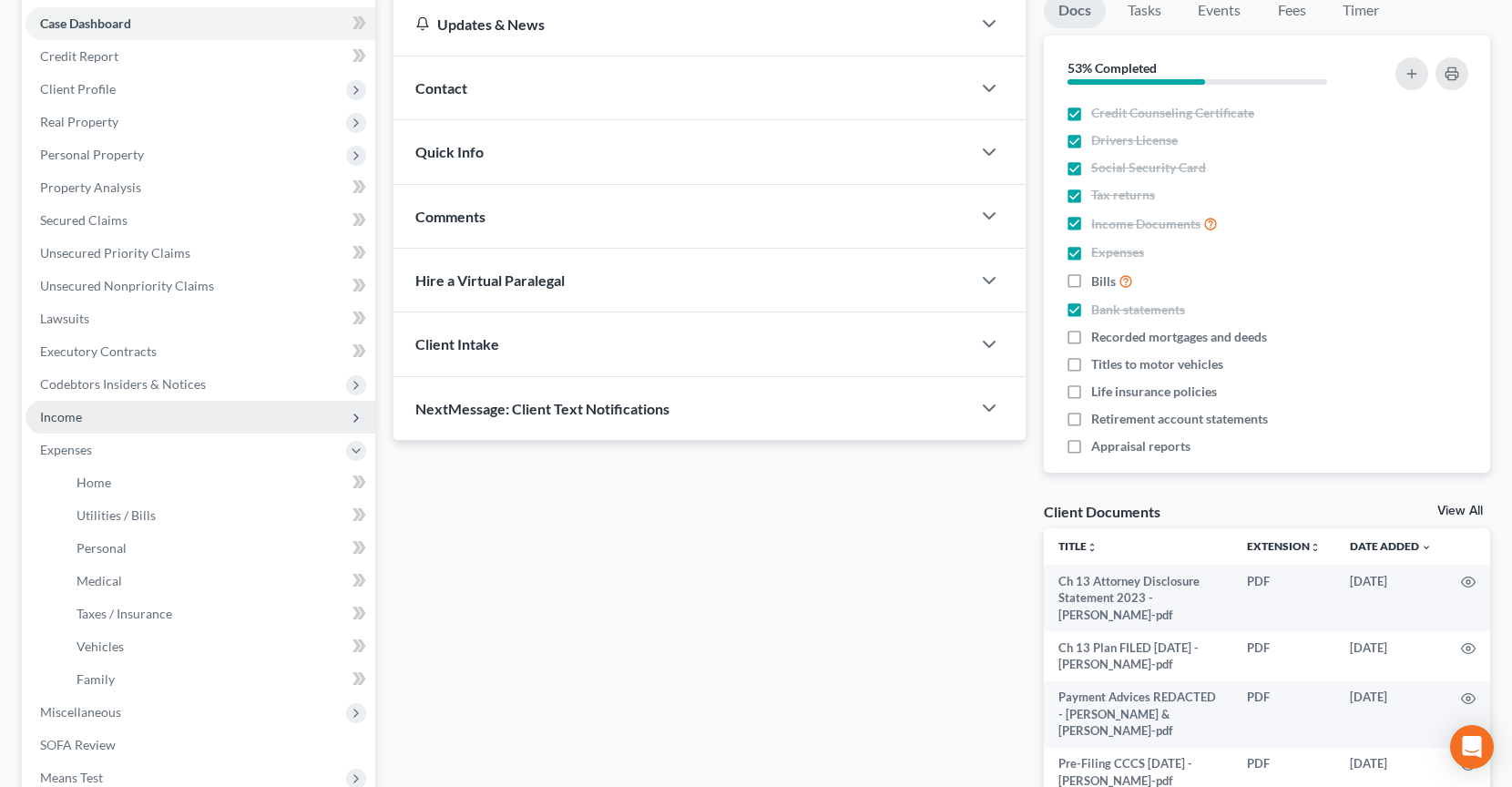
click at [97, 416] on span "Income" at bounding box center [200, 416] width 349 height 32
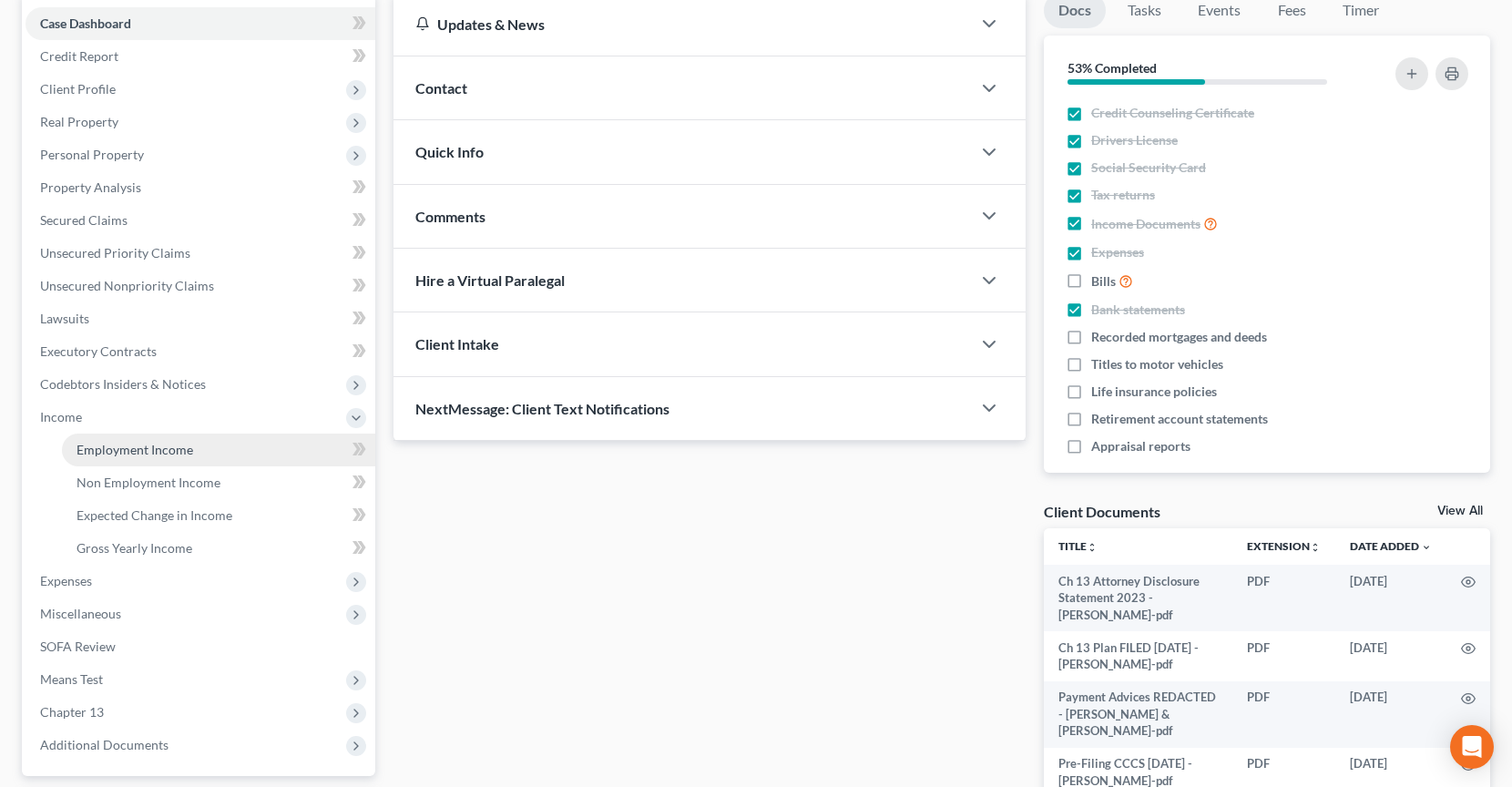
click at [98, 437] on link "Employment Income" at bounding box center [219, 450] width 313 height 32
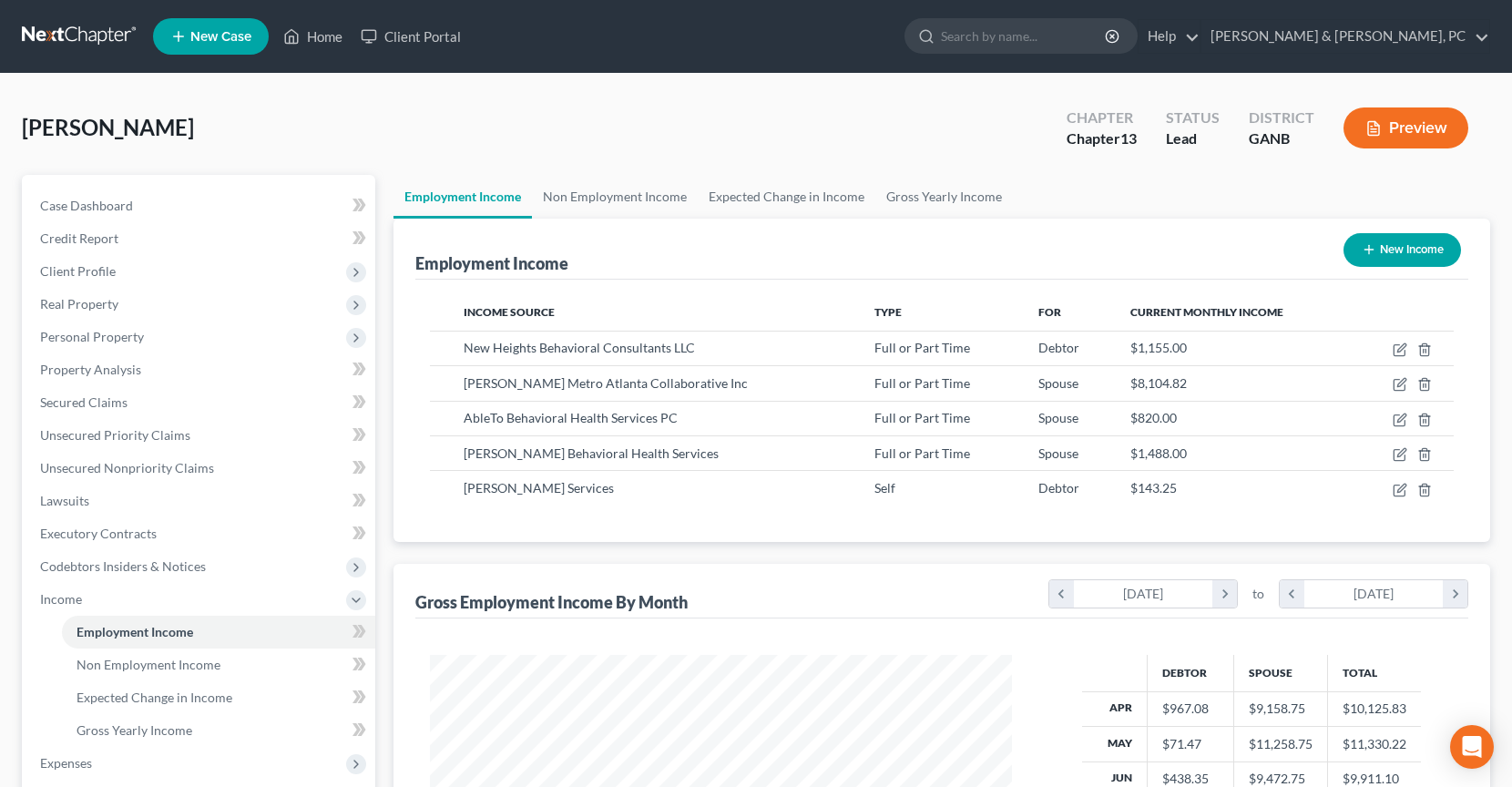
scroll to position [326, 618]
click at [1401, 383] on icon "button" at bounding box center [1400, 385] width 15 height 15
select select "0"
select select "10"
select select "1"
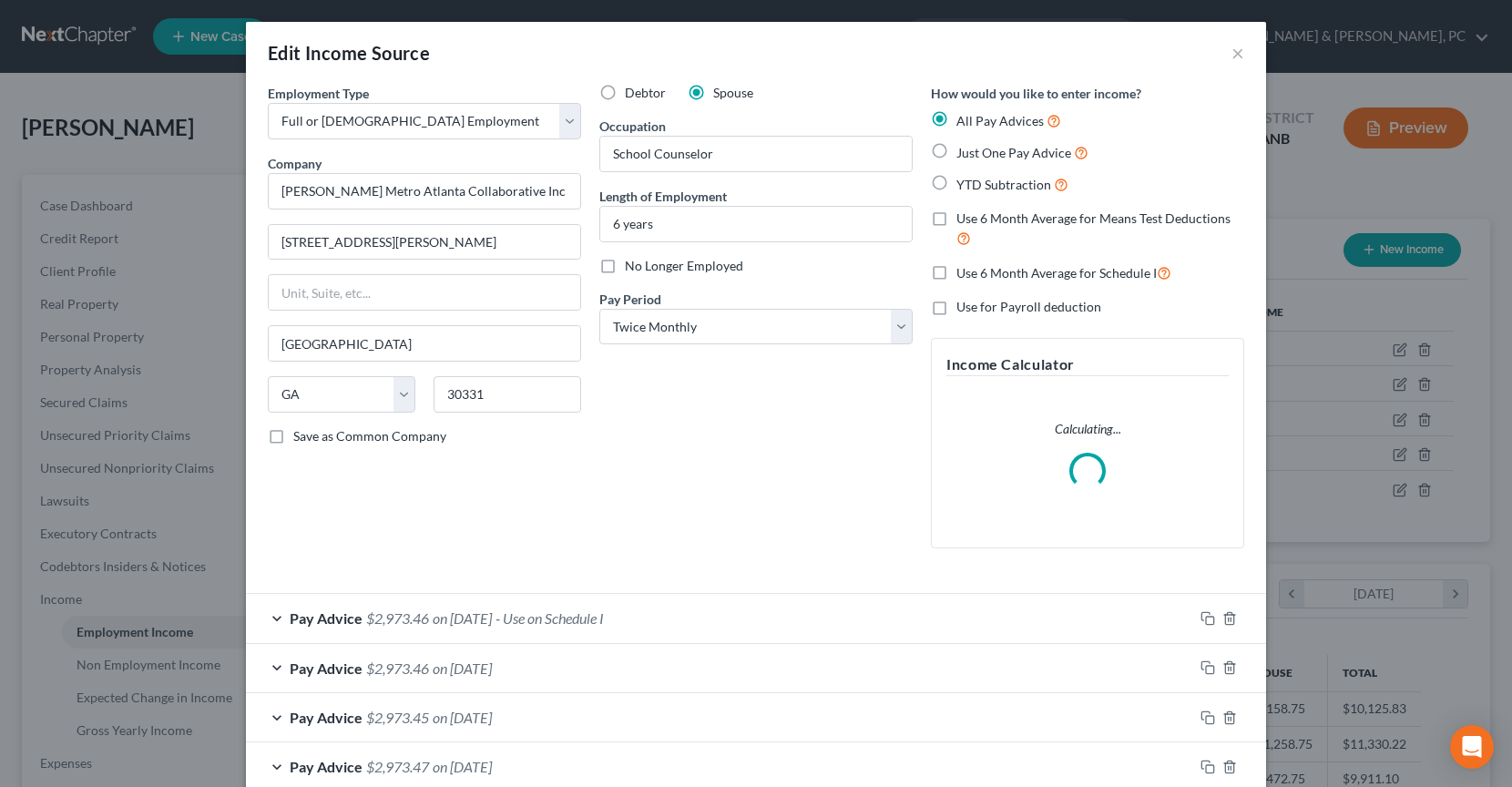
click at [553, 622] on span "- Use on Schedule I" at bounding box center [549, 617] width 108 height 18
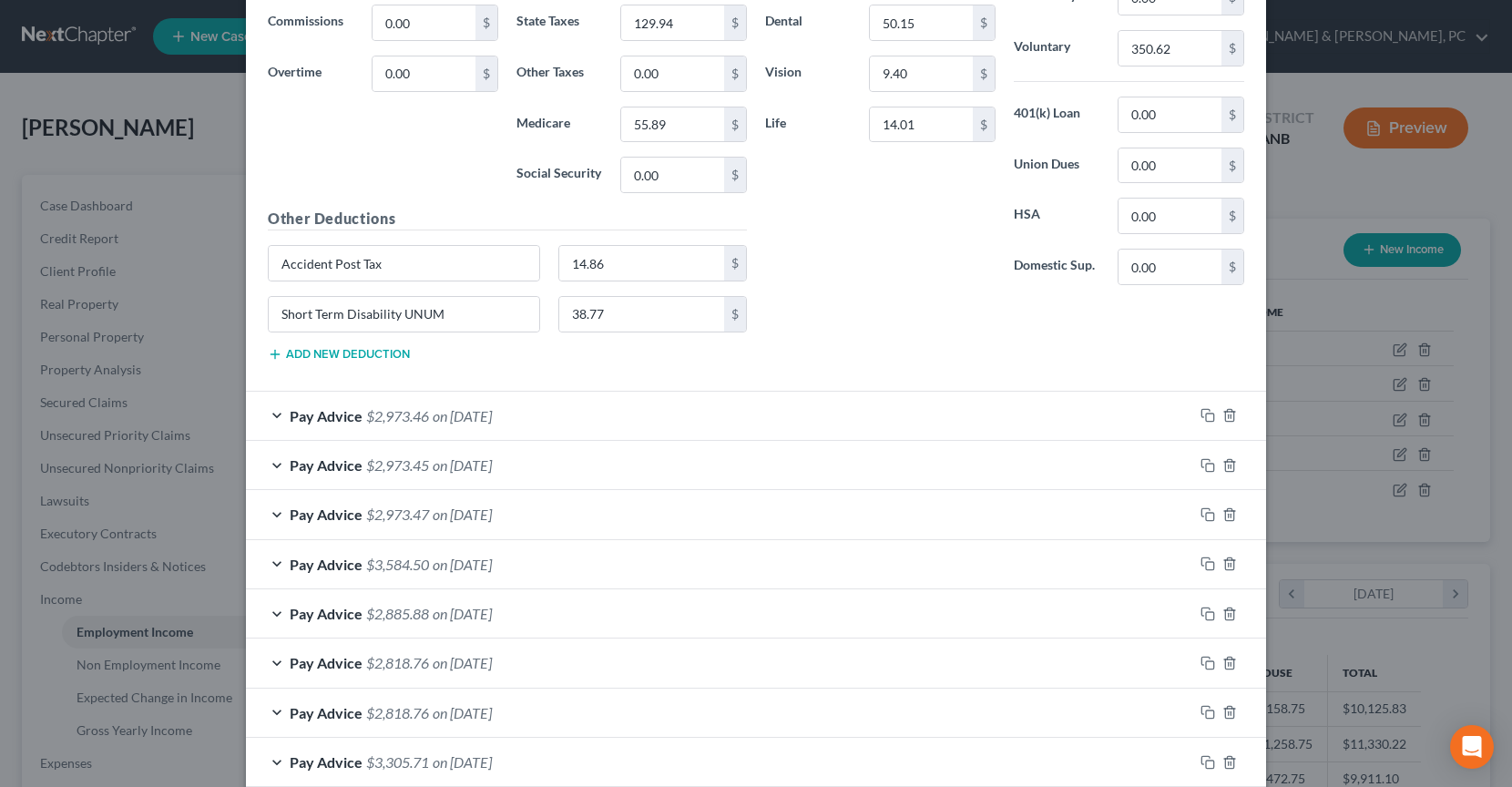
scroll to position [942, 0]
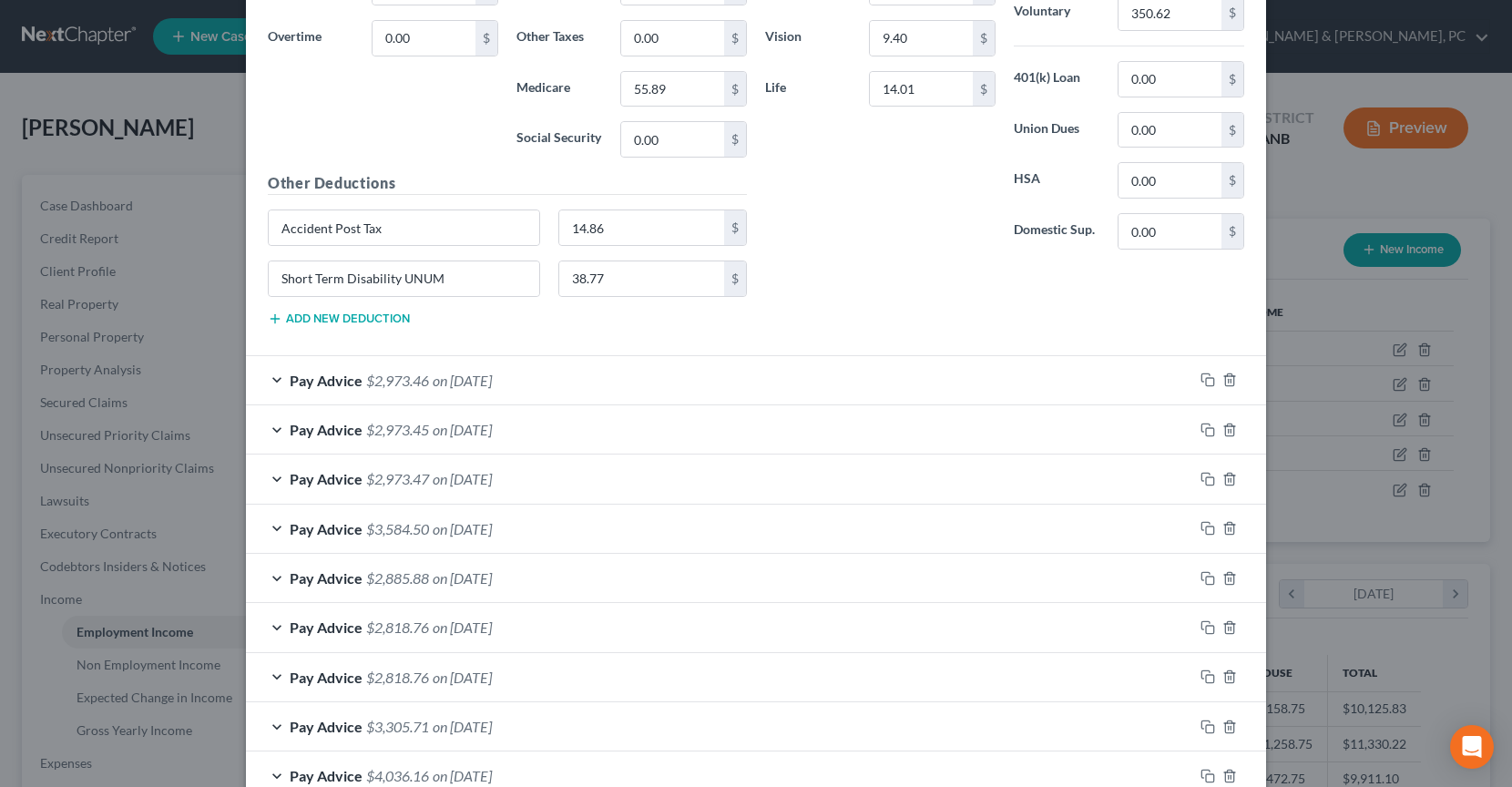
click at [592, 385] on div "Pay Advice $2,973.46 on [DATE]" at bounding box center [719, 380] width 947 height 48
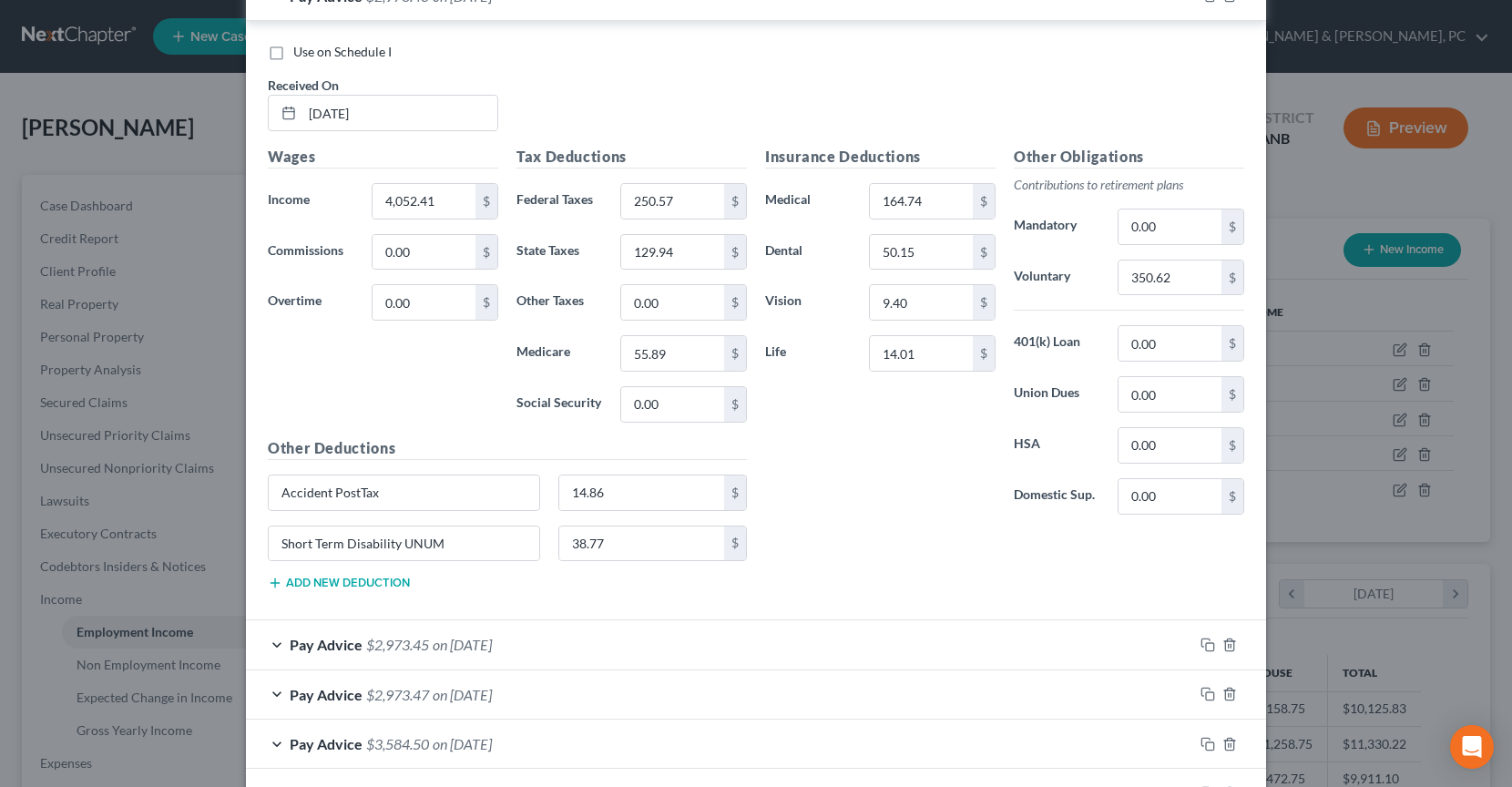
scroll to position [1754, 0]
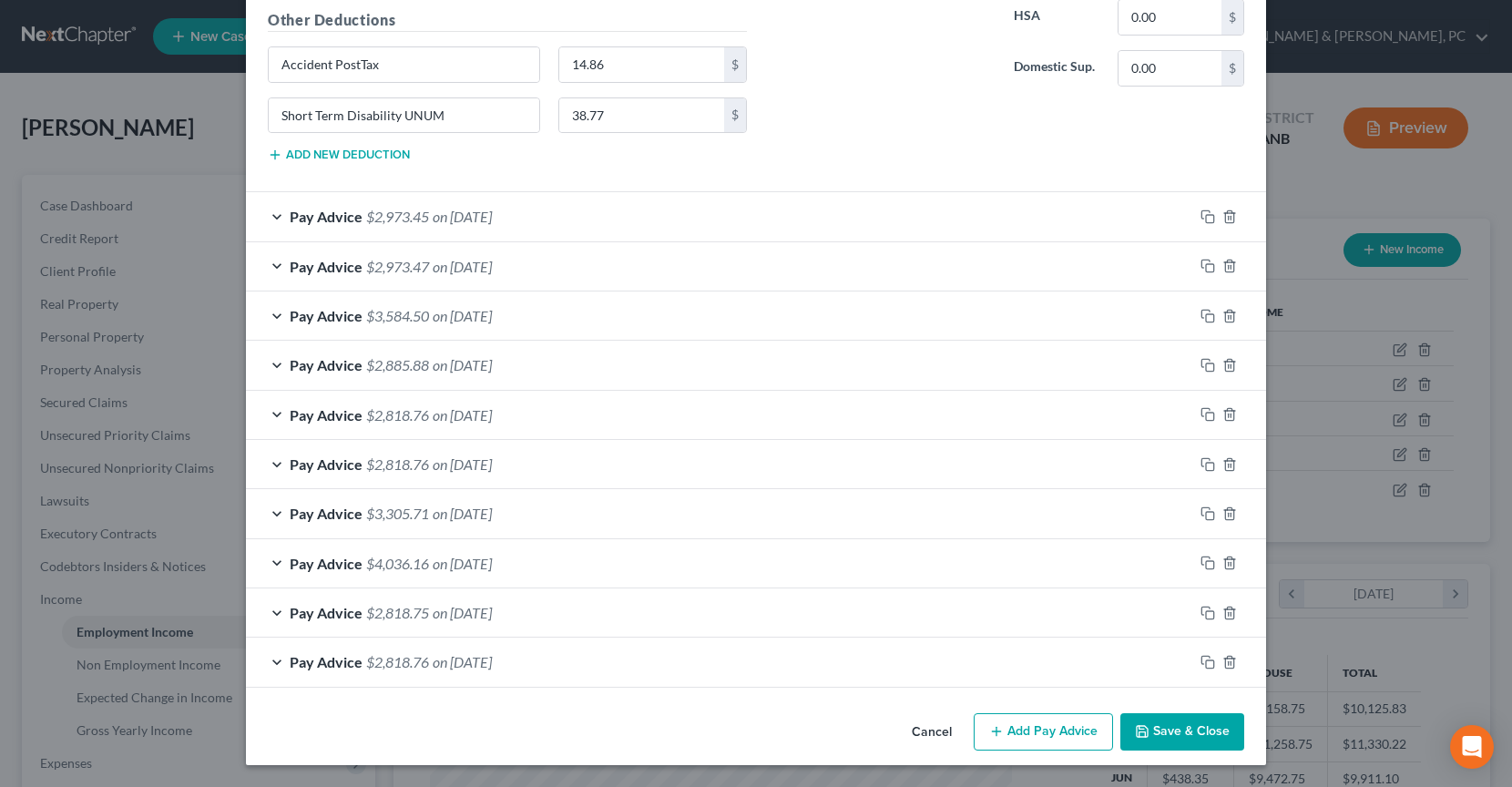
click at [1201, 742] on button "Save & Close" at bounding box center [1182, 731] width 124 height 38
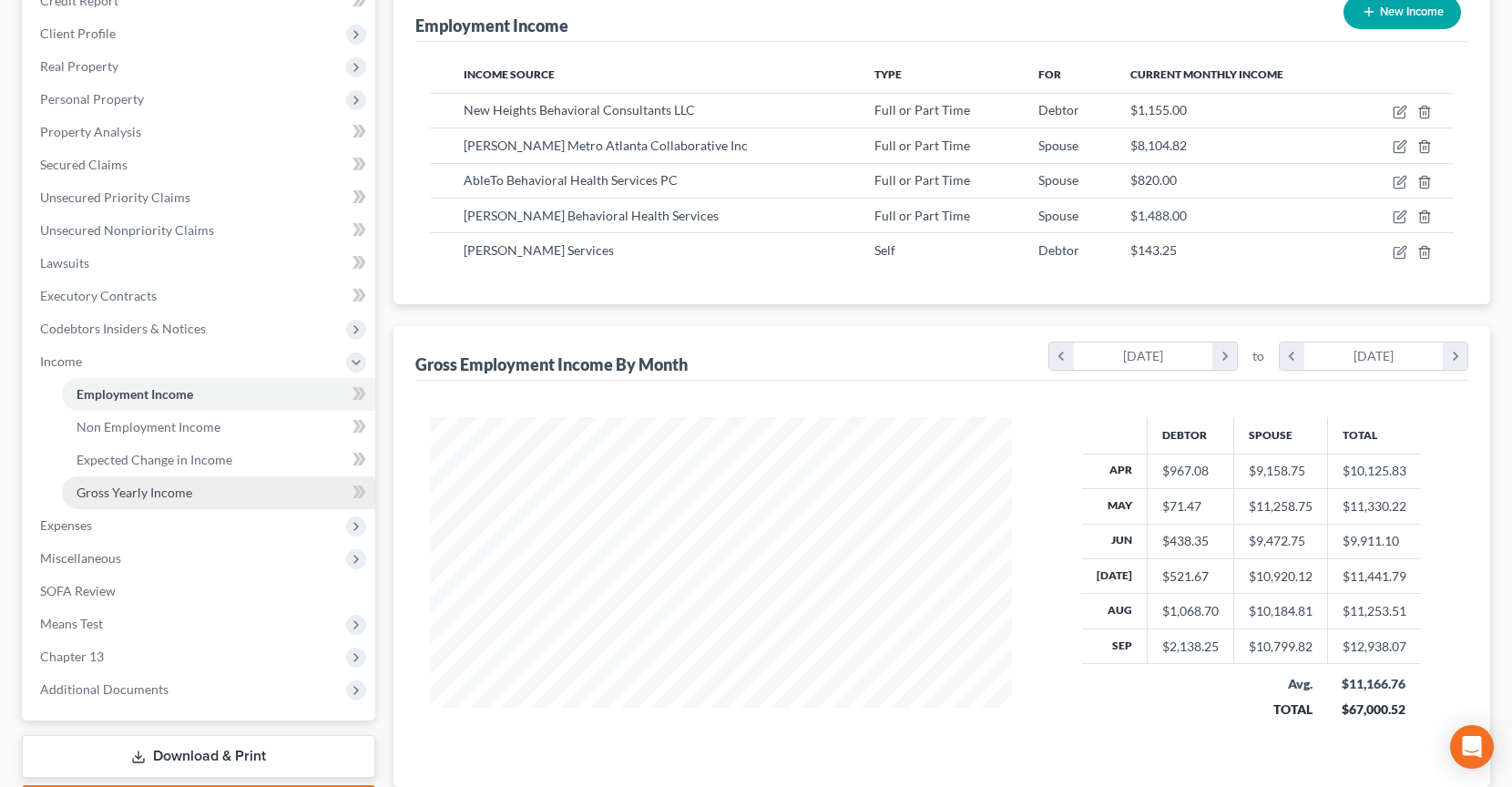
scroll to position [292, 0]
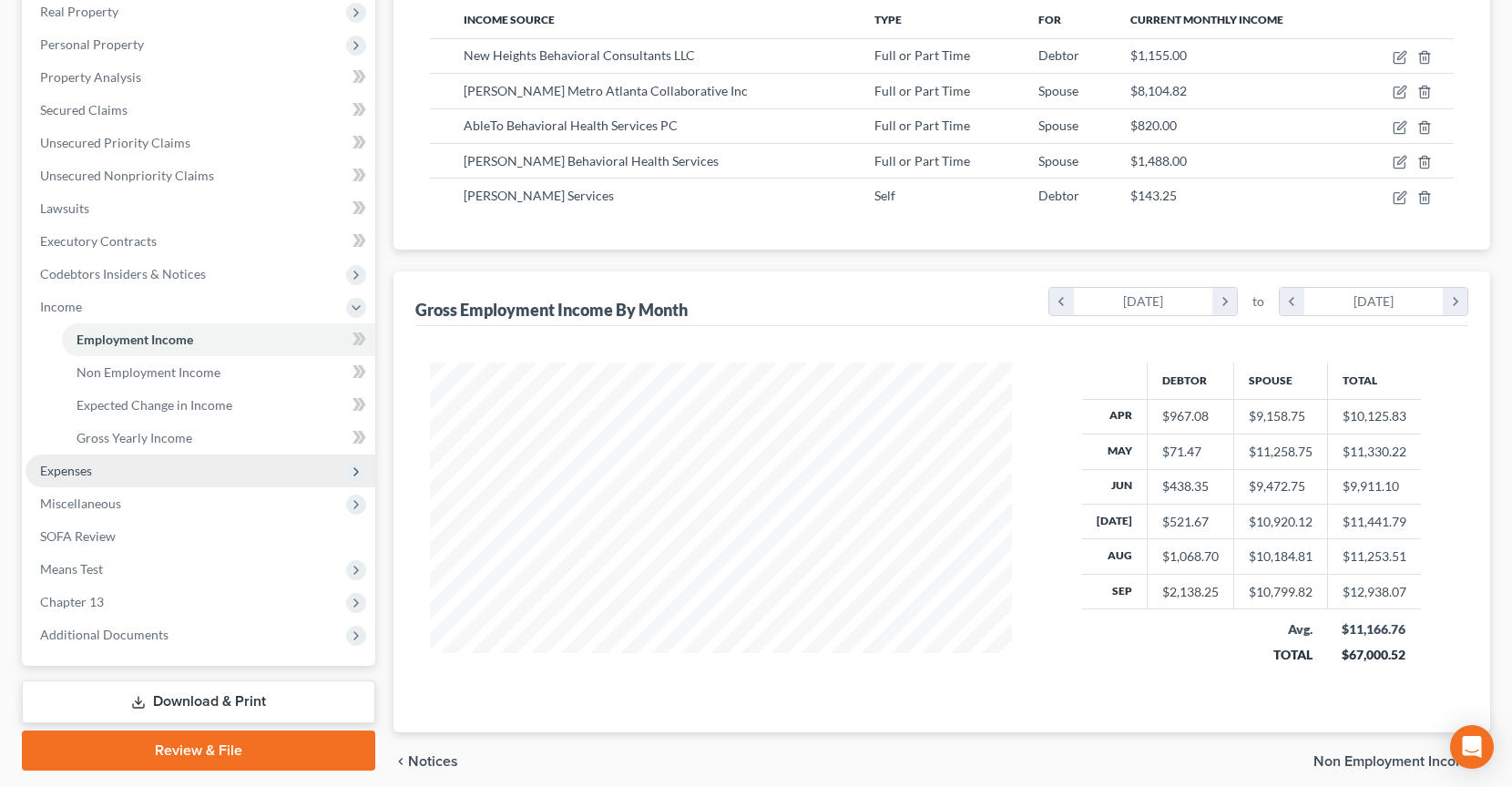
click at [174, 464] on span "Expenses" at bounding box center [200, 470] width 349 height 32
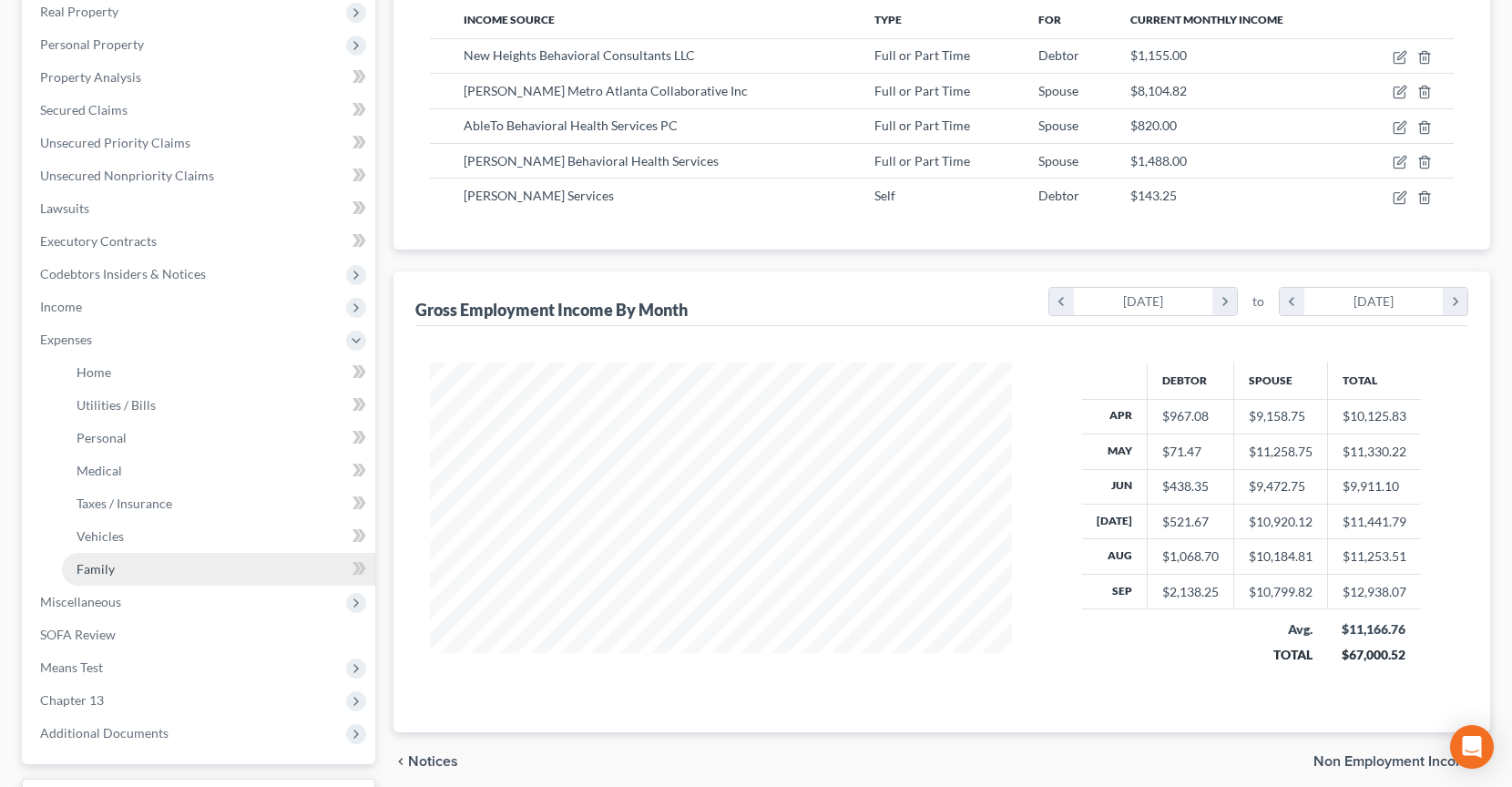
click at [165, 564] on link "Family" at bounding box center [219, 568] width 313 height 32
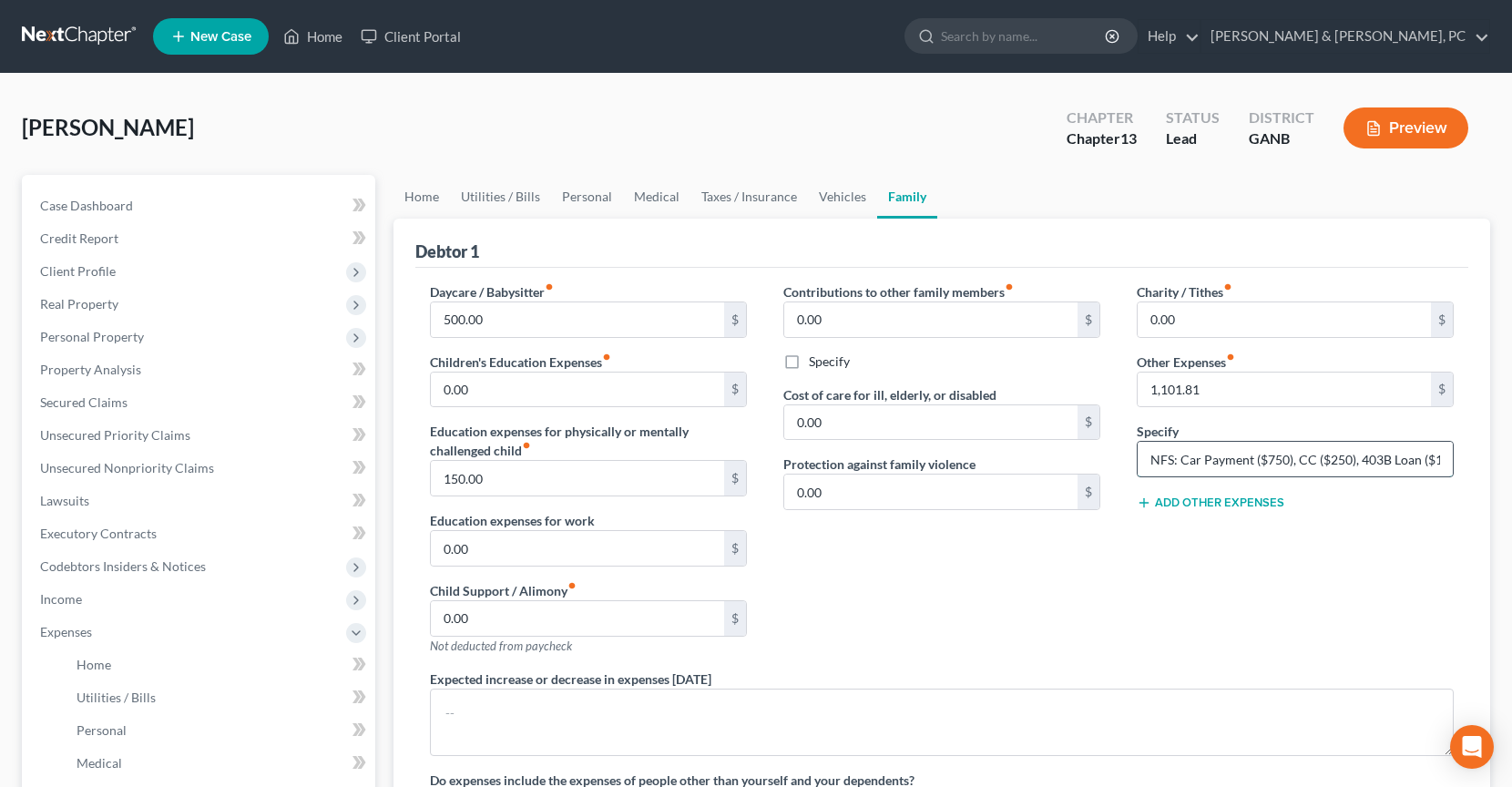
click at [1391, 455] on input "NFS: Car Payment ($750), CC ($250), 403B Loan ($101.81)" at bounding box center [1295, 458] width 315 height 34
click at [1092, 561] on div "Contributions to other family members fiber_manual_record 0.00 $ Specify Cost o…" at bounding box center [941, 476] width 353 height 387
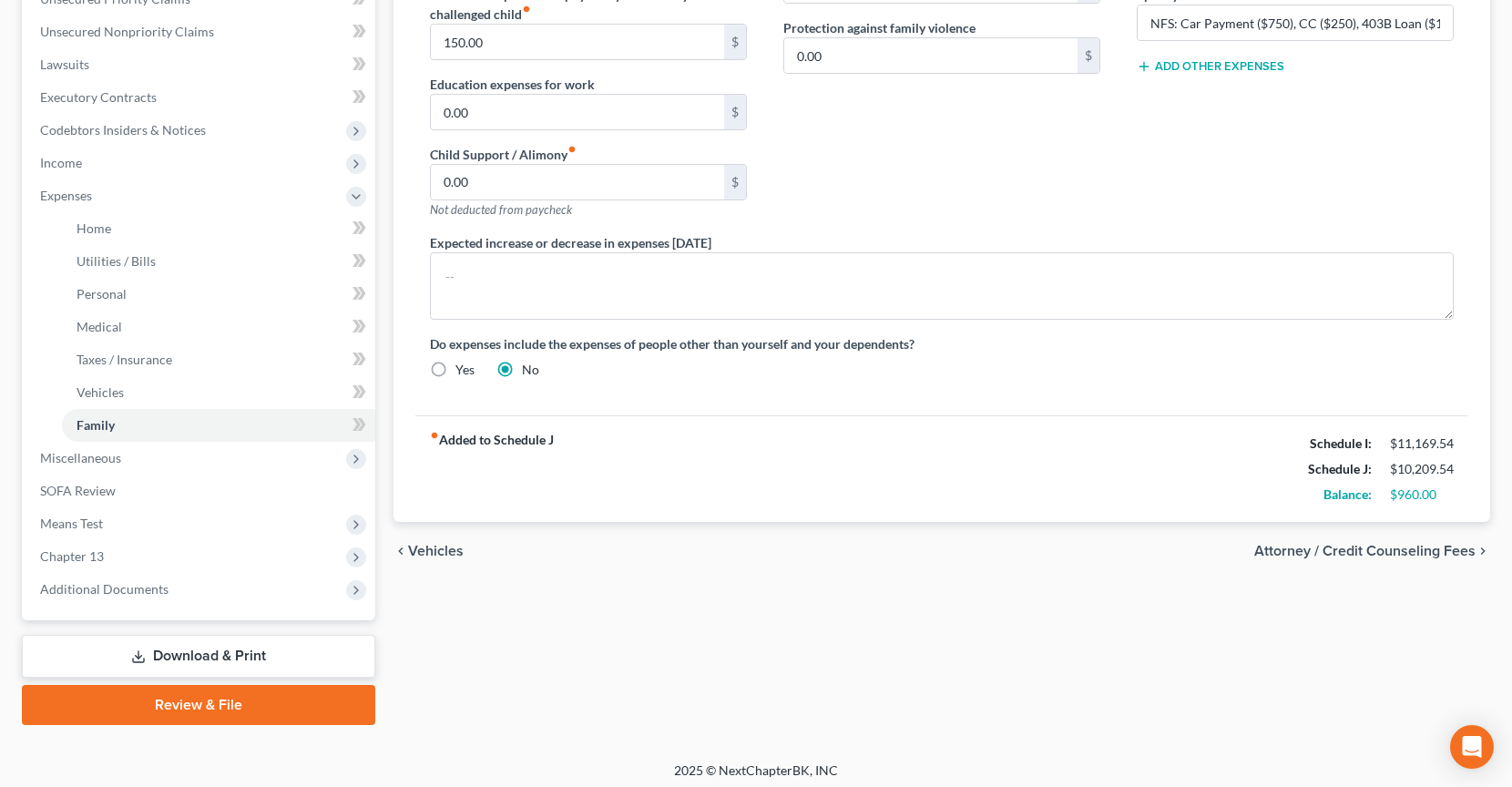
scroll to position [441, 0]
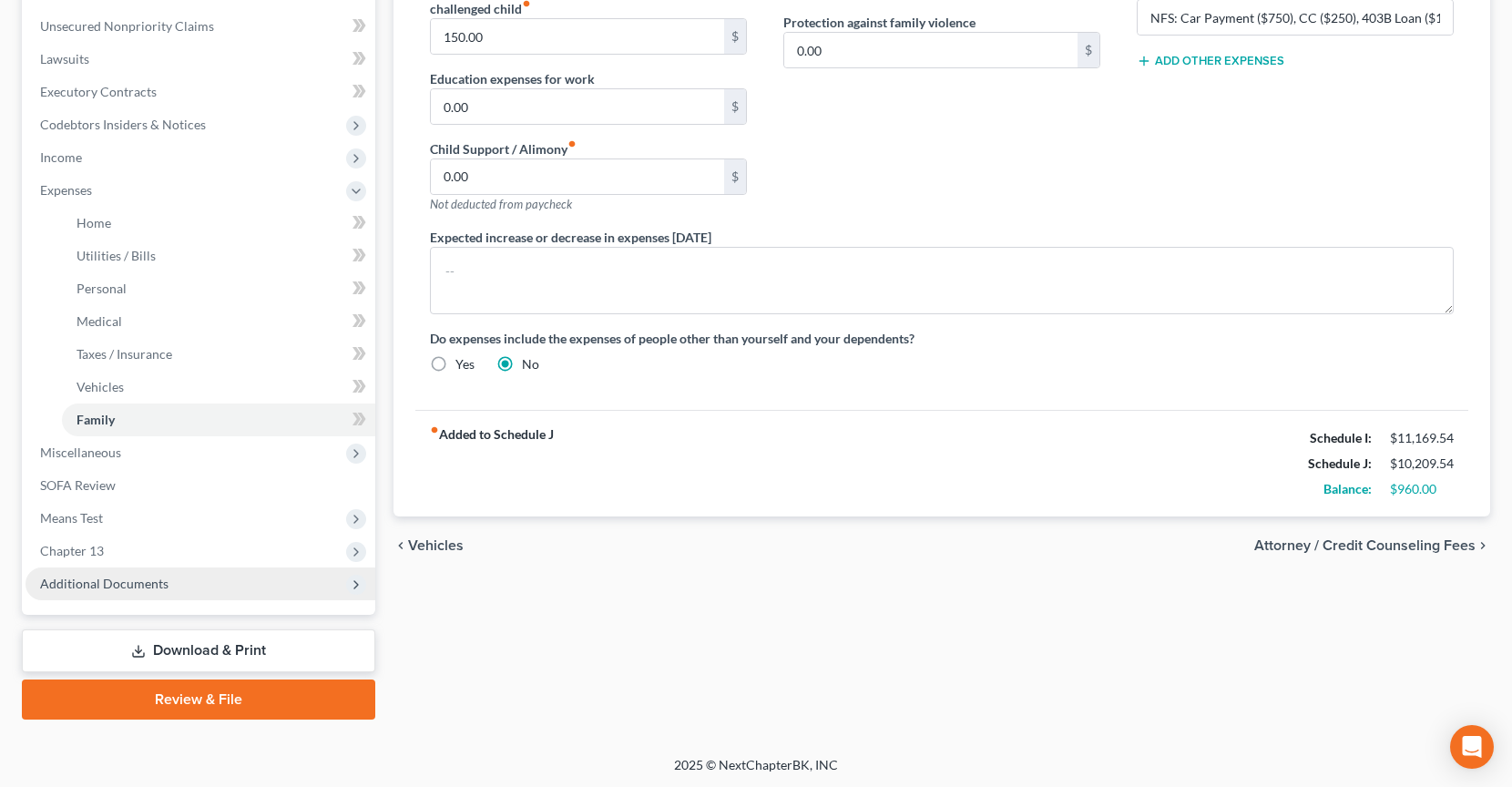
click at [205, 590] on span "Additional Documents" at bounding box center [200, 583] width 349 height 32
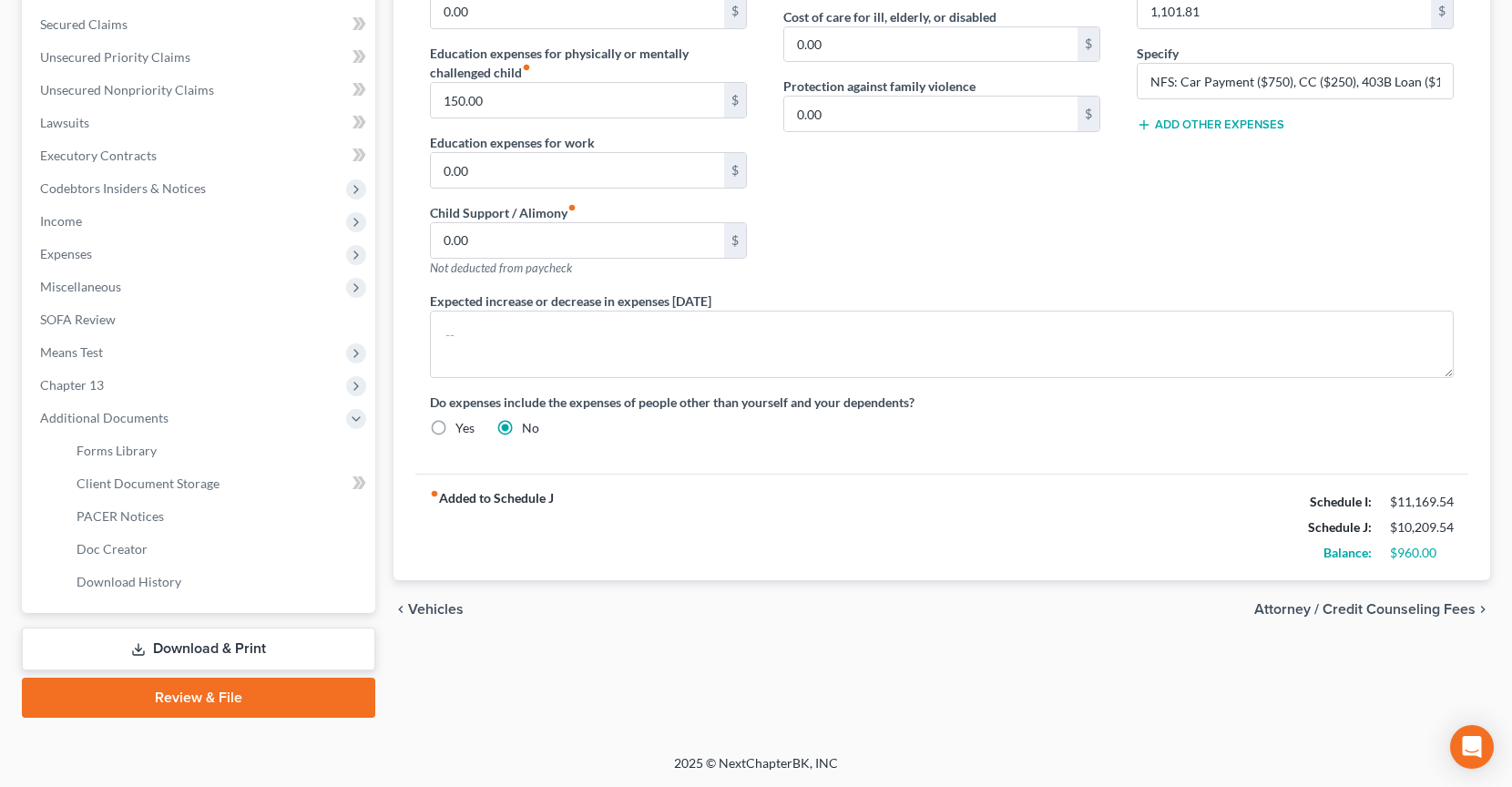
scroll to position [376, 0]
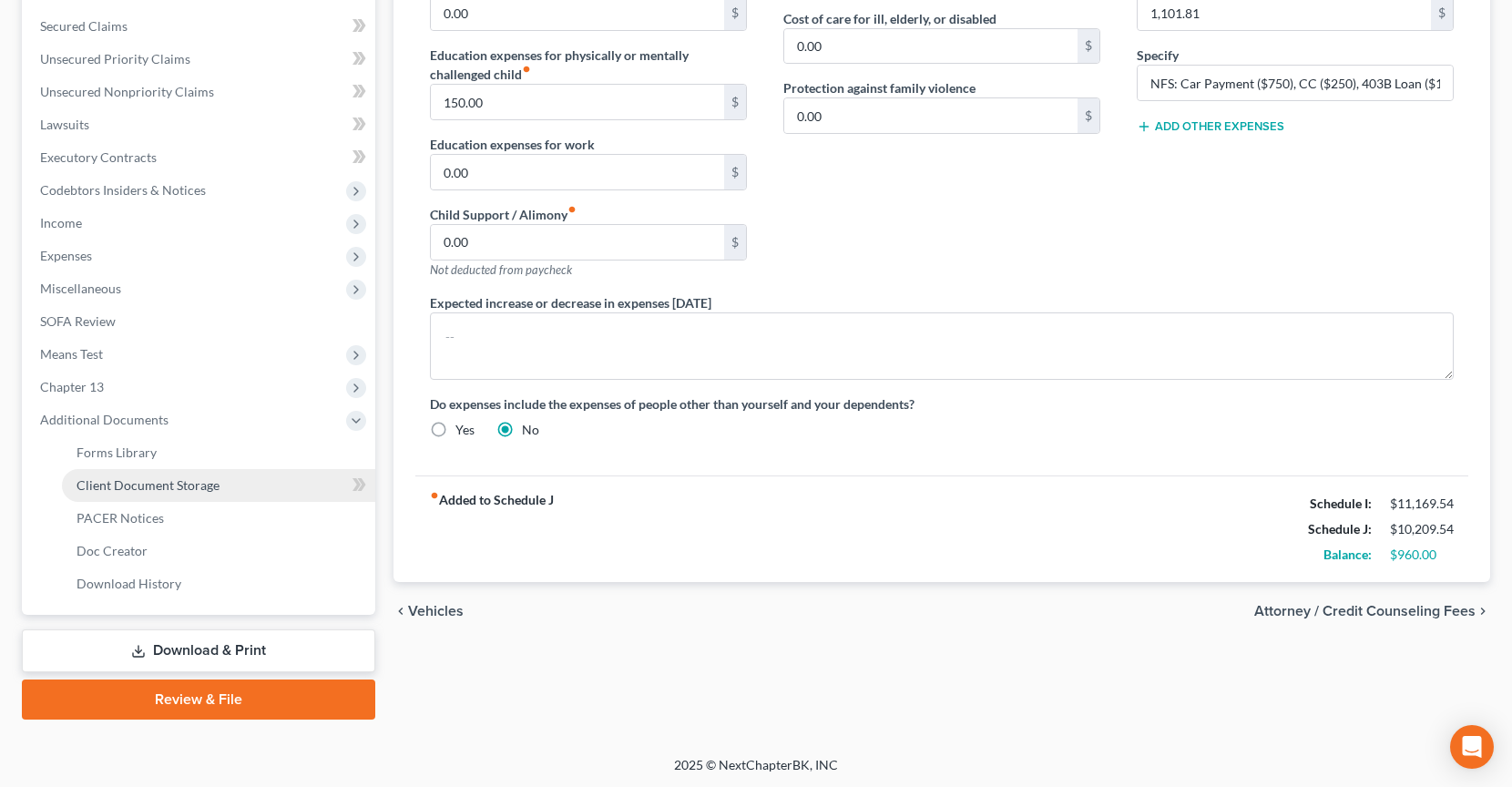
click at [202, 498] on link "Client Document Storage" at bounding box center [219, 485] width 313 height 32
select select "5"
select select "35"
select select "0"
select select "12"
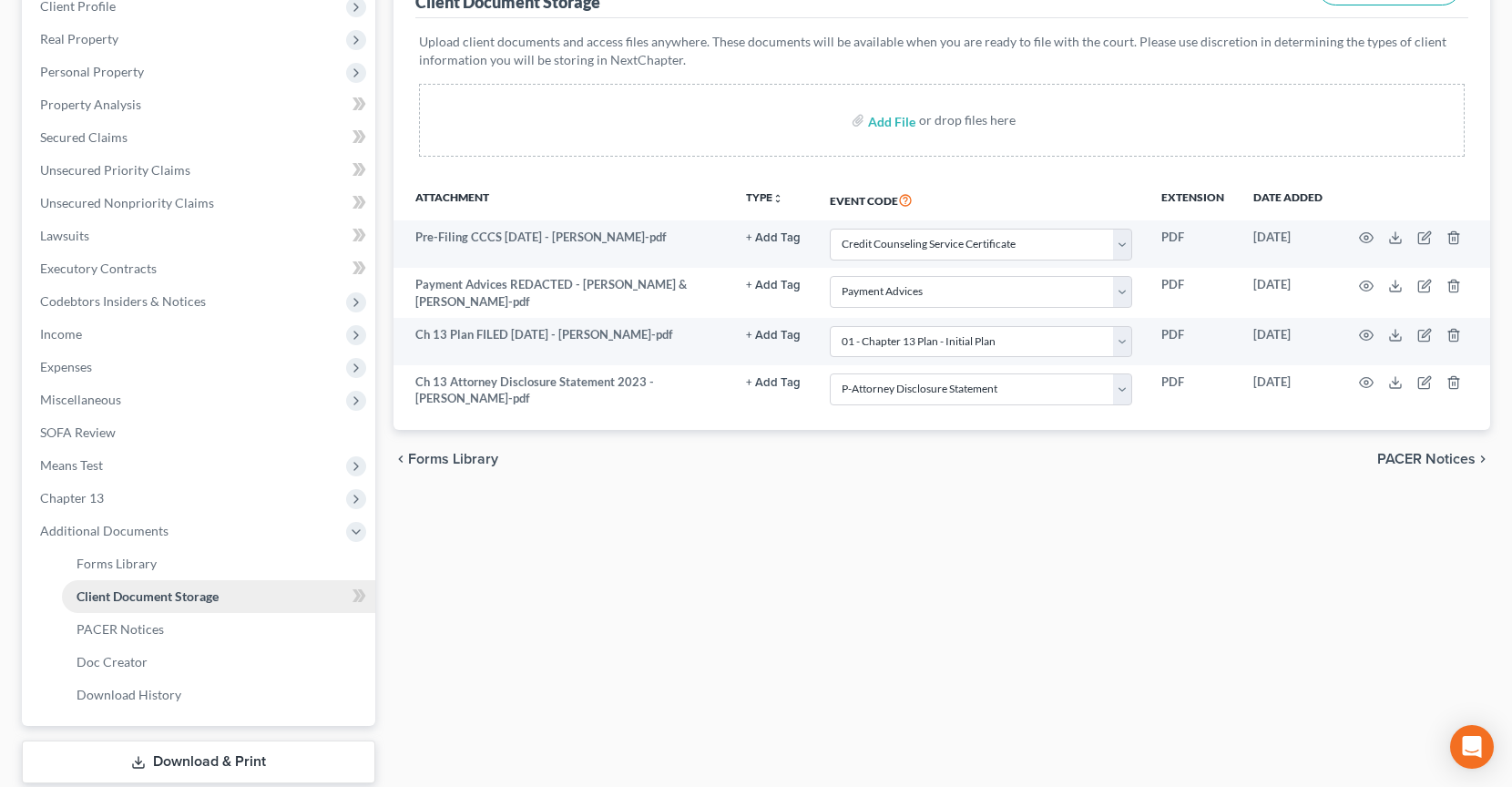
scroll to position [376, 0]
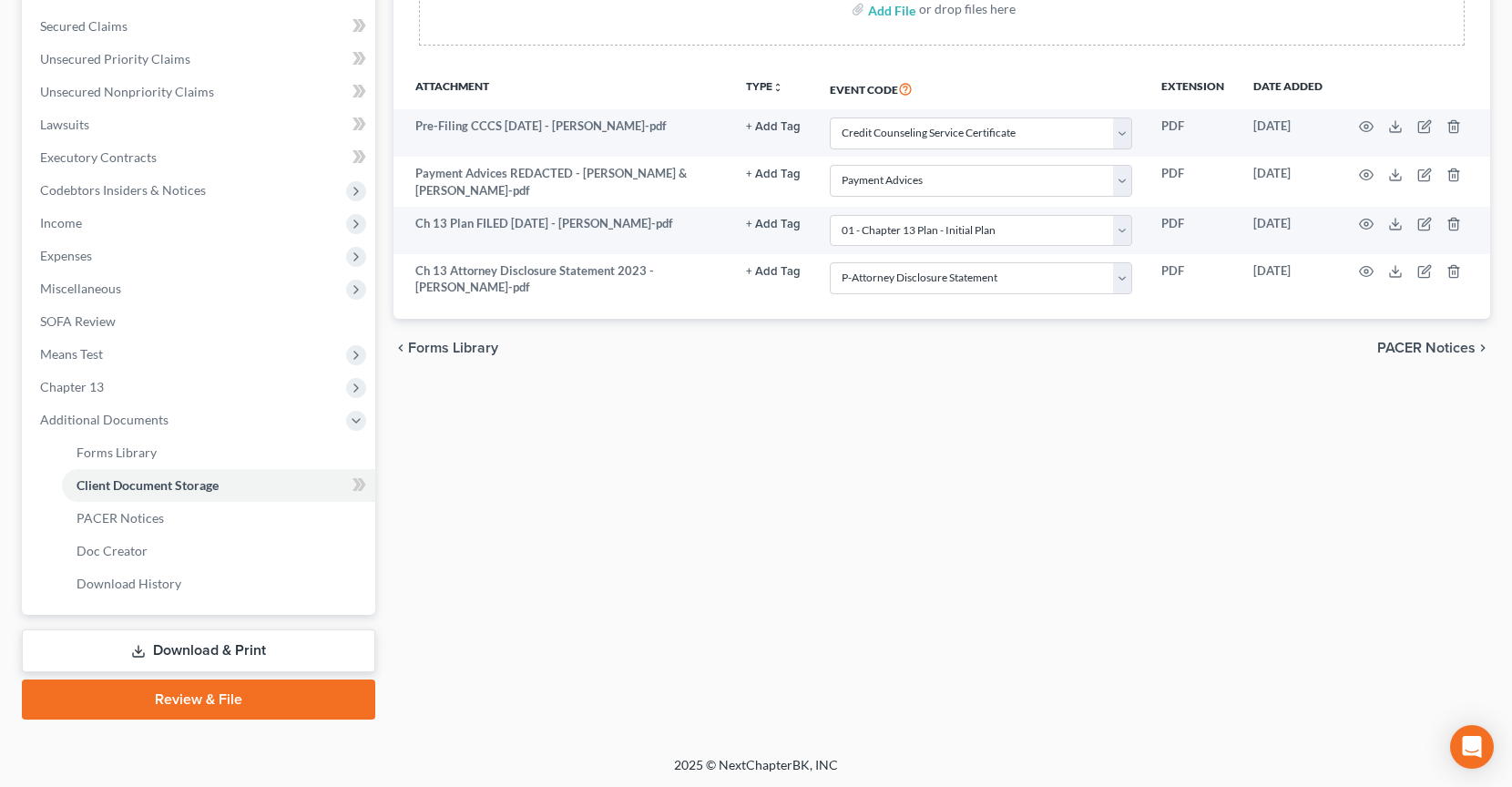
click at [165, 699] on link "Review & File" at bounding box center [198, 699] width 353 height 40
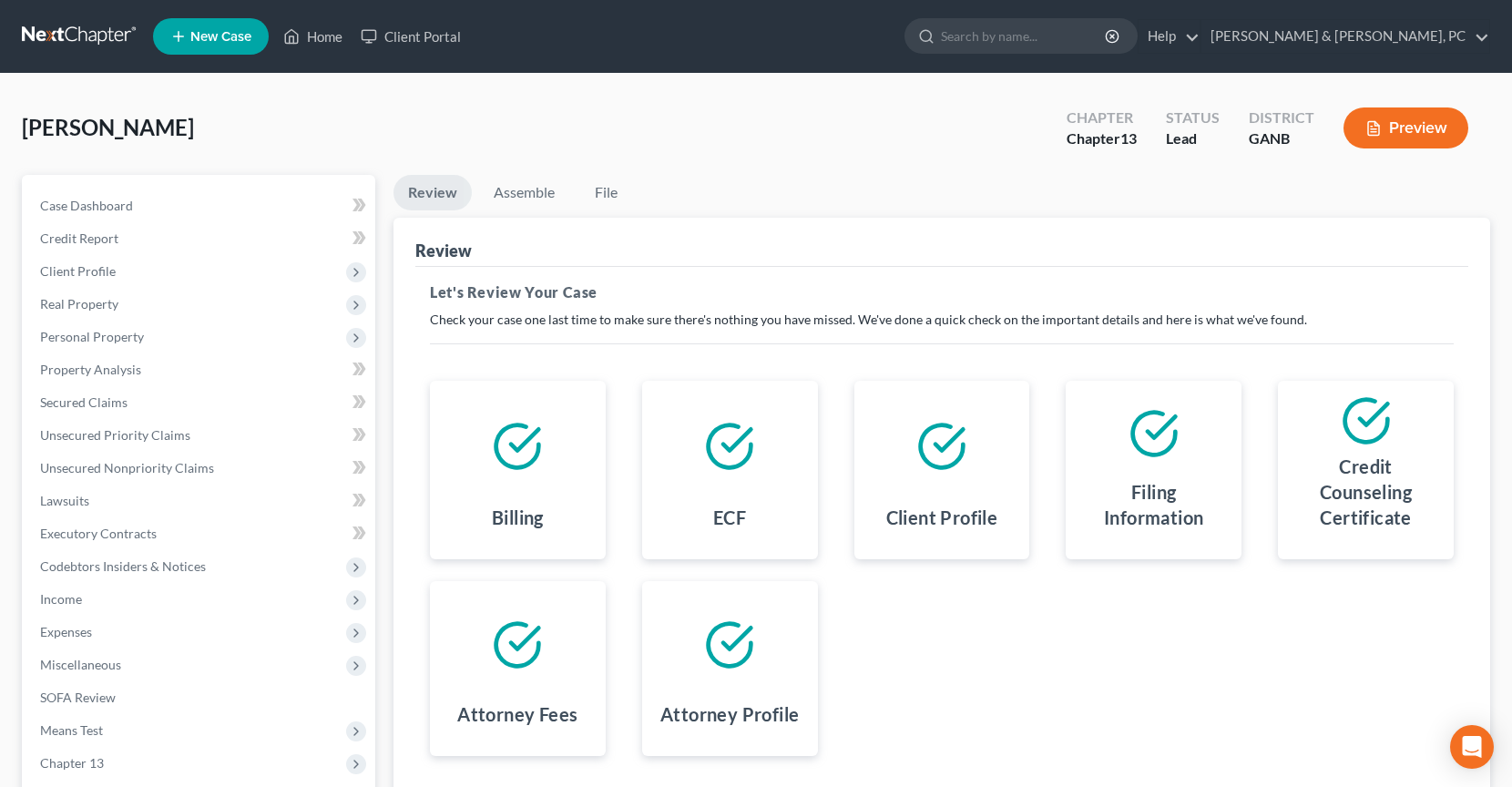
scroll to position [212, 0]
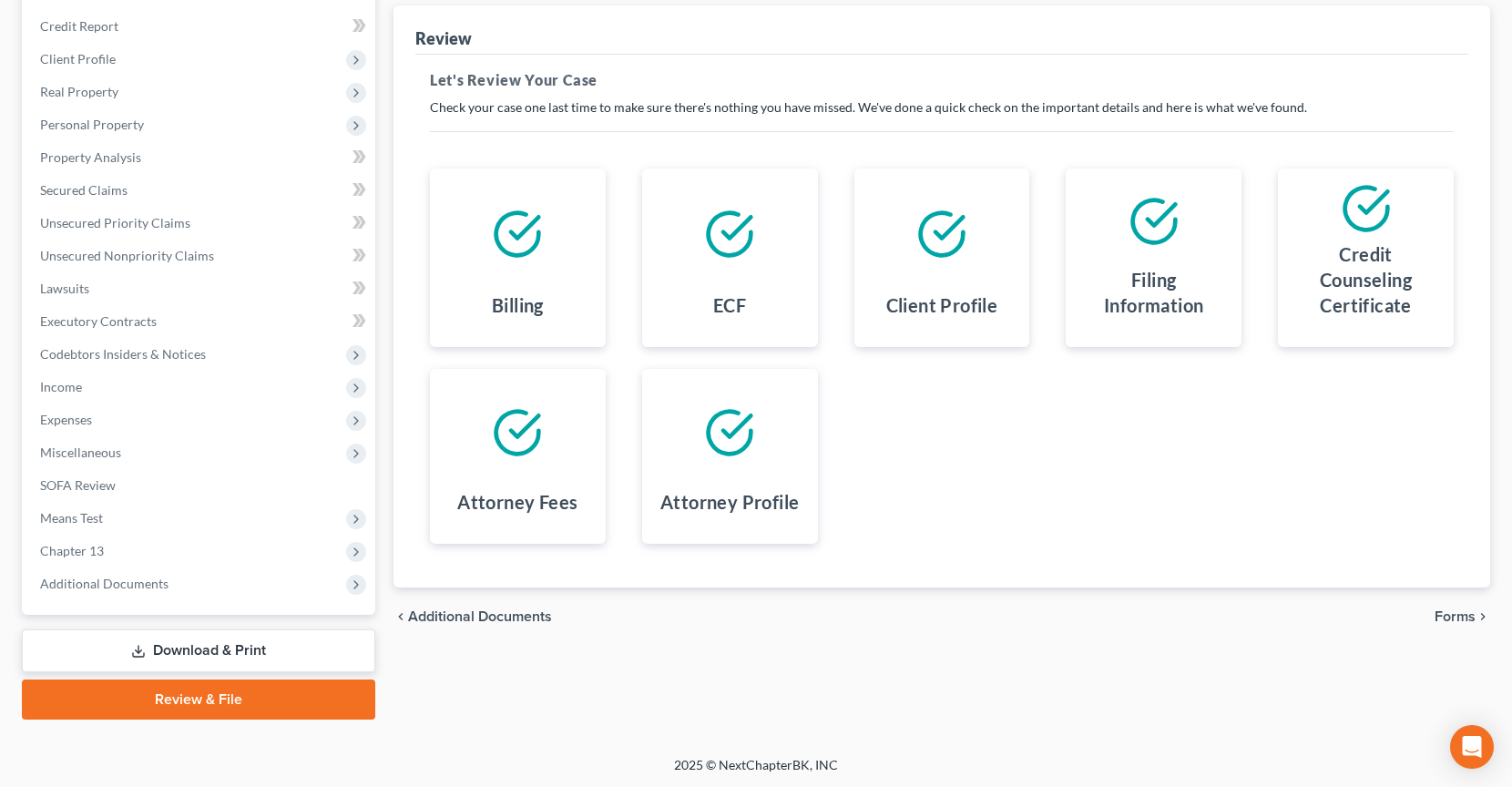
click at [1468, 609] on span "Forms" at bounding box center [1455, 616] width 41 height 15
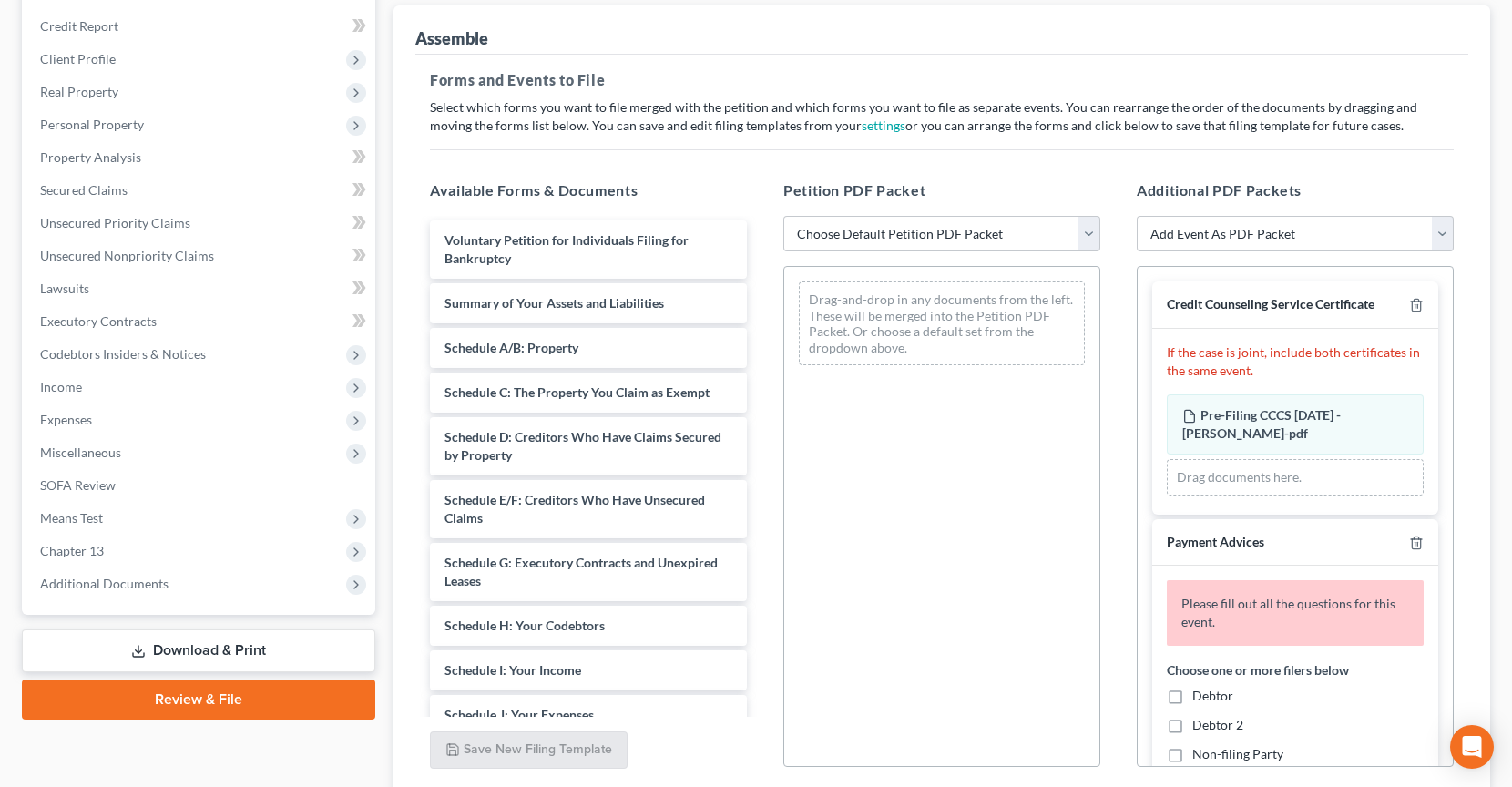
click at [1028, 224] on select "Choose Default Petition PDF Packet Complete Bankruptcy Petition (all forms and …" at bounding box center [942, 234] width 317 height 36
click at [1024, 232] on select "Choose Default Petition PDF Packet Complete Bankruptcy Petition (all forms and …" at bounding box center [942, 234] width 317 height 36
select select "2"
click at [783, 216] on select "Choose Default Petition PDF Packet Complete Bankruptcy Petition (all forms and …" at bounding box center [942, 234] width 317 height 36
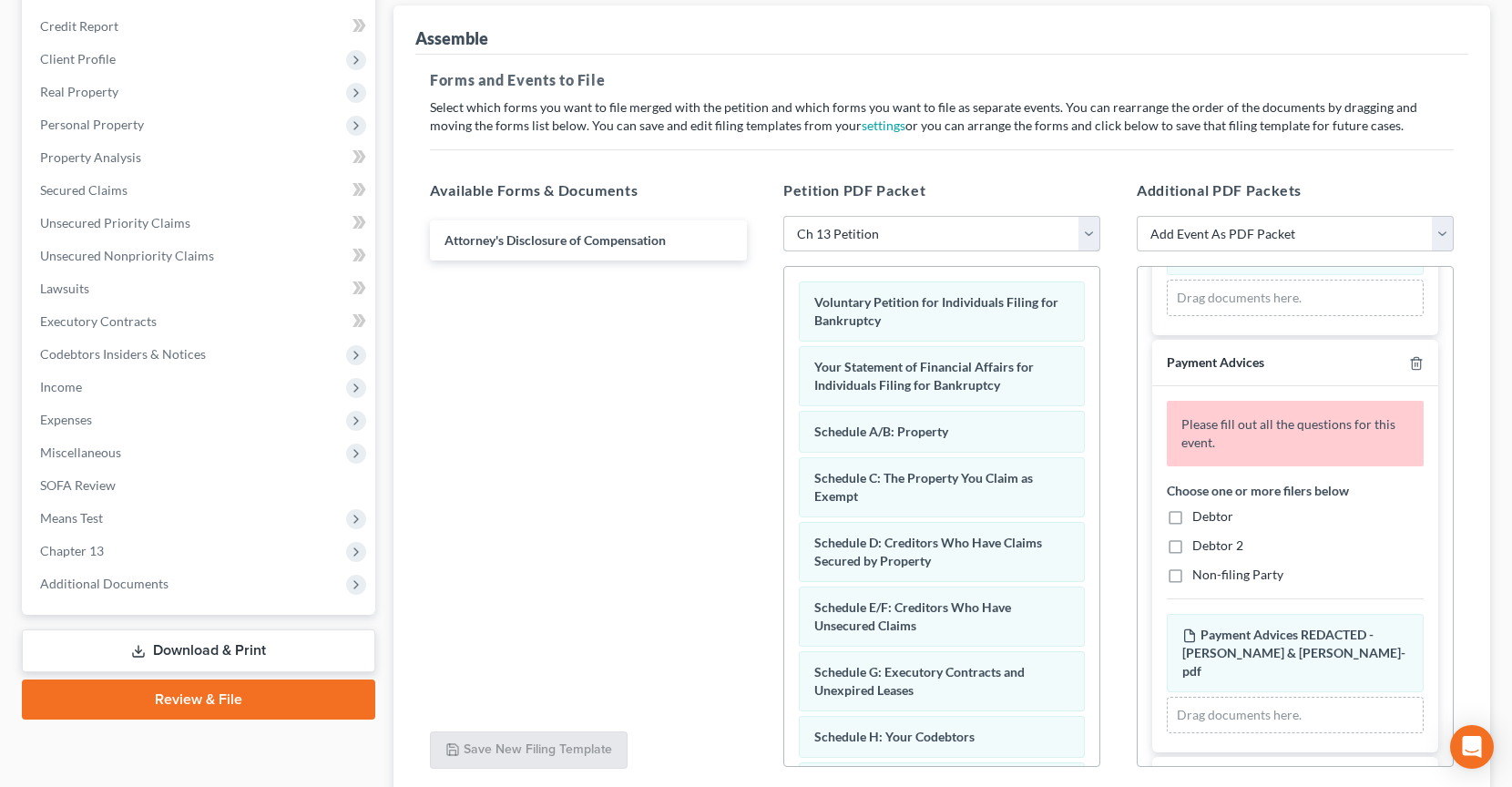
scroll to position [230, 0]
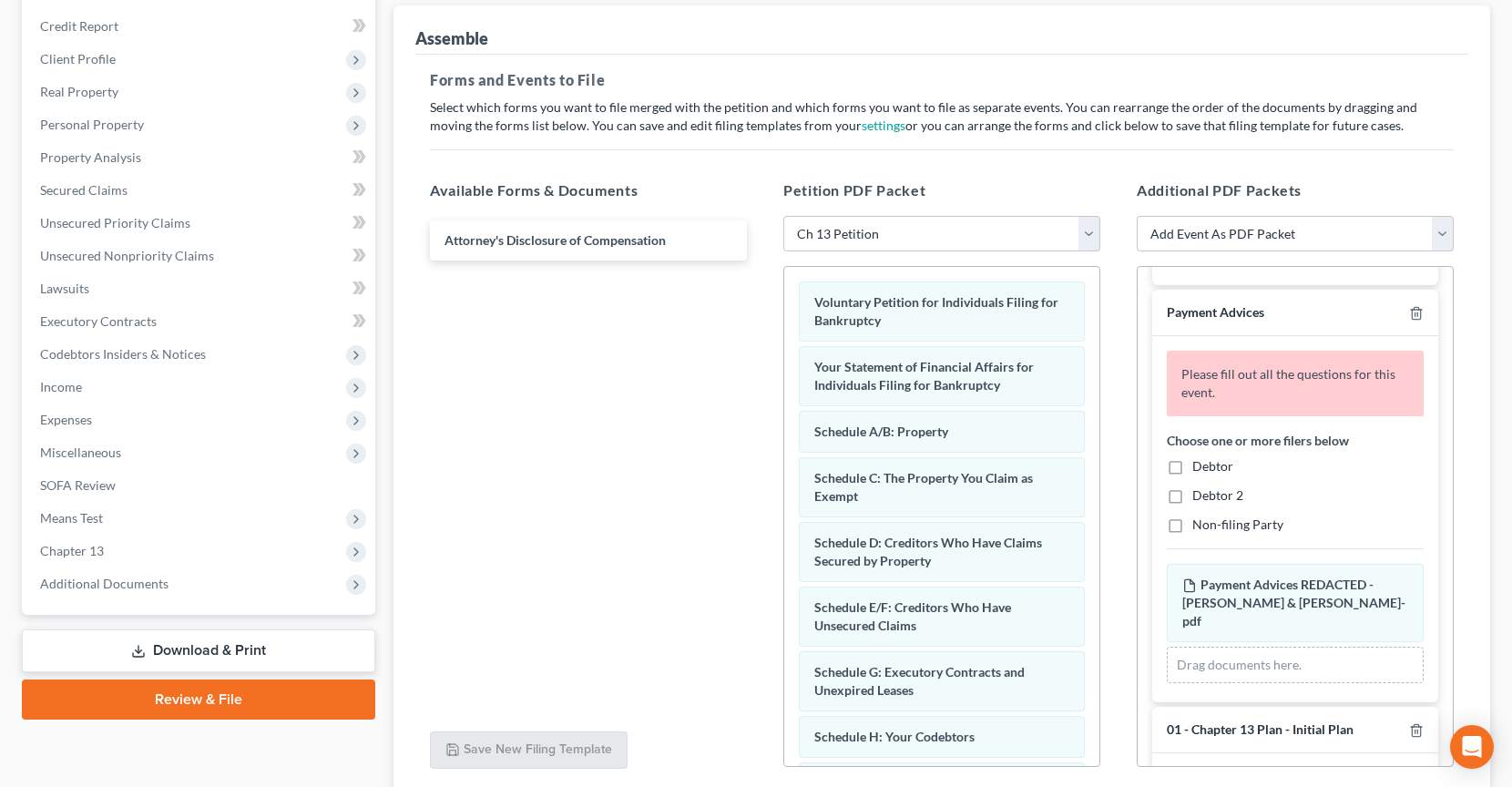
click at [1192, 459] on label "Debtor" at bounding box center [1213, 466] width 41 height 19
click at [1200, 459] on input "Debtor" at bounding box center [1205, 463] width 12 height 12
checkbox input "true"
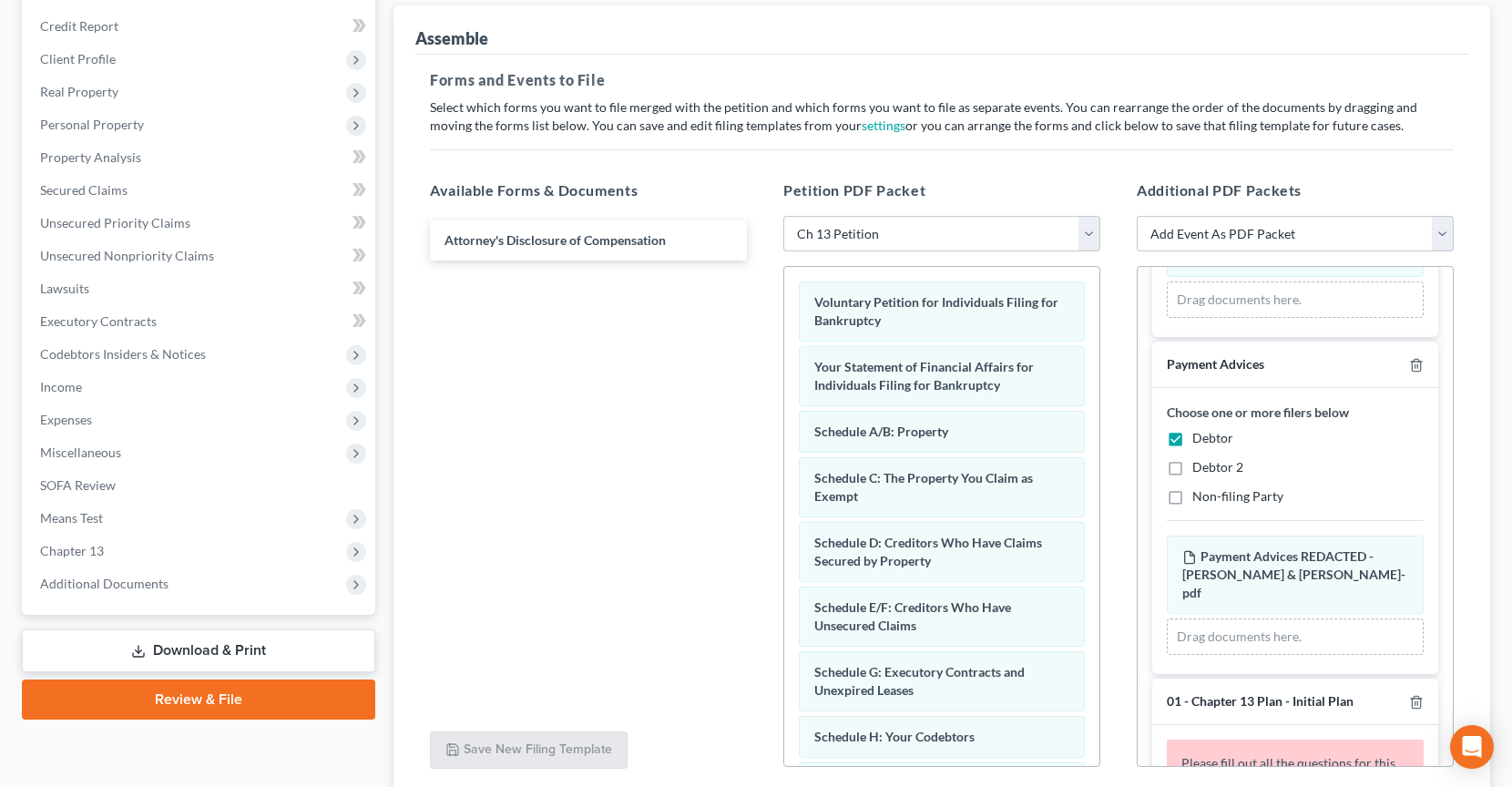
scroll to position [176, 0]
click at [1192, 497] on label "Non-filing Party" at bounding box center [1238, 499] width 91 height 19
click at [1200, 497] on input "Non-filing Party" at bounding box center [1205, 495] width 12 height 12
checkbox input "true"
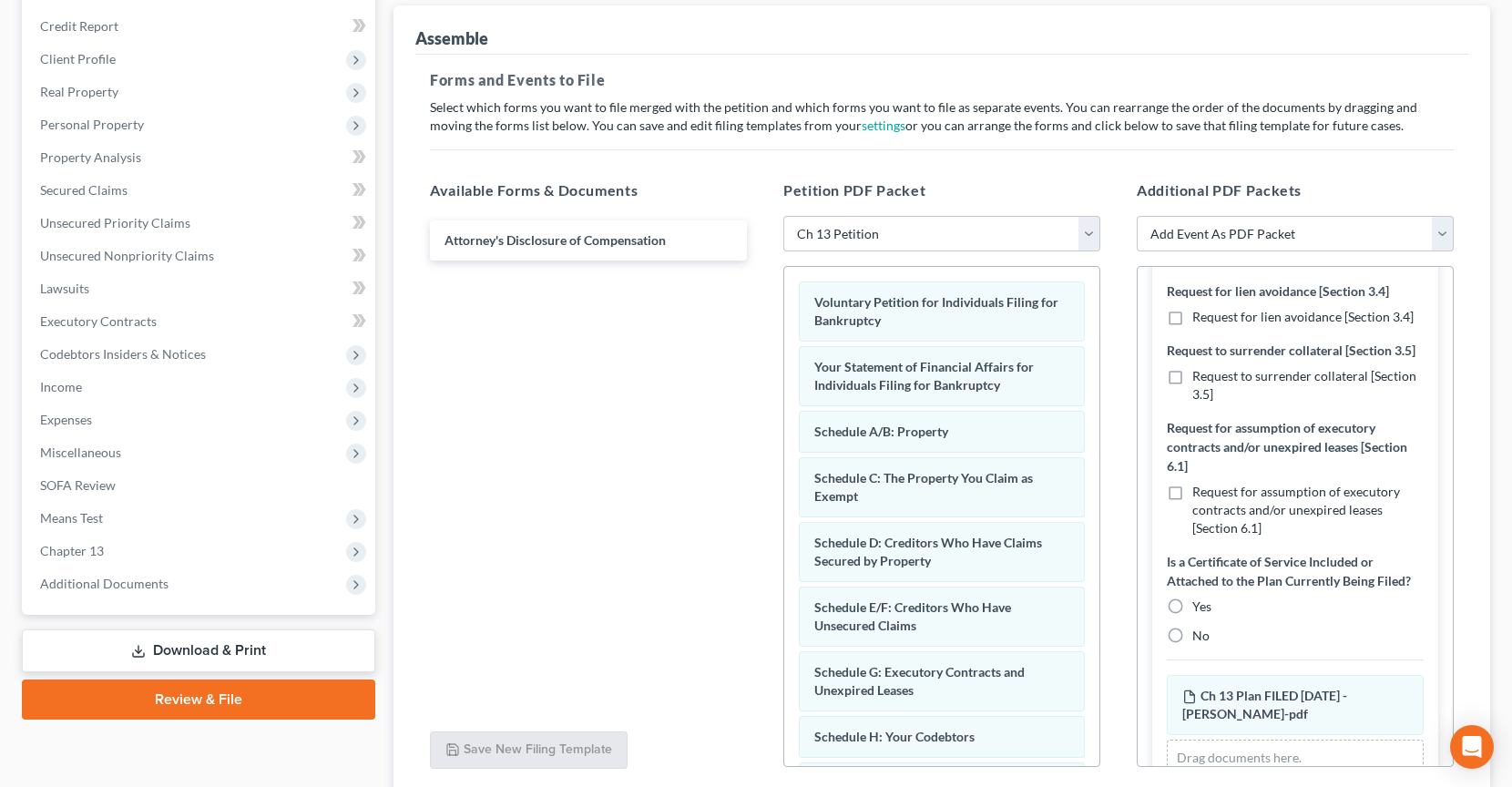
scroll to position [869, 0]
click at [1192, 626] on label "No" at bounding box center [1201, 635] width 18 height 19
click at [1200, 626] on input "No" at bounding box center [1205, 631] width 12 height 12
radio input "true"
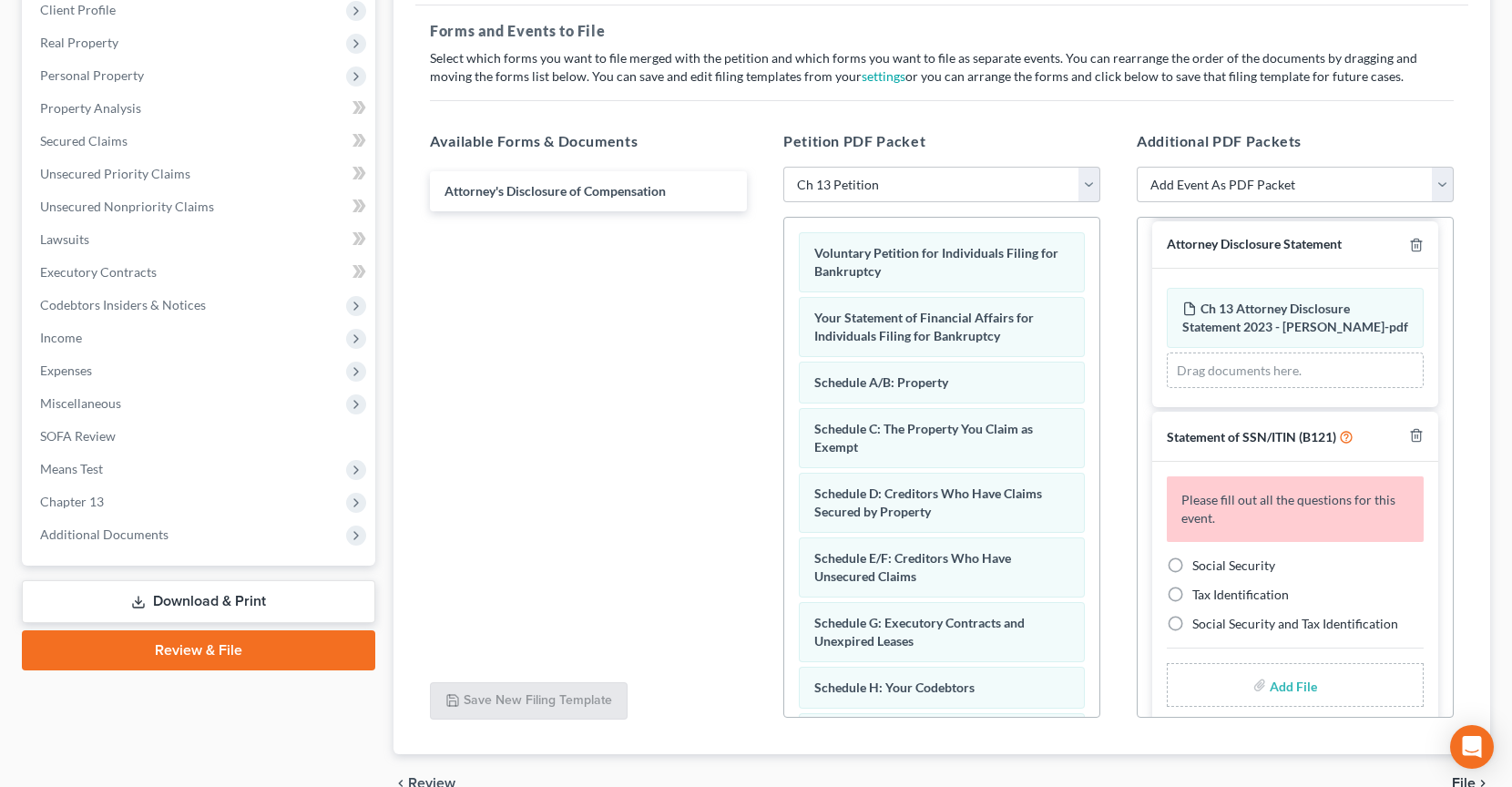
scroll to position [270, 0]
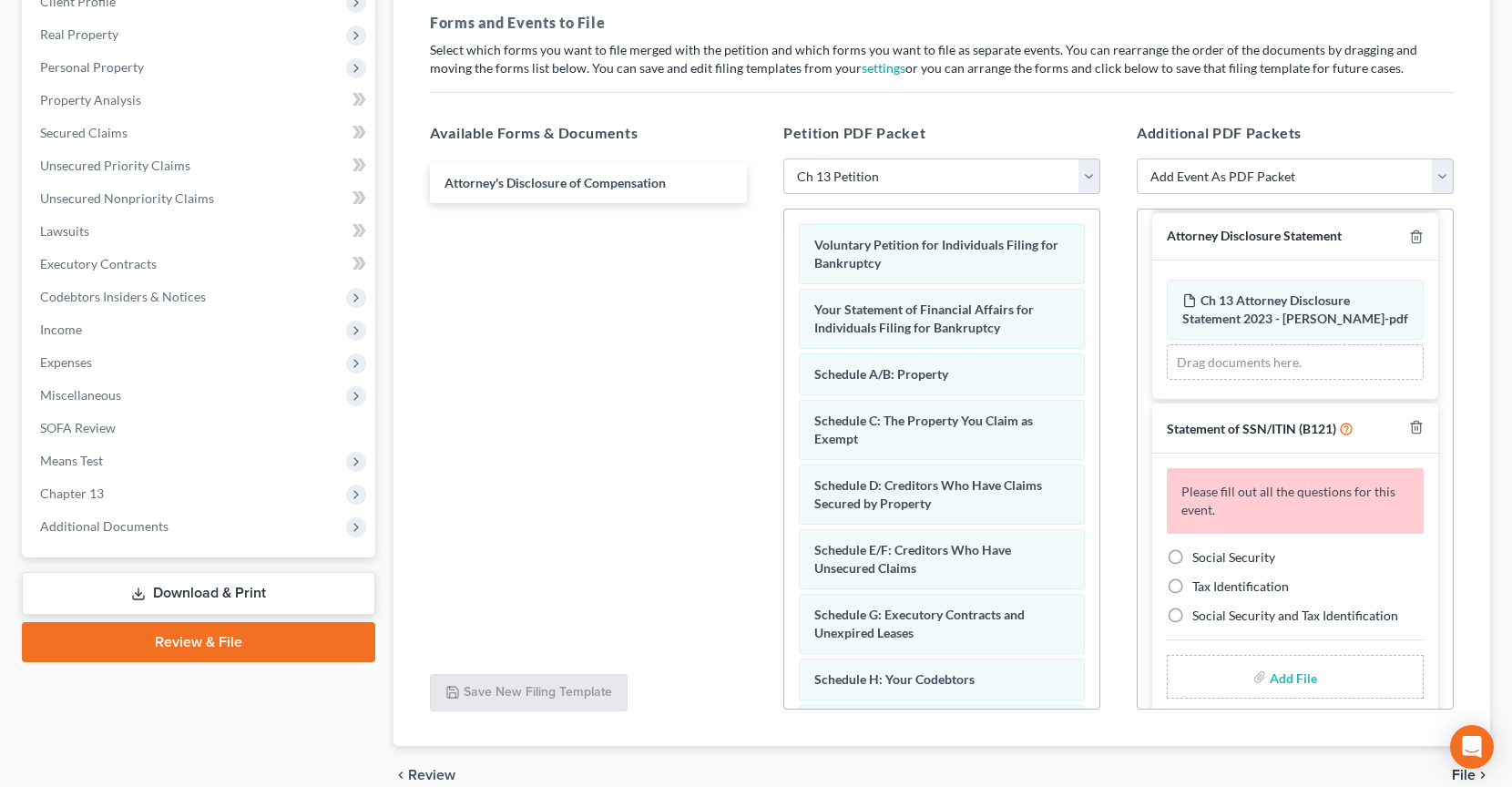
click at [1192, 548] on label "Social Security" at bounding box center [1233, 557] width 83 height 19
click at [1200, 548] on input "Social Security" at bounding box center [1205, 553] width 12 height 12
radio input "true"
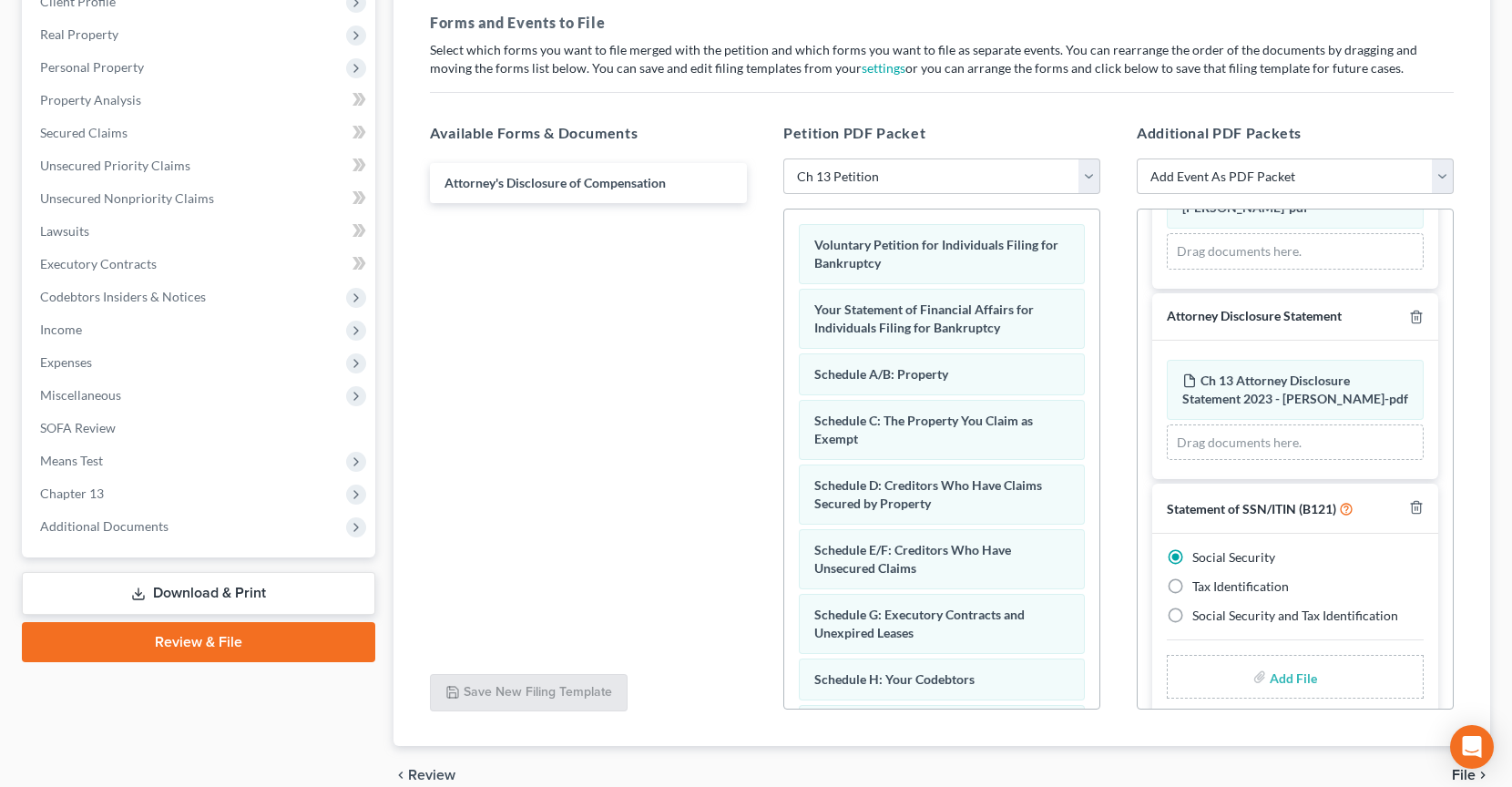
click at [1281, 660] on input "file" at bounding box center [1291, 676] width 44 height 32
type input "C:\fakepath\SS Form [DATE] - [PERSON_NAME].pdf"
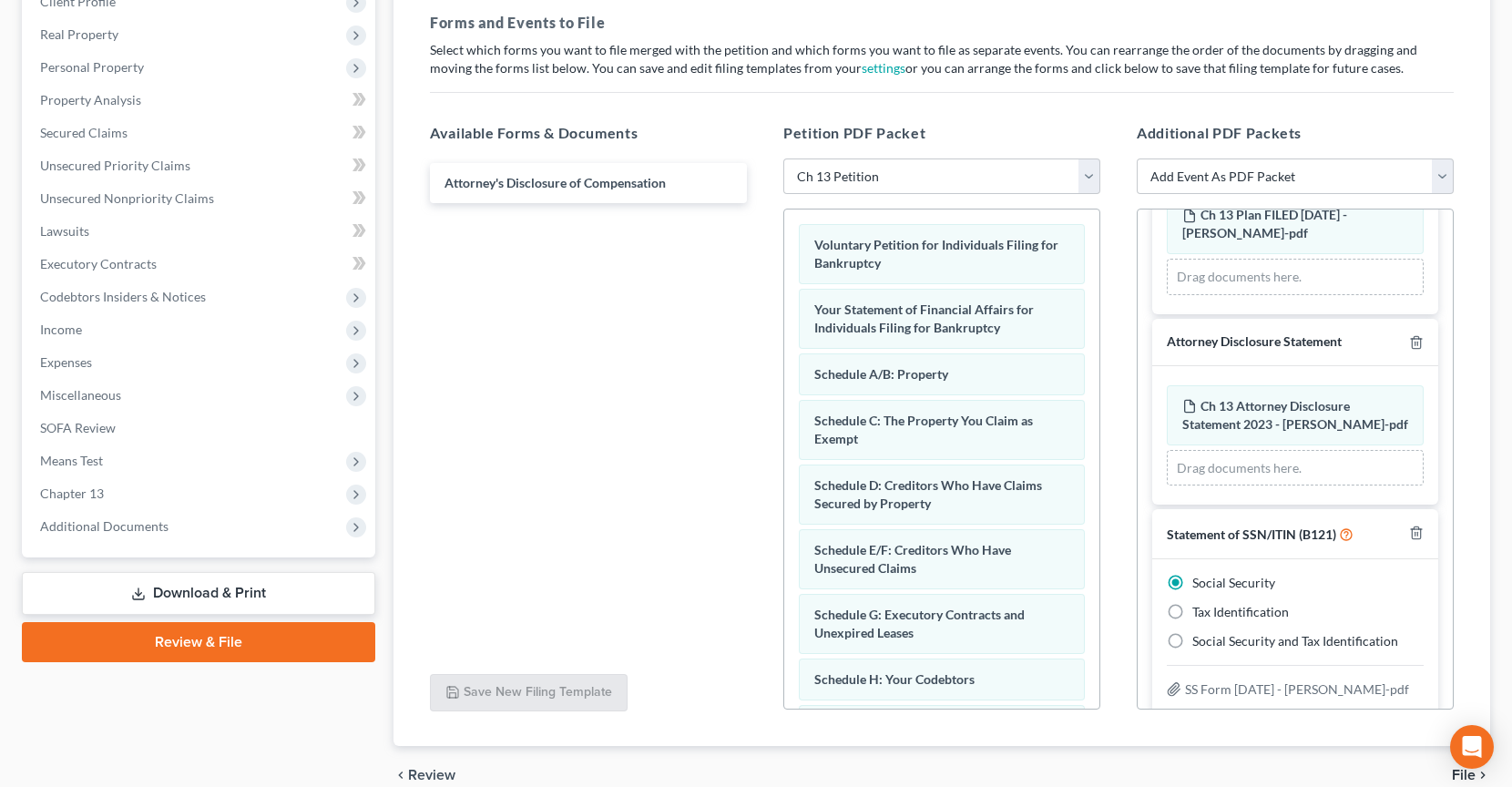
scroll to position [355, 0]
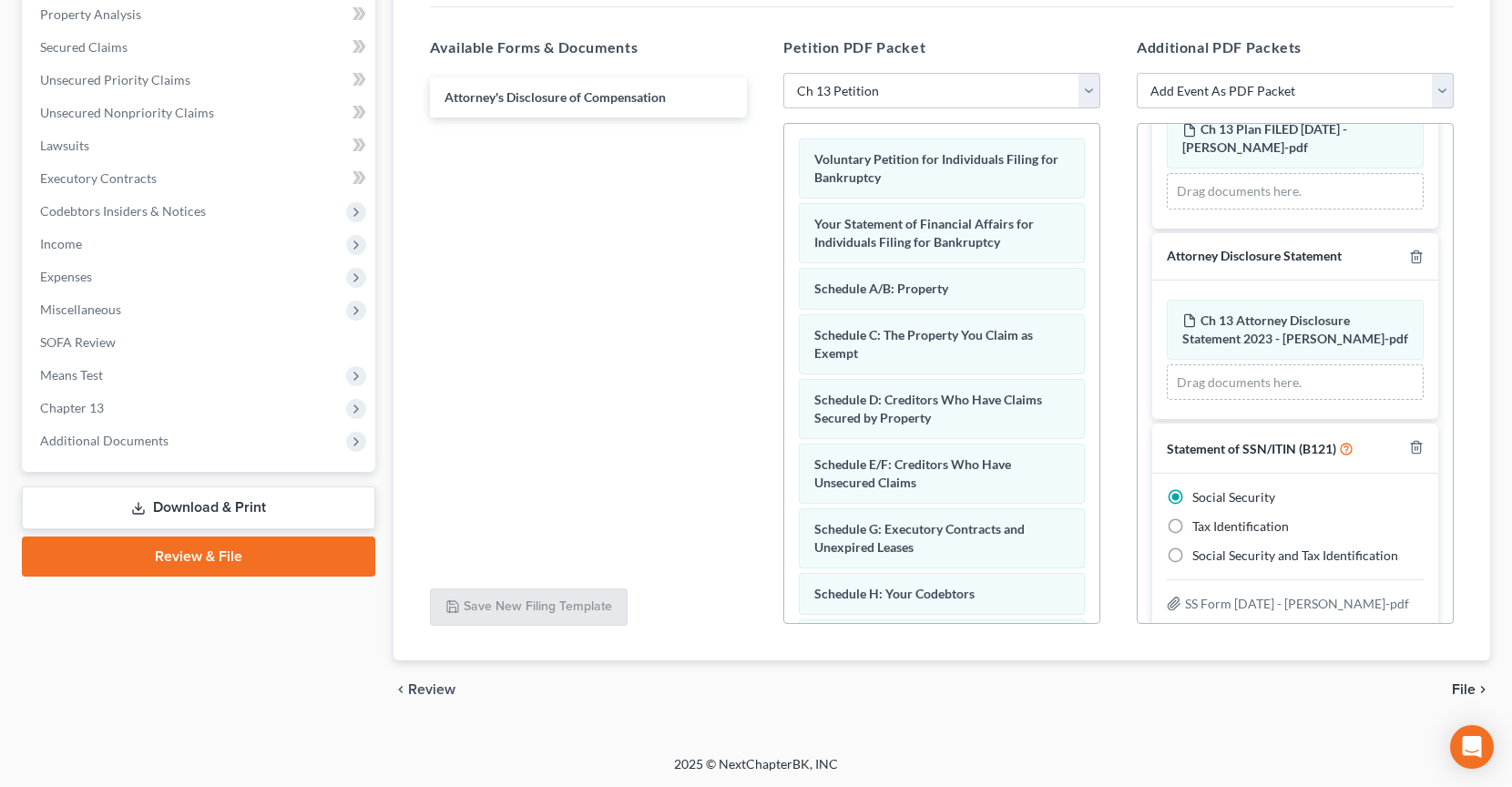
click at [1473, 690] on span "File" at bounding box center [1464, 690] width 24 height 15
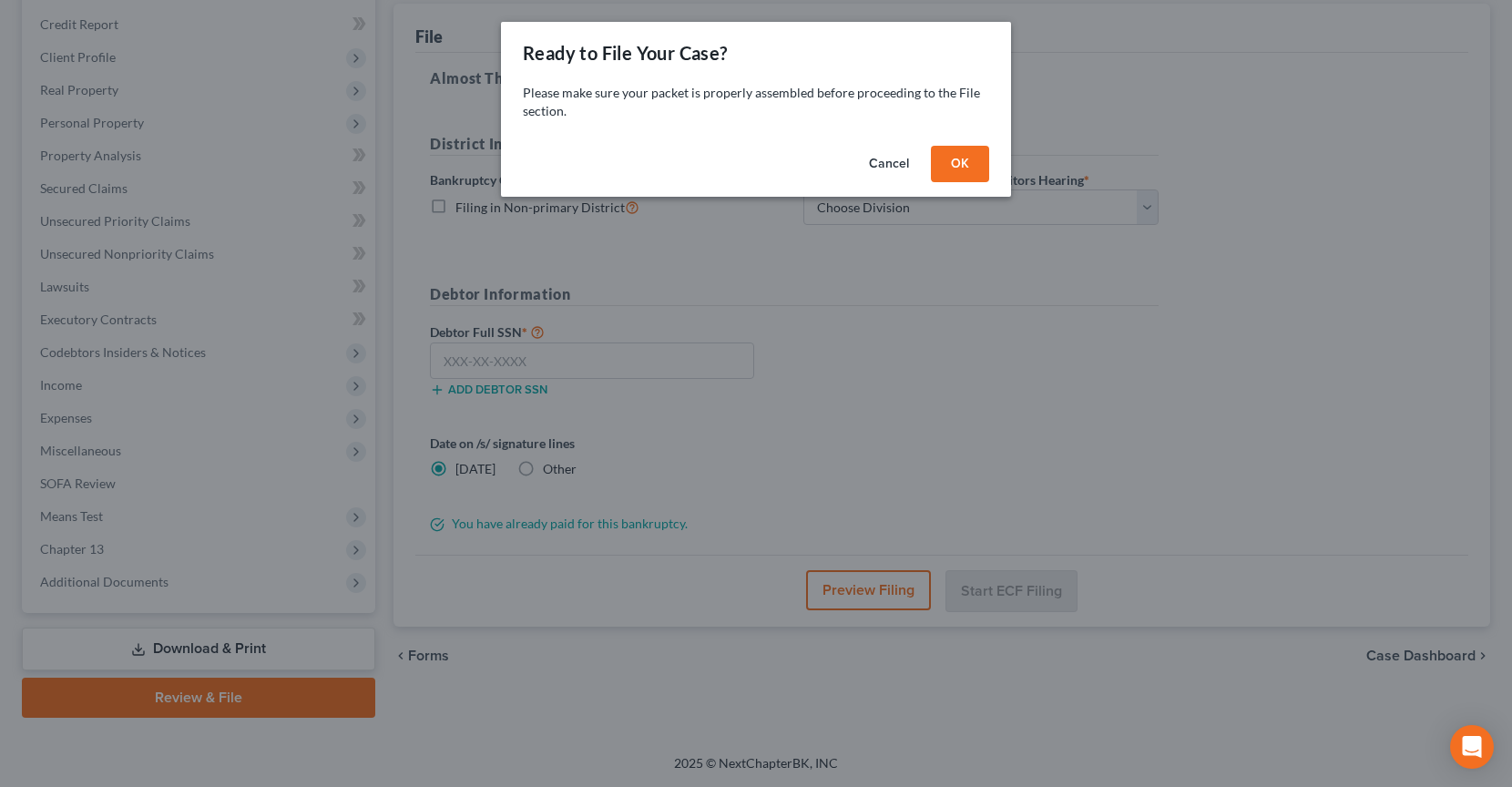
scroll to position [212, 0]
click at [978, 155] on button "OK" at bounding box center [959, 163] width 58 height 36
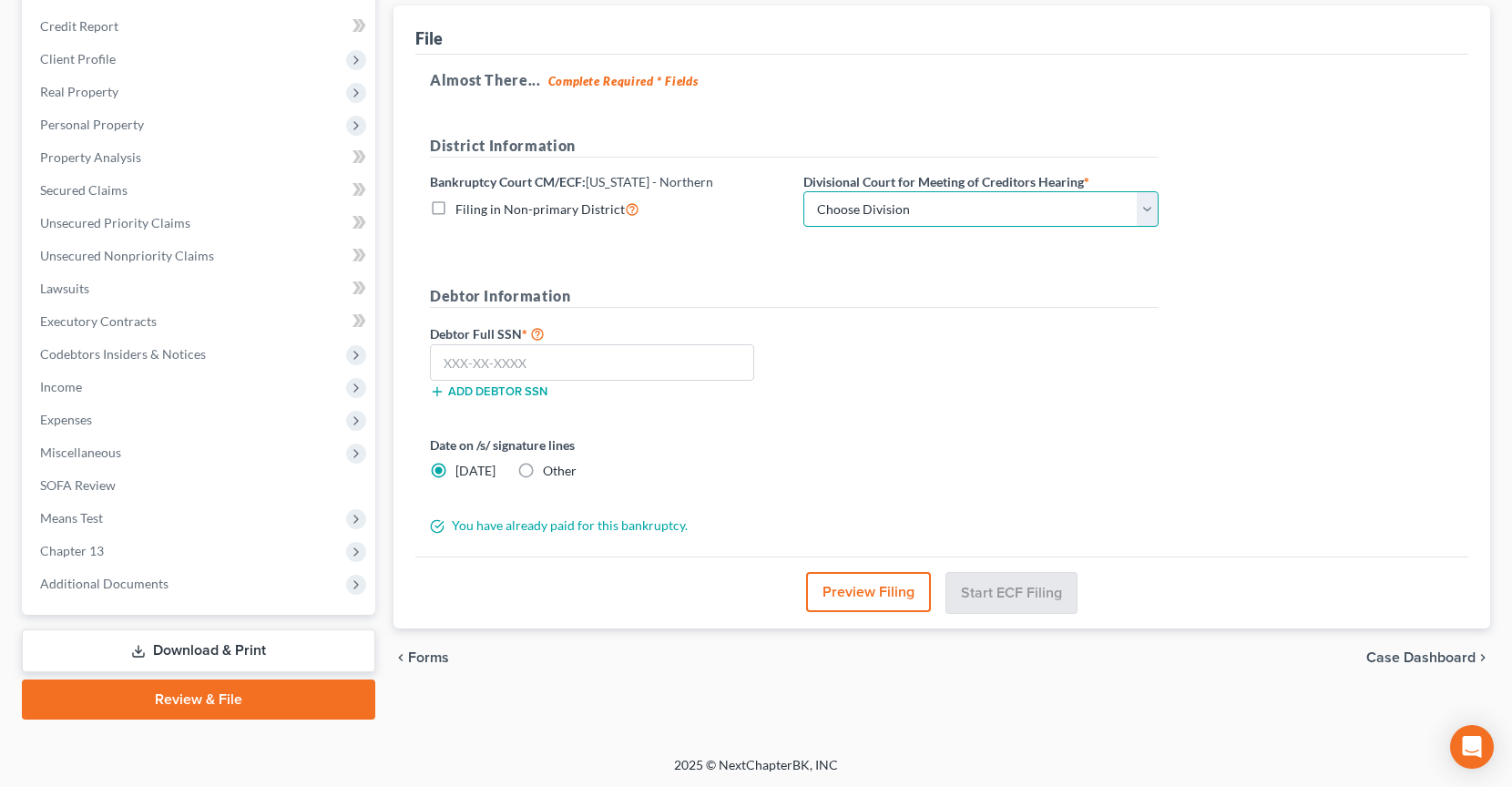
click at [929, 207] on select "Choose Division [GEOGRAPHIC_DATA] [GEOGRAPHIC_DATA] [GEOGRAPHIC_DATA] [GEOGRAPH…" at bounding box center [981, 209] width 355 height 36
select select "0"
click at [804, 191] on select "Choose Division [GEOGRAPHIC_DATA] [GEOGRAPHIC_DATA] [GEOGRAPHIC_DATA] [GEOGRAPH…" at bounding box center [981, 209] width 355 height 36
click at [602, 353] on input "text" at bounding box center [592, 362] width 324 height 36
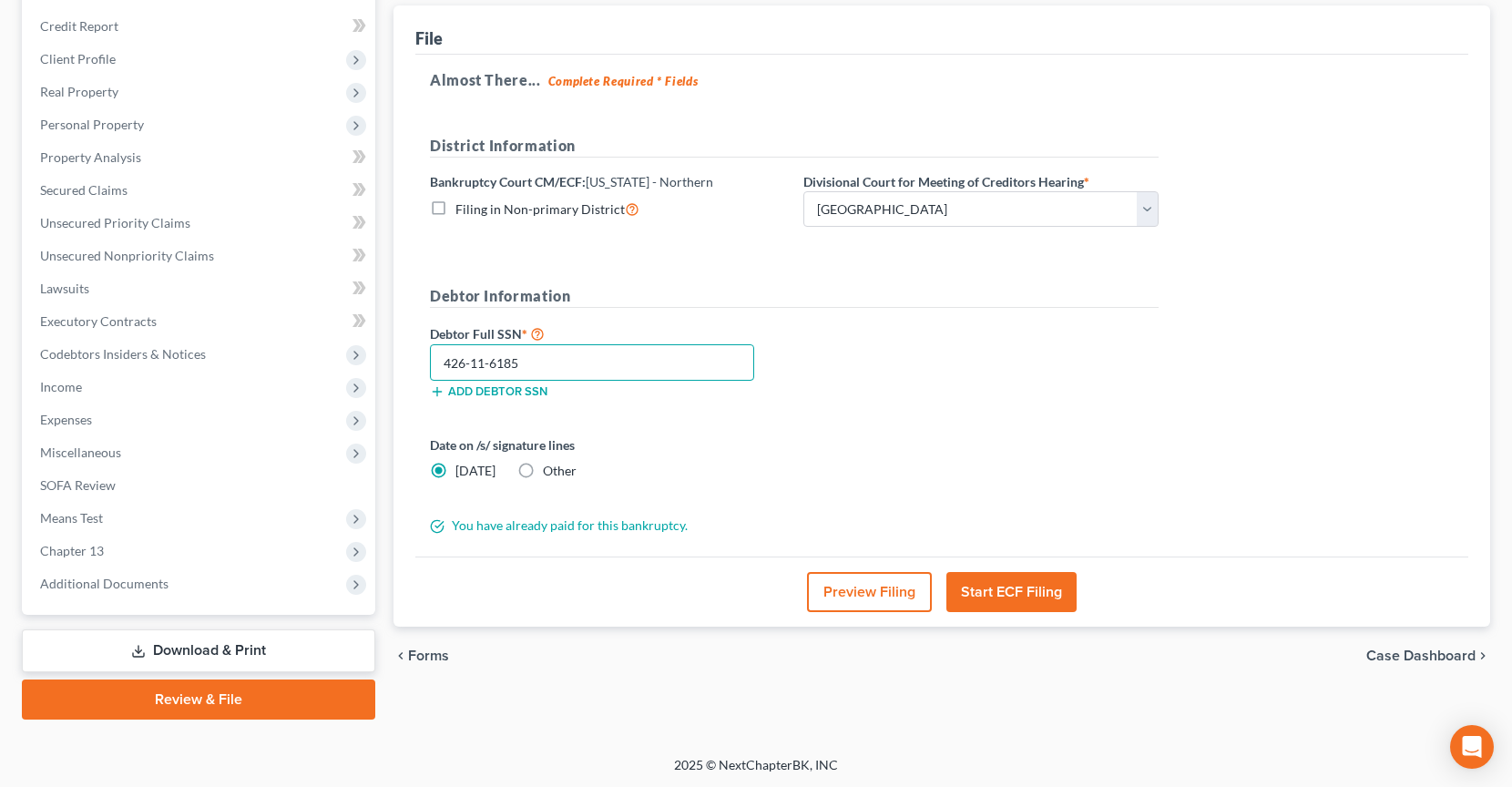
type input "426-11-6185"
click at [543, 469] on label "Other" at bounding box center [560, 471] width 33 height 19
click at [550, 469] on input "Other" at bounding box center [555, 467] width 12 height 12
radio input "true"
radio input "false"
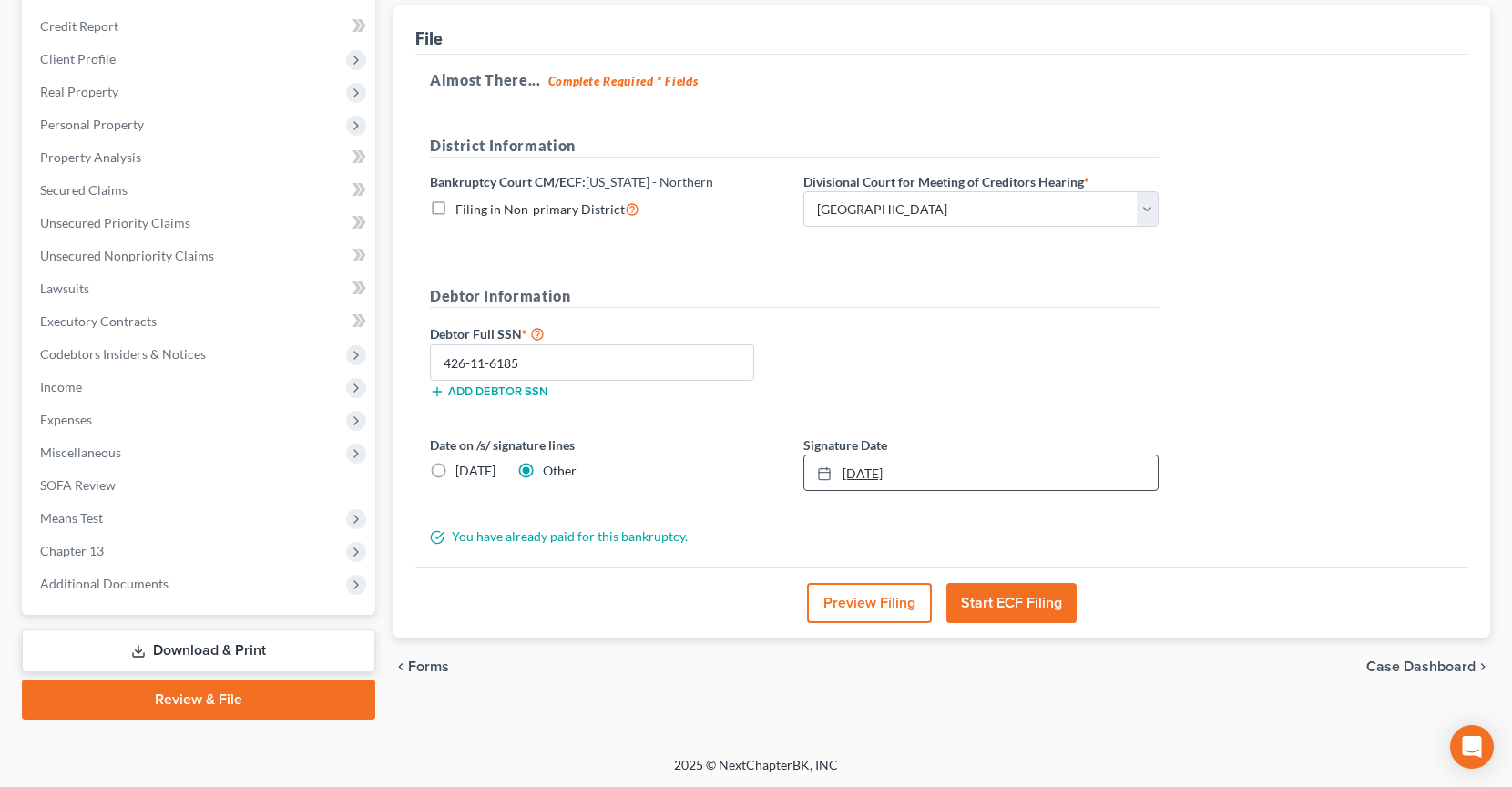
click at [829, 470] on rect at bounding box center [824, 474] width 11 height 11
click at [1030, 597] on button "Start ECF Filing" at bounding box center [1011, 603] width 130 height 40
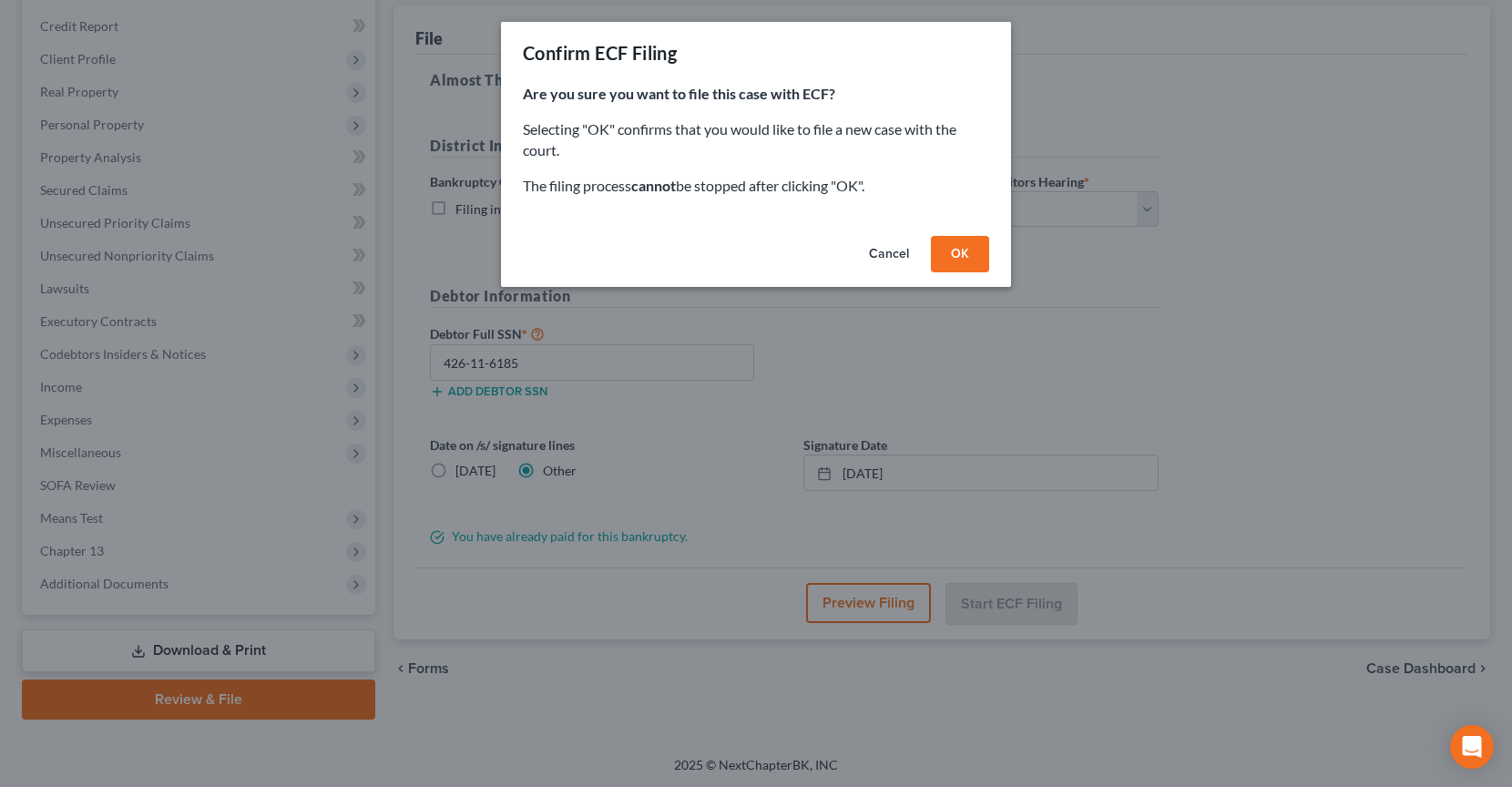
click at [954, 252] on button "OK" at bounding box center [959, 253] width 58 height 36
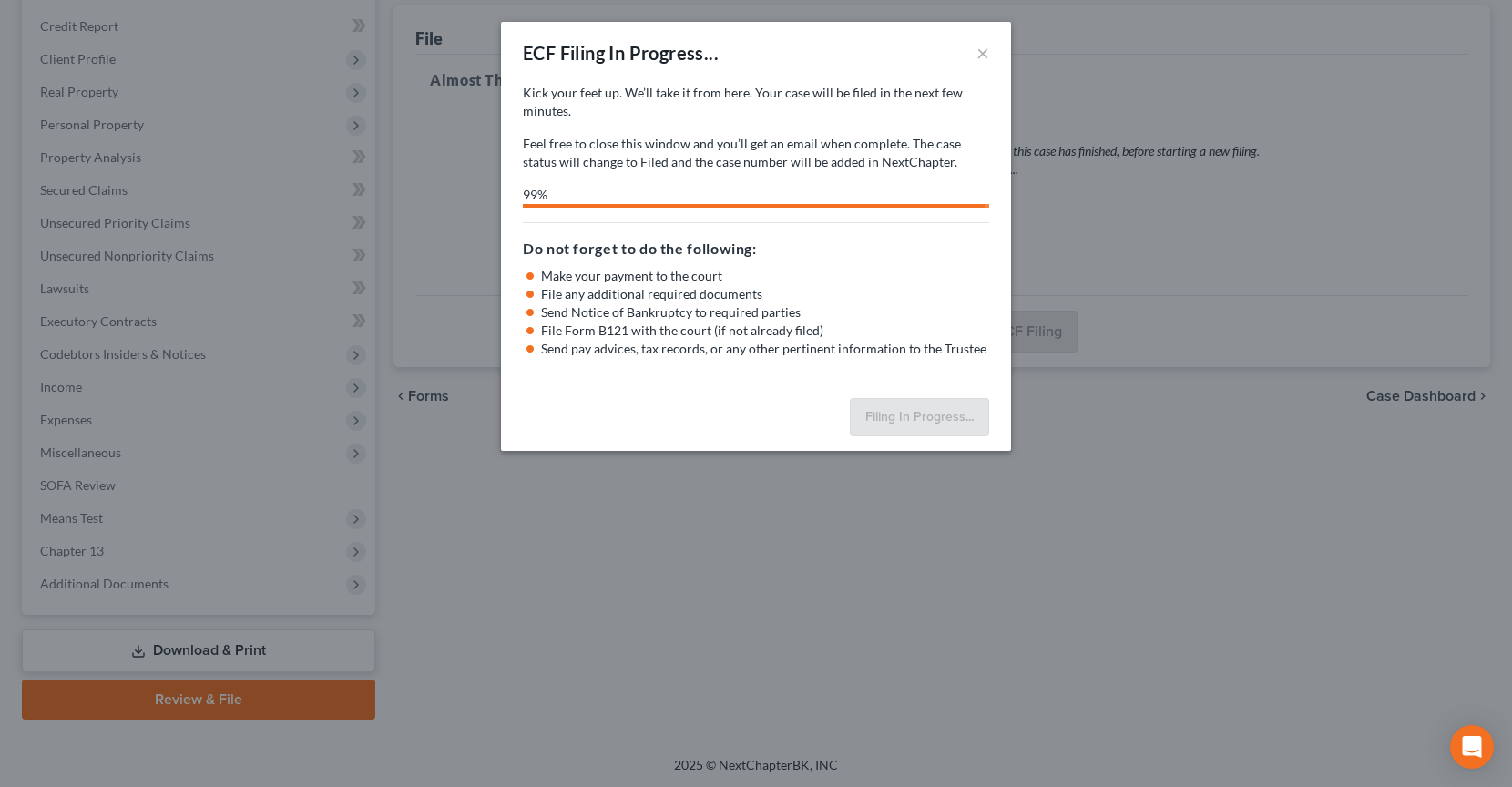
select select "0"
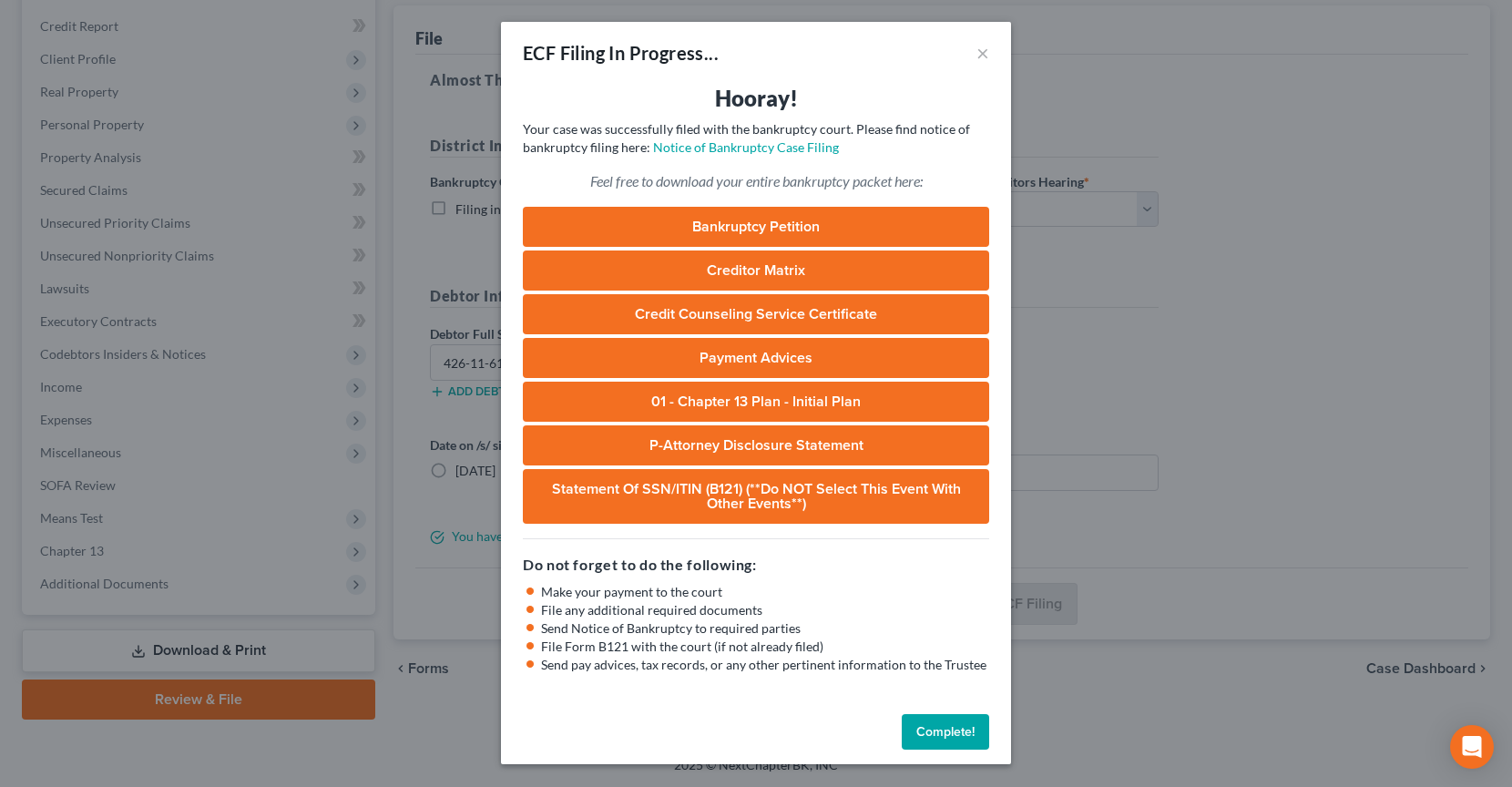
click at [852, 227] on link "Bankruptcy Petition" at bounding box center [756, 226] width 466 height 40
click at [758, 401] on link "01 - Chapter 13 Plan - Initial Plan" at bounding box center [756, 401] width 466 height 40
click at [937, 732] on button "Complete!" at bounding box center [946, 731] width 87 height 36
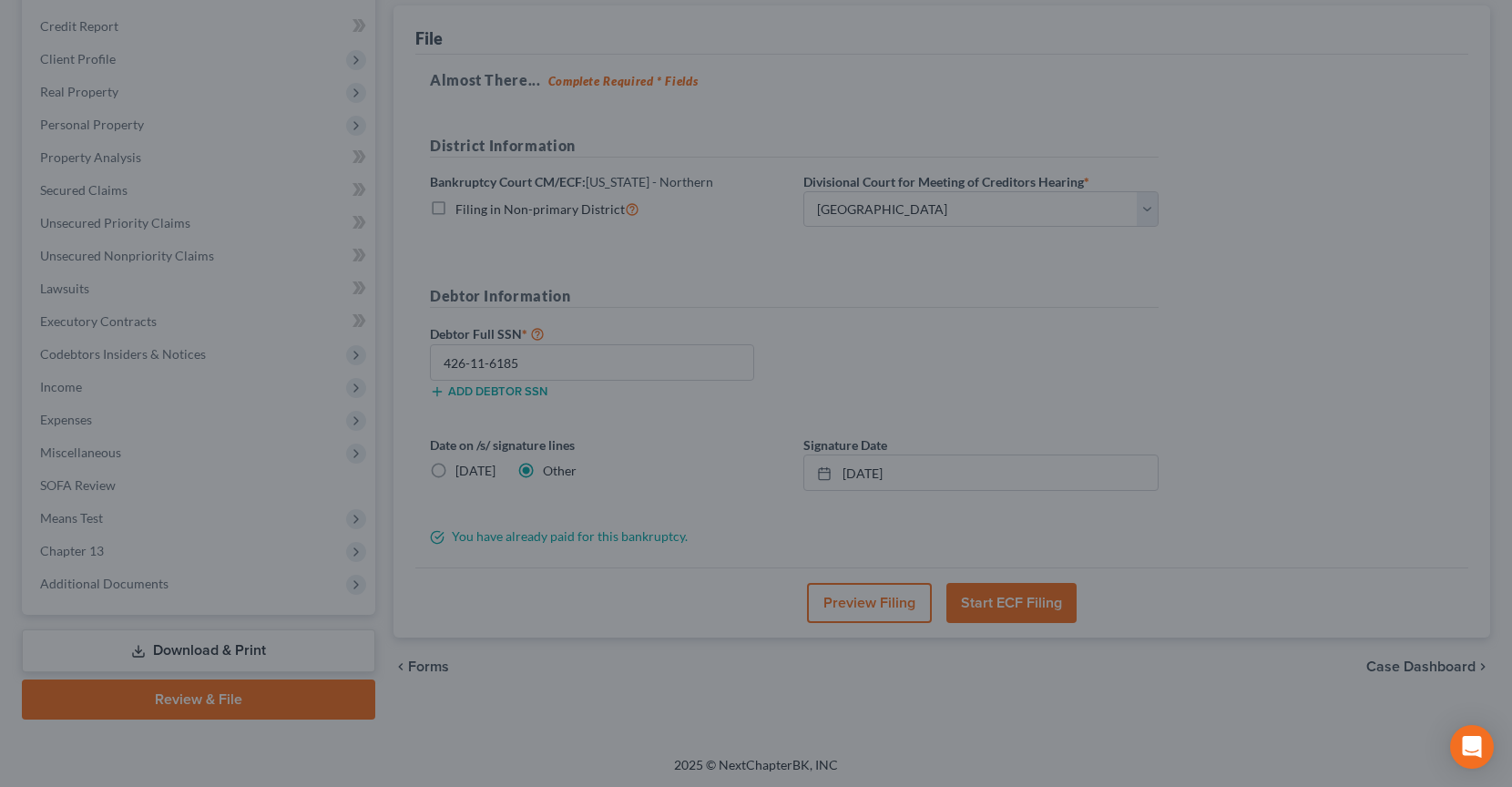
scroll to position [0, 0]
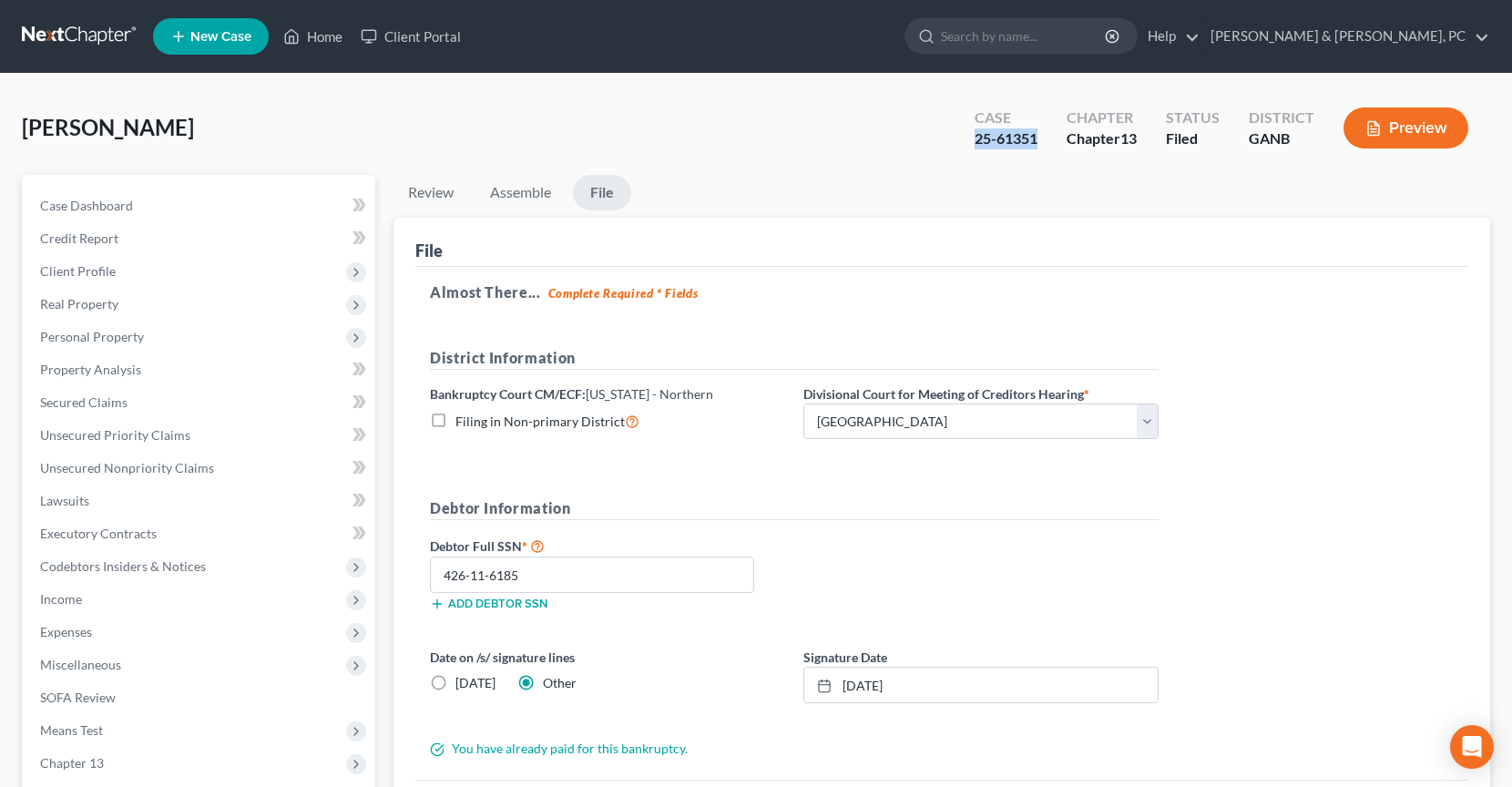
drag, startPoint x: 972, startPoint y: 133, endPoint x: 1040, endPoint y: 137, distance: 68.1
click at [1041, 137] on div "Case 25-61351" at bounding box center [1006, 130] width 92 height 54
copy div "25-61351"
